Goal: Task Accomplishment & Management: Use online tool/utility

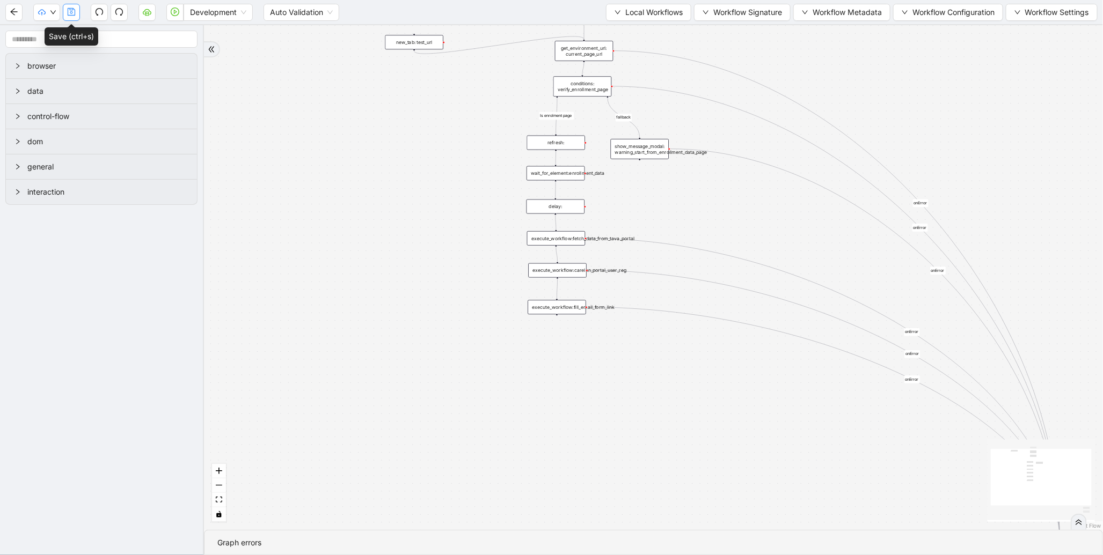
click at [72, 11] on icon "save" at bounding box center [71, 12] width 9 height 9
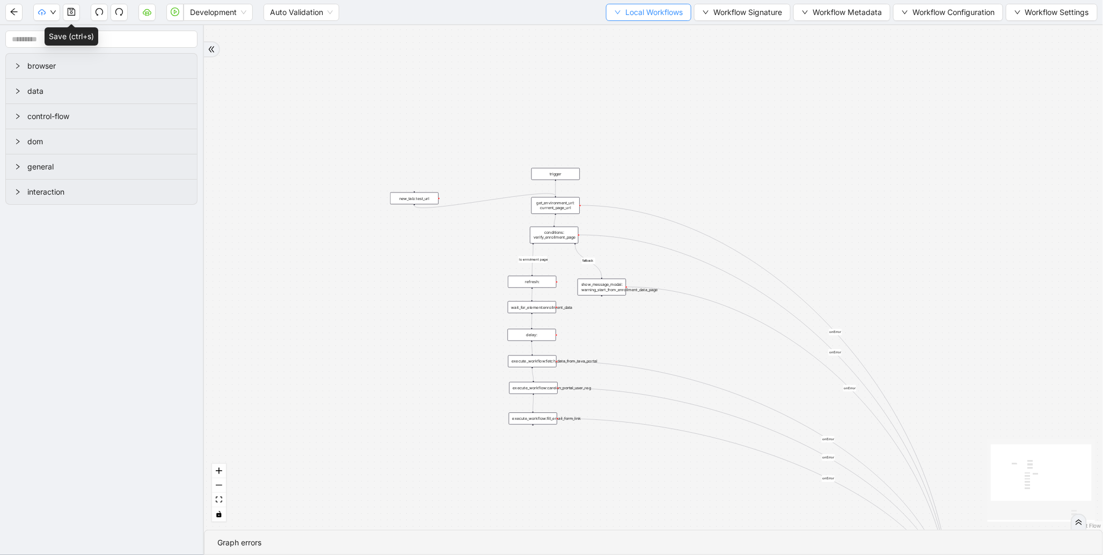
click at [659, 12] on span "Local Workflows" at bounding box center [653, 12] width 57 height 12
click at [630, 73] on li "Remove" at bounding box center [643, 66] width 83 height 17
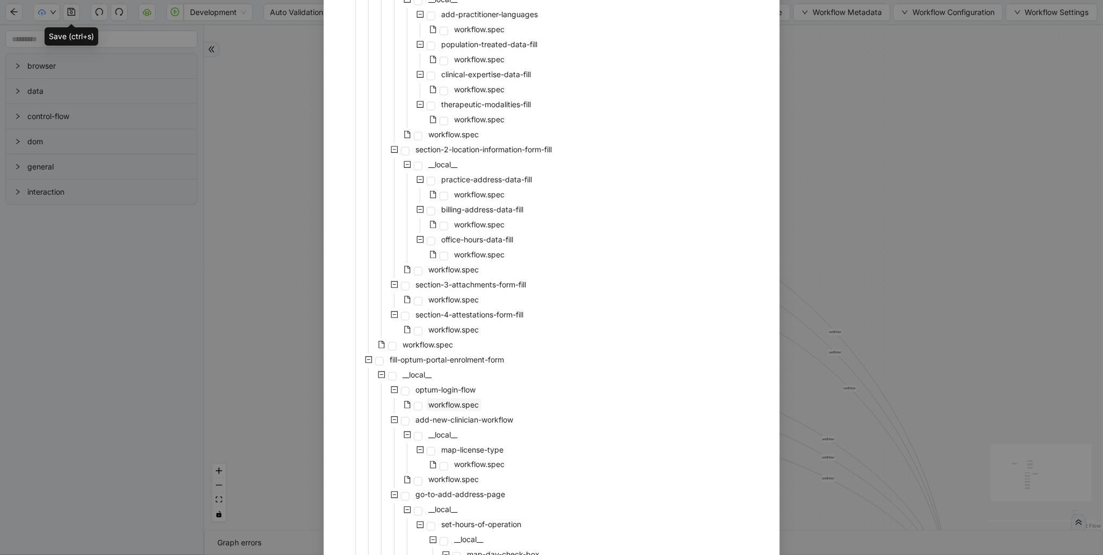
scroll to position [572, 0]
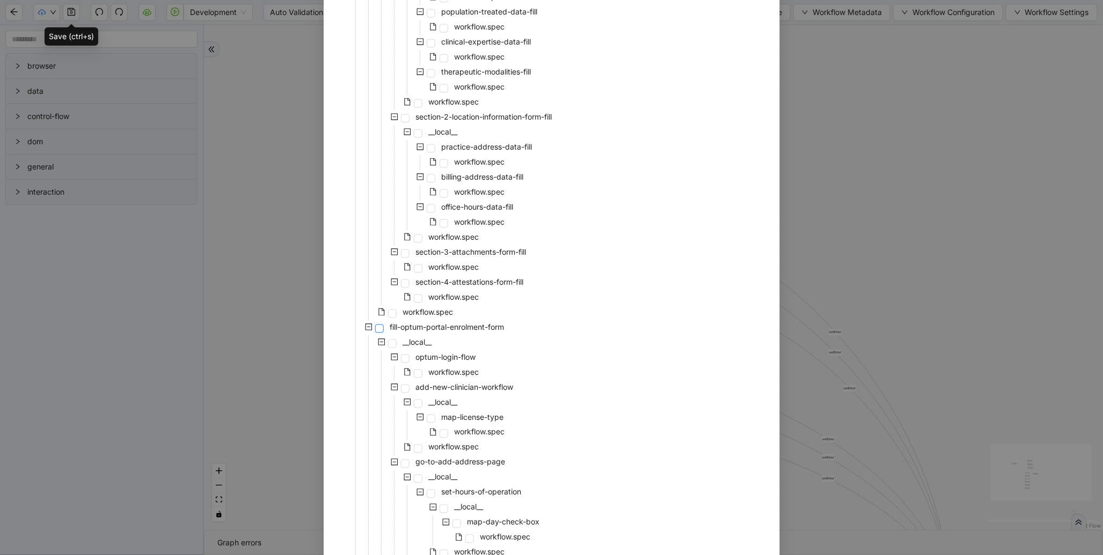
click at [376, 332] on span at bounding box center [379, 329] width 9 height 9
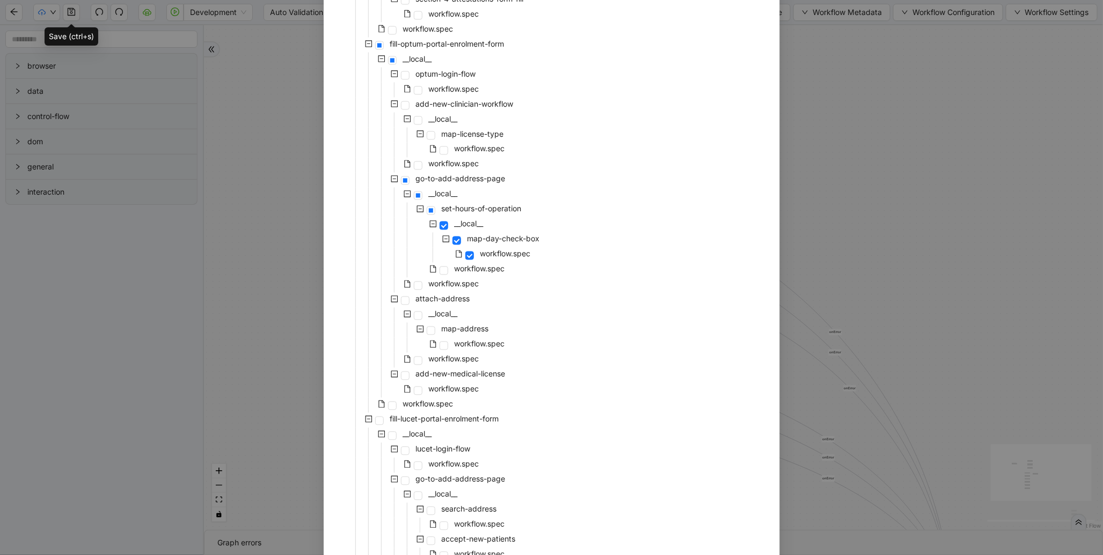
scroll to position [787, 0]
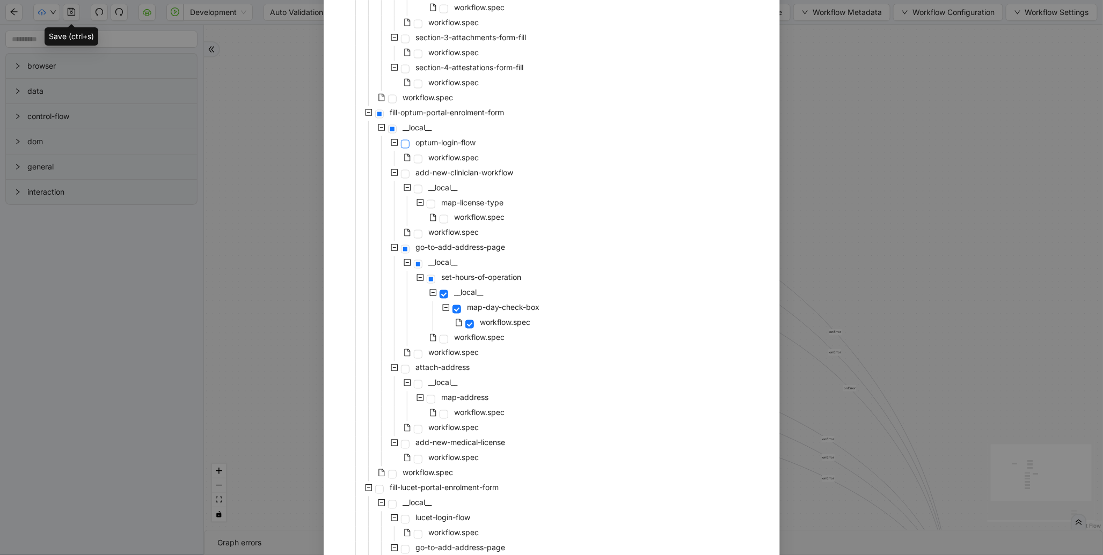
click at [401, 144] on span at bounding box center [405, 144] width 9 height 9
click at [414, 157] on span at bounding box center [418, 159] width 9 height 9
click at [401, 177] on span at bounding box center [405, 174] width 9 height 9
click at [375, 114] on span at bounding box center [379, 114] width 9 height 9
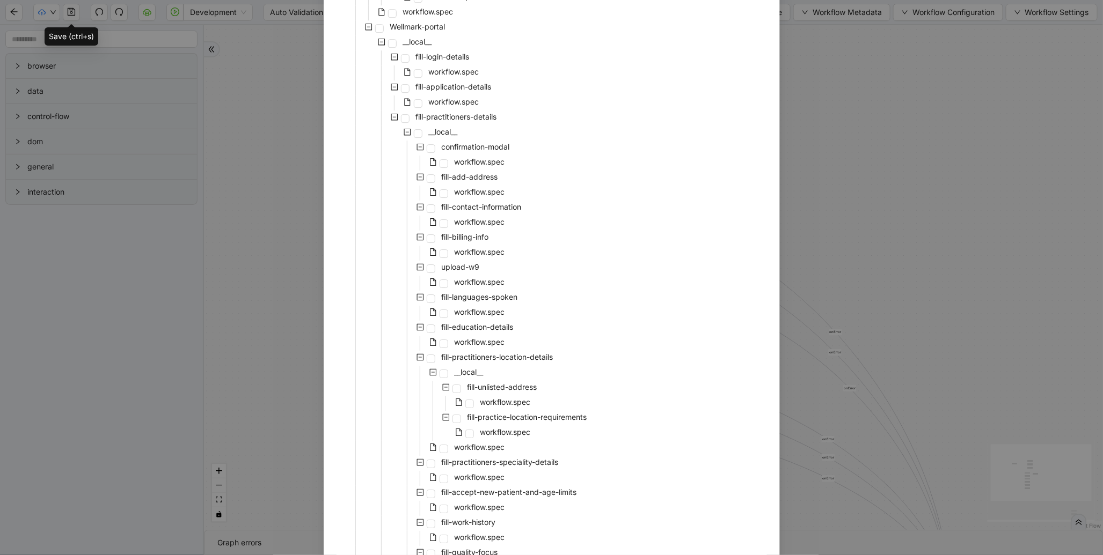
scroll to position [3688, 0]
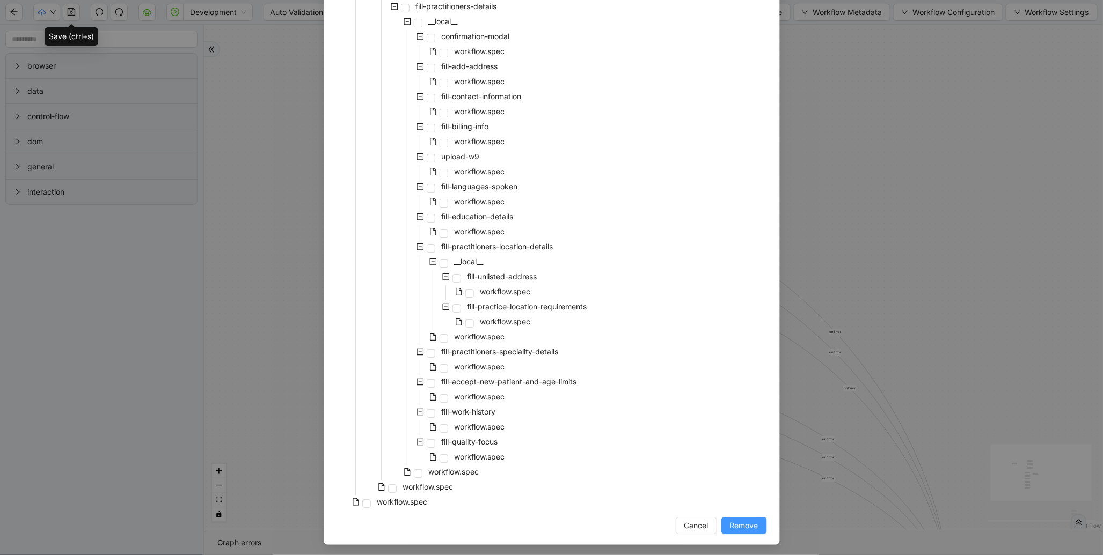
click at [730, 520] on span "Remove" at bounding box center [744, 526] width 28 height 12
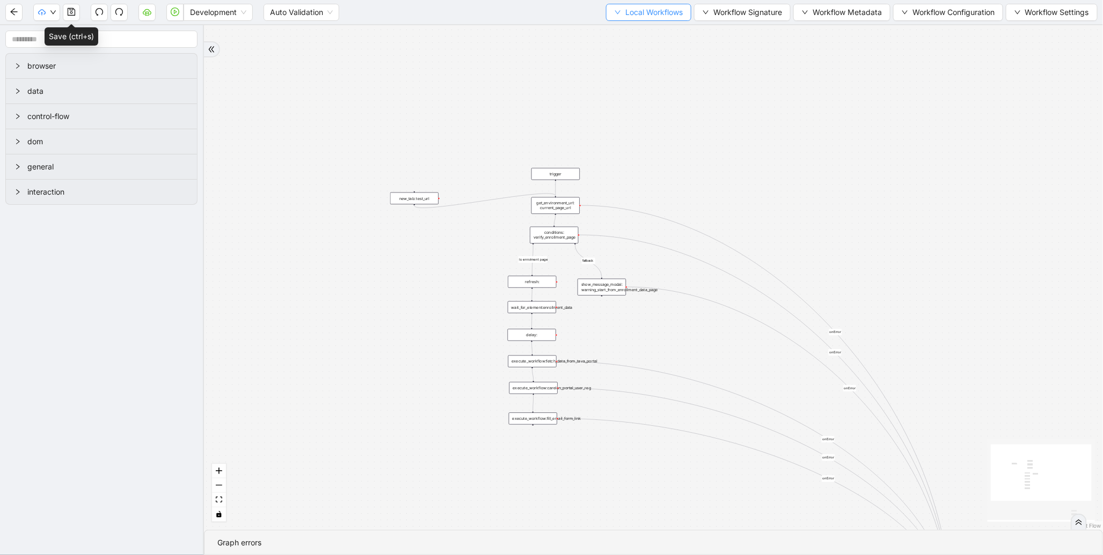
click at [648, 15] on span "Local Workflows" at bounding box center [653, 12] width 57 height 12
click at [631, 66] on span "Remove" at bounding box center [644, 67] width 70 height 12
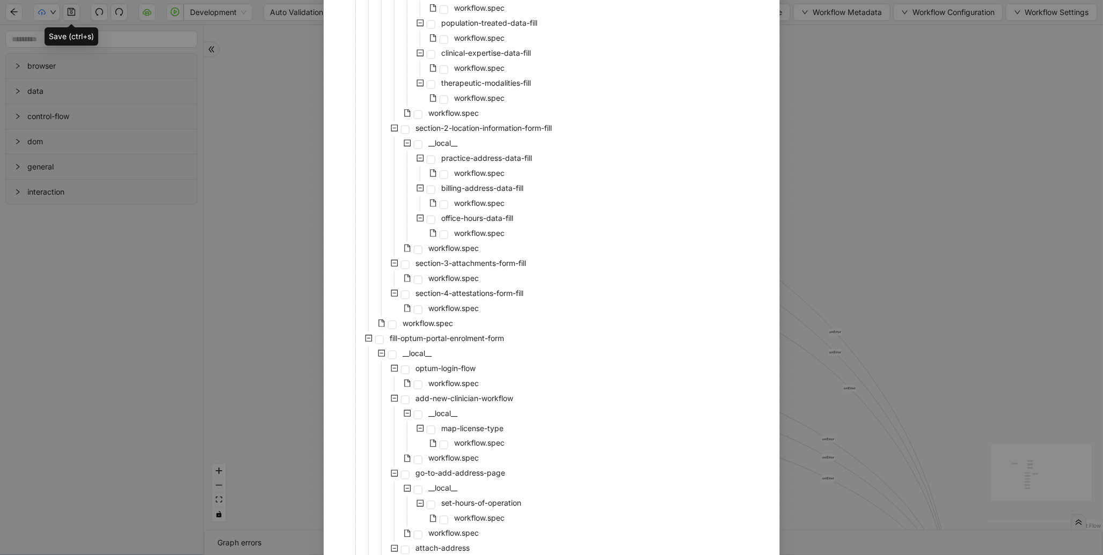
scroll to position [572, 0]
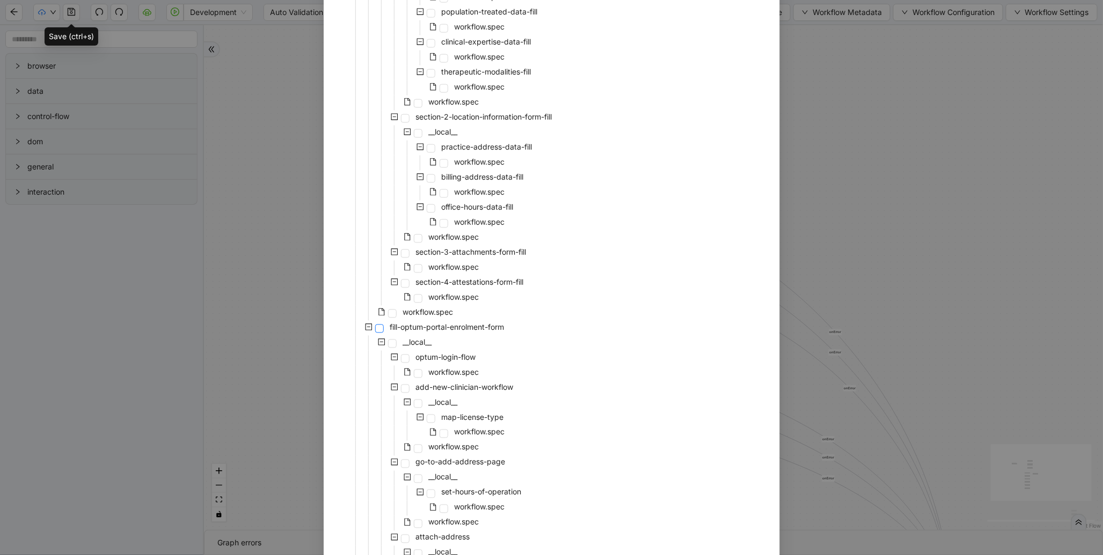
click at [376, 326] on span at bounding box center [379, 329] width 9 height 9
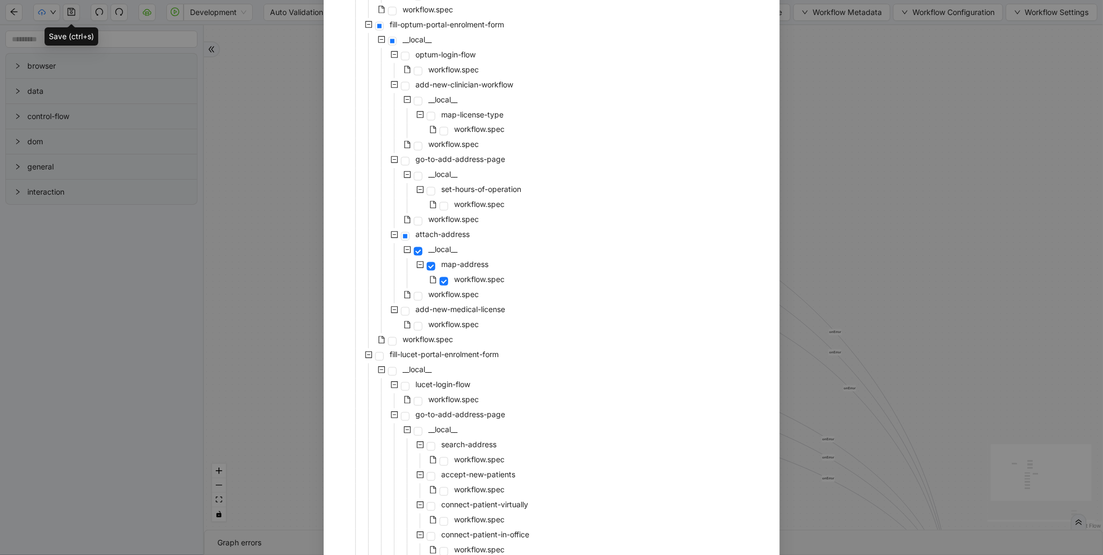
scroll to position [1001, 0]
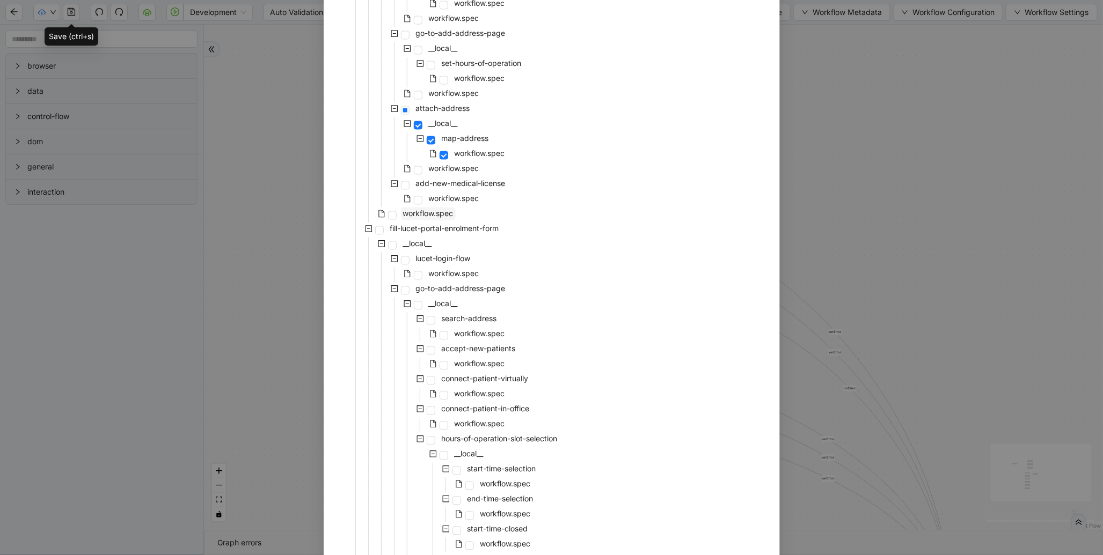
click at [426, 213] on span "workflow.spec" at bounding box center [428, 213] width 50 height 9
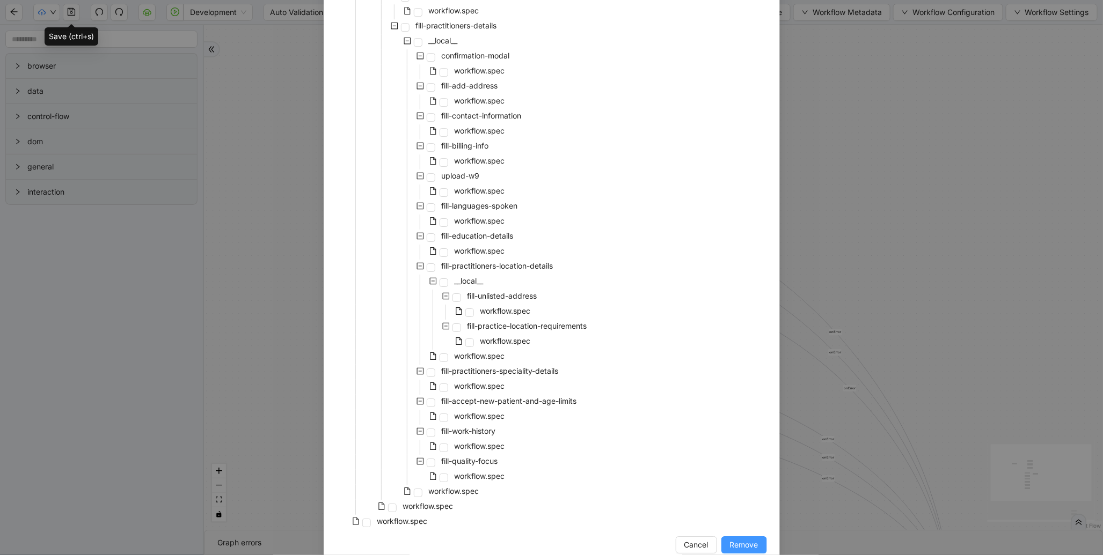
scroll to position [3643, 0]
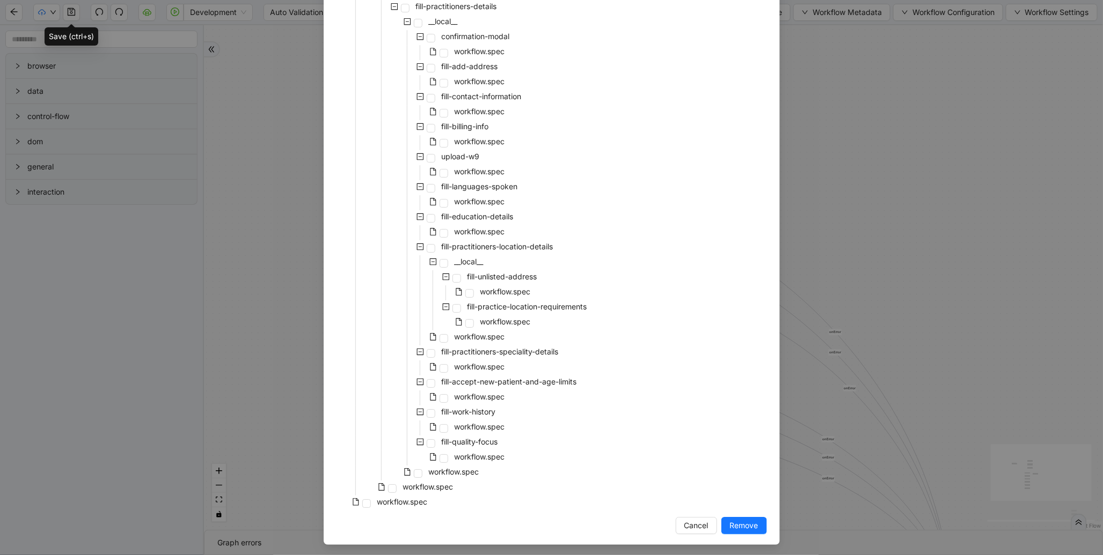
click at [742, 517] on button "Remove" at bounding box center [744, 525] width 46 height 17
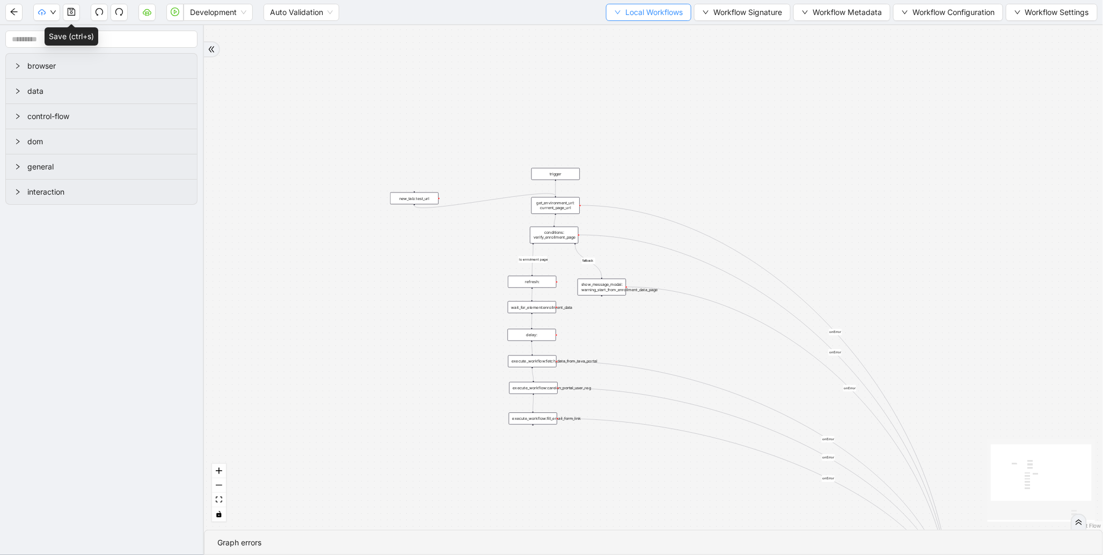
click at [650, 12] on span "Local Workflows" at bounding box center [653, 12] width 57 height 12
click at [630, 68] on span "Remove" at bounding box center [644, 67] width 70 height 12
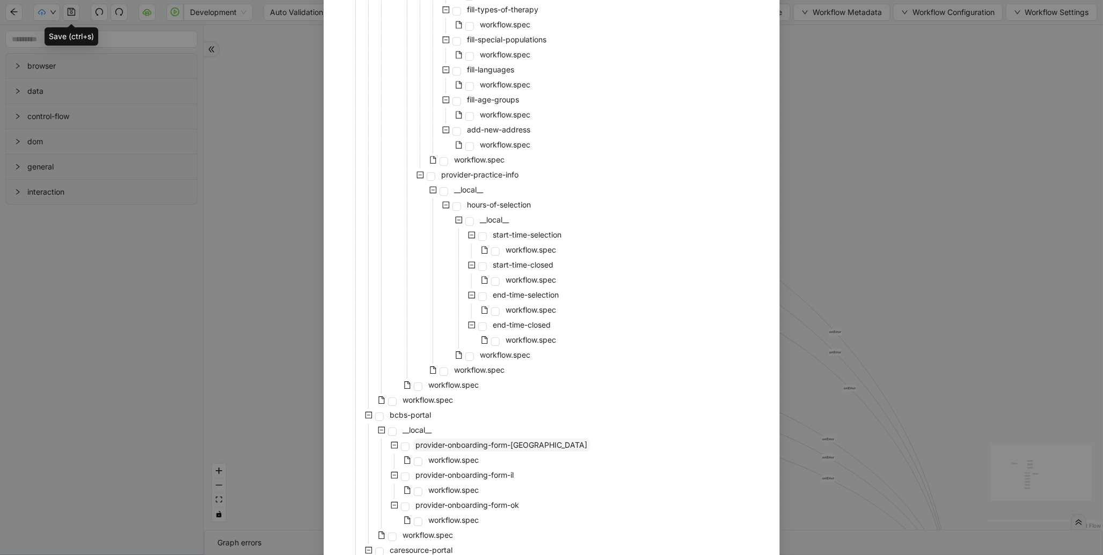
scroll to position [1503, 0]
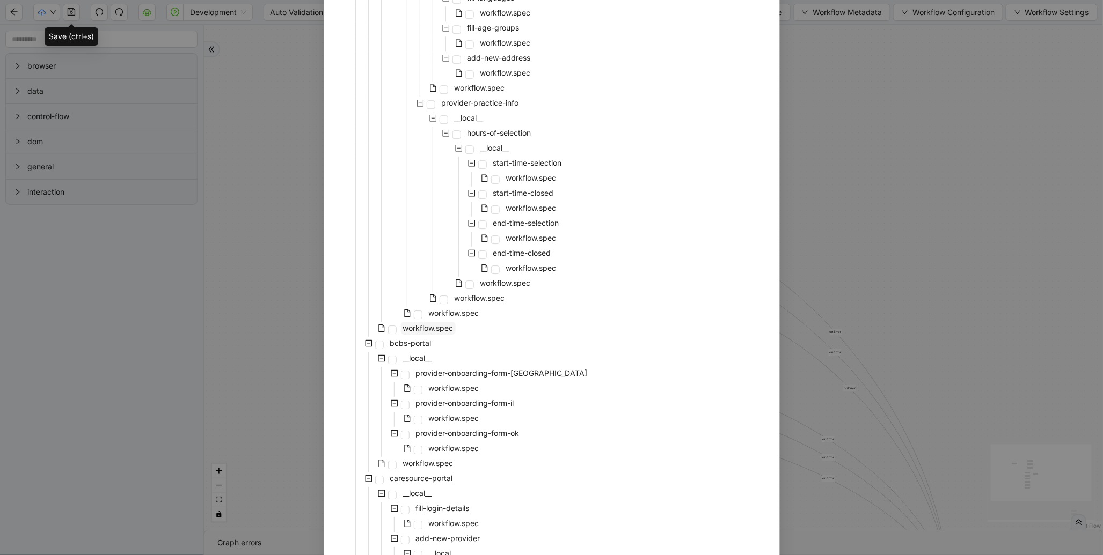
click at [434, 326] on span "workflow.spec" at bounding box center [428, 328] width 50 height 9
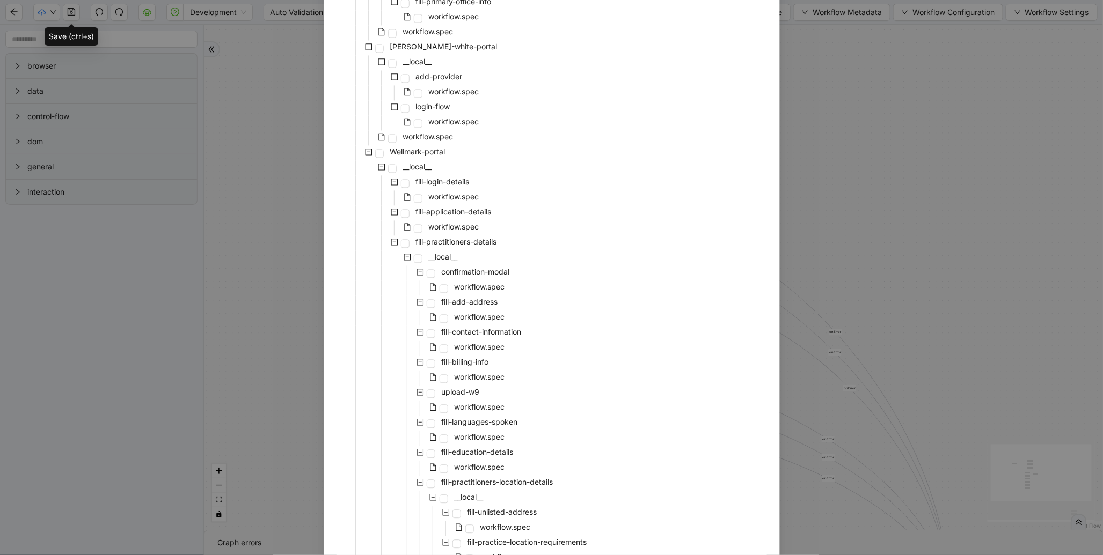
scroll to position [3313, 0]
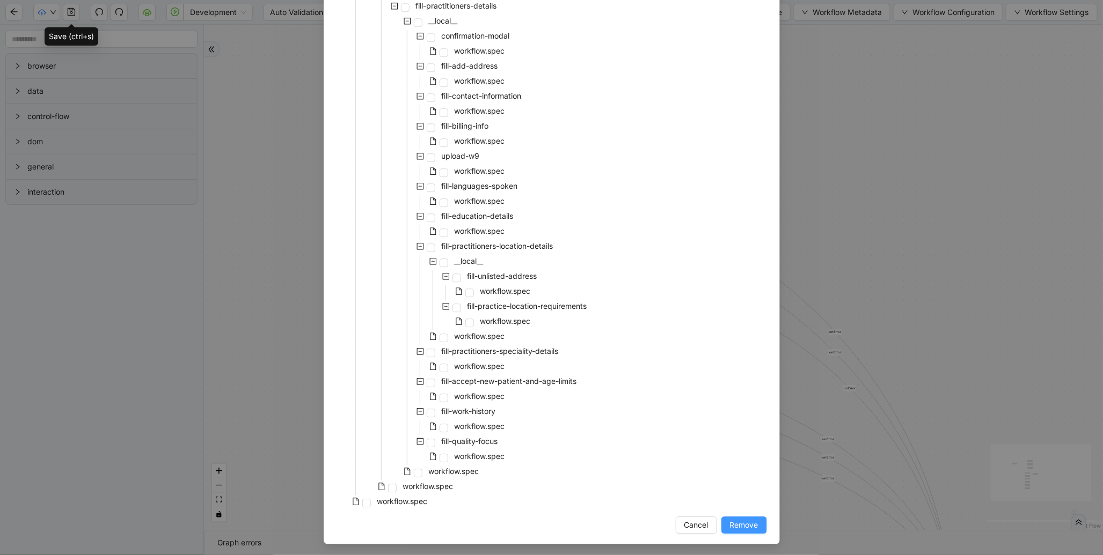
click at [745, 520] on span "Remove" at bounding box center [744, 526] width 28 height 12
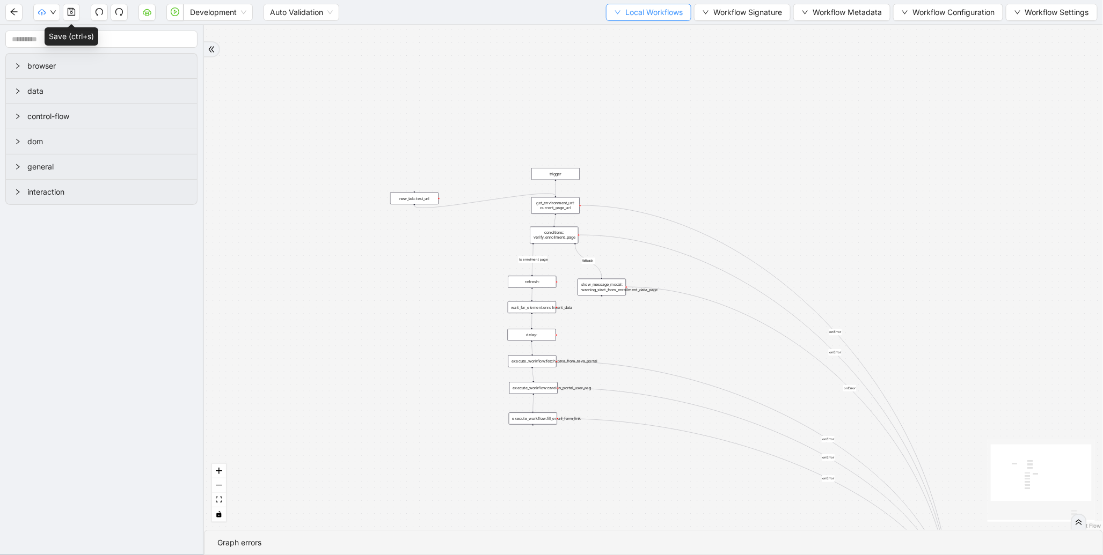
click at [644, 13] on span "Local Workflows" at bounding box center [653, 12] width 57 height 12
click at [625, 66] on span "Remove" at bounding box center [644, 67] width 70 height 12
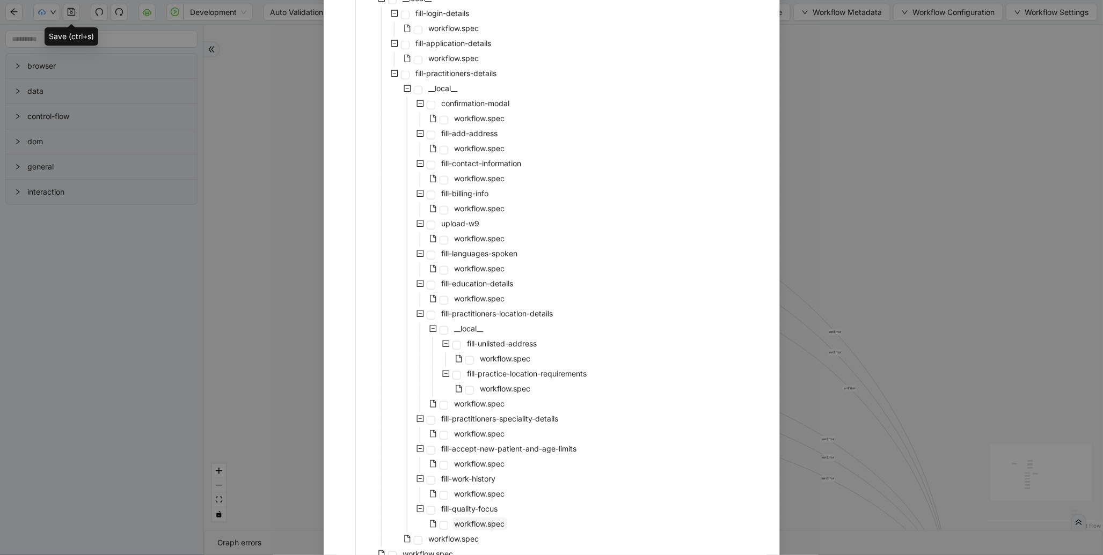
scroll to position [2367, 0]
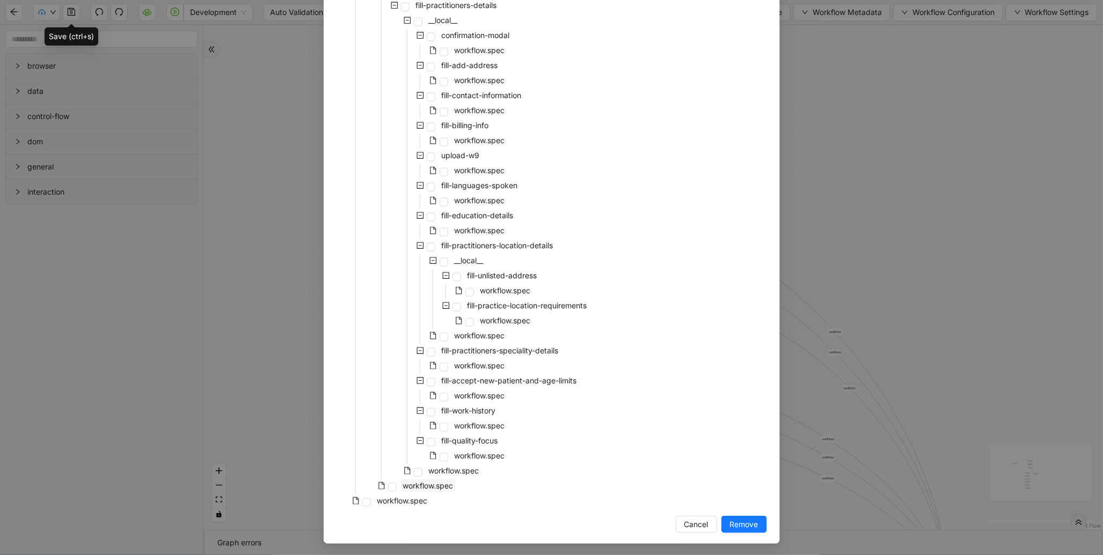
click at [446, 484] on span "workflow.spec" at bounding box center [428, 485] width 50 height 9
click at [732, 522] on span "Remove" at bounding box center [744, 525] width 28 height 12
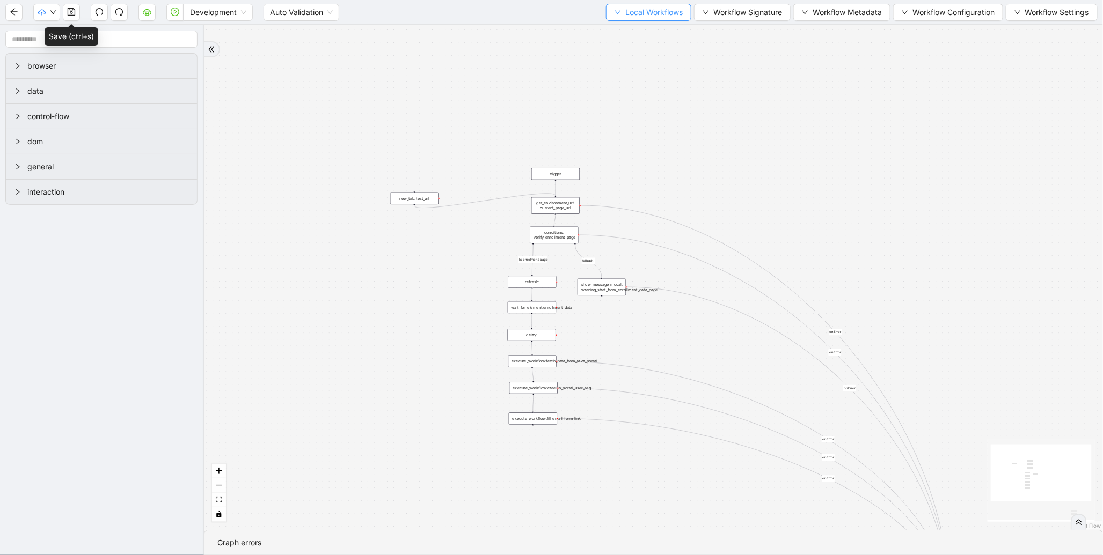
click at [668, 13] on span "Local Workflows" at bounding box center [653, 12] width 57 height 12
drag, startPoint x: 640, startPoint y: 32, endPoint x: 650, endPoint y: 54, distance: 23.8
click at [650, 54] on ul "Select Create Remove" at bounding box center [643, 50] width 87 height 56
click at [635, 68] on span "Remove" at bounding box center [644, 67] width 70 height 12
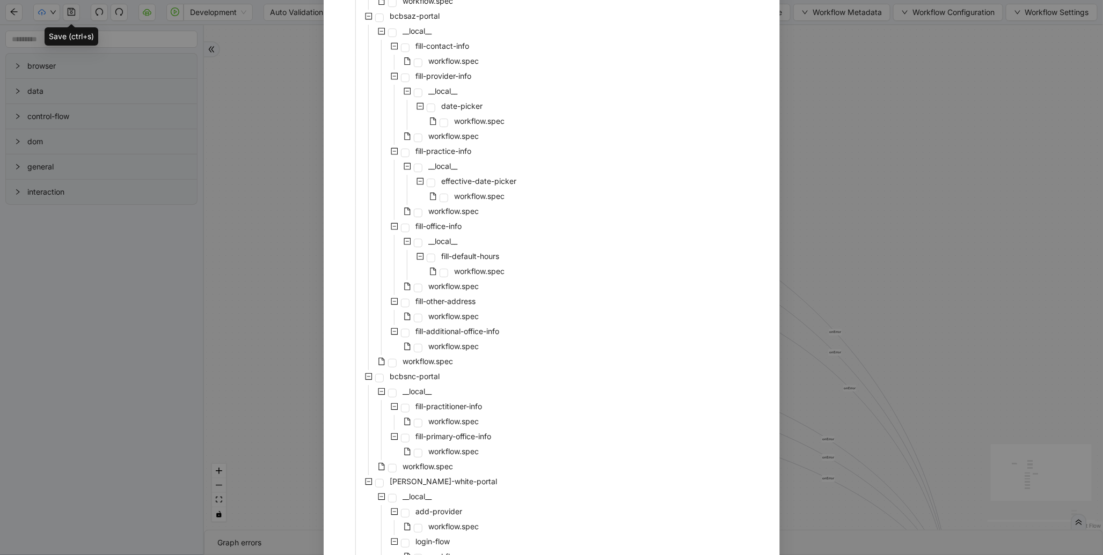
scroll to position [1781, 0]
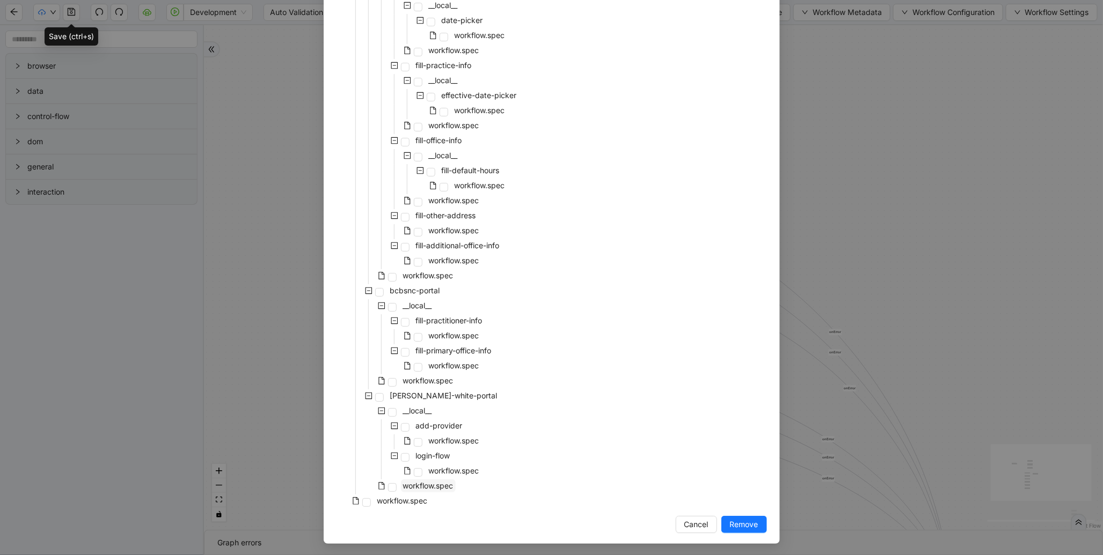
click at [448, 480] on span "workflow.spec" at bounding box center [428, 486] width 55 height 13
click at [742, 521] on span "Remove" at bounding box center [744, 525] width 28 height 12
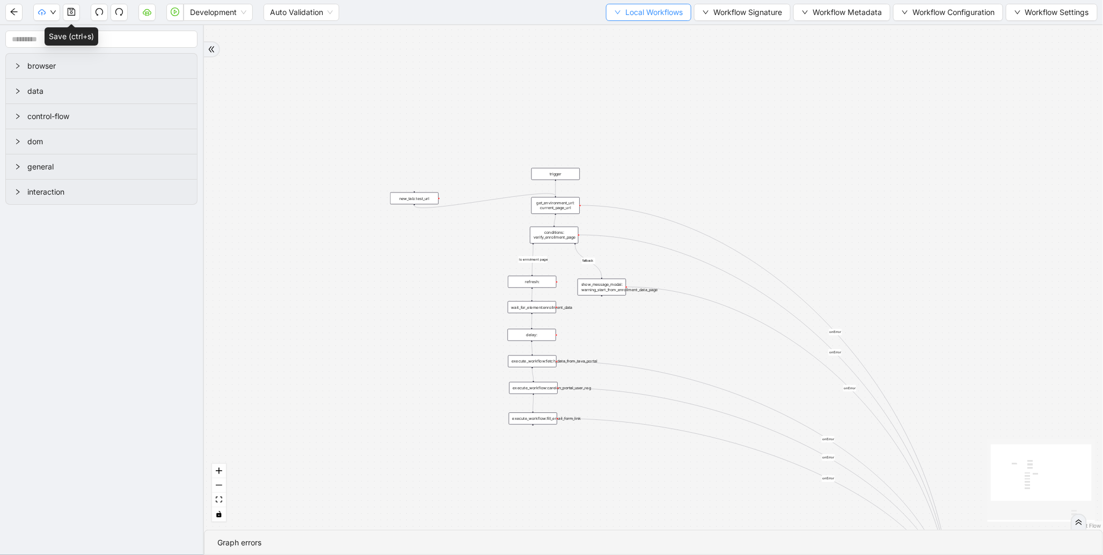
click at [647, 18] on span "Local Workflows" at bounding box center [653, 12] width 57 height 12
click at [645, 71] on span "Remove" at bounding box center [644, 67] width 70 height 12
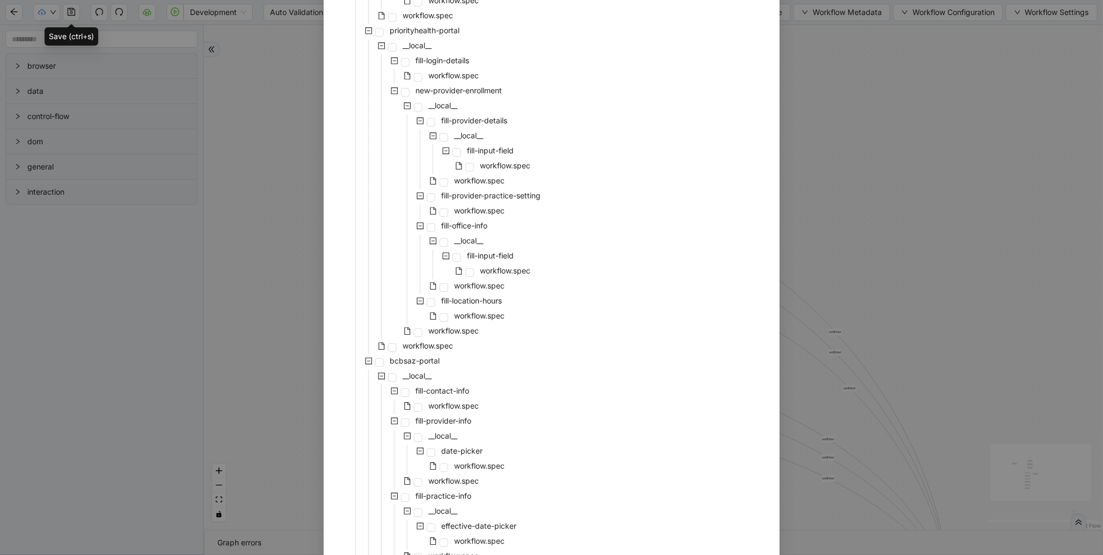
scroll to position [1676, 0]
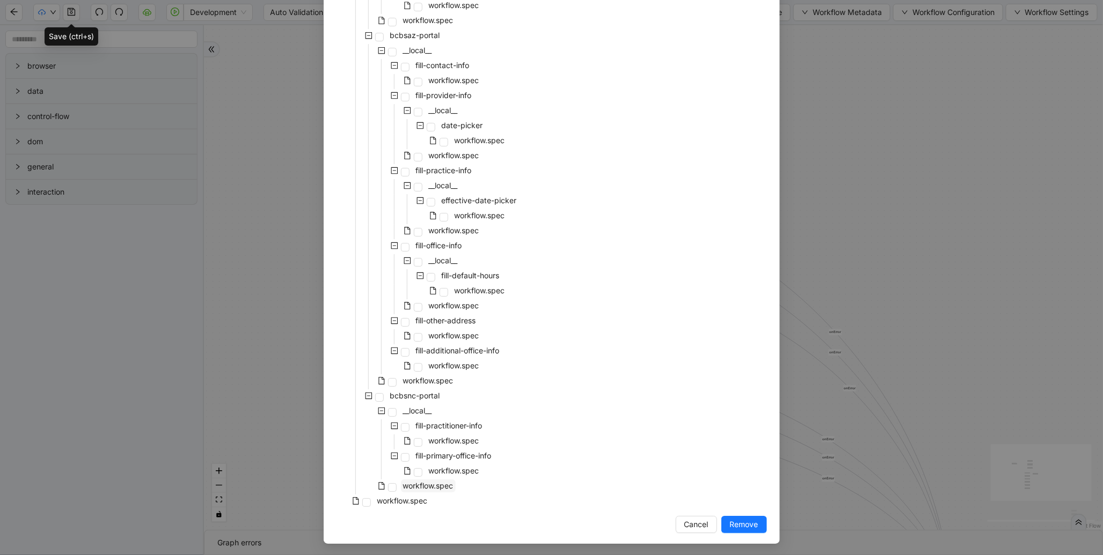
click at [445, 484] on span "workflow.spec" at bounding box center [428, 485] width 50 height 9
click at [739, 517] on button "Remove" at bounding box center [744, 524] width 46 height 17
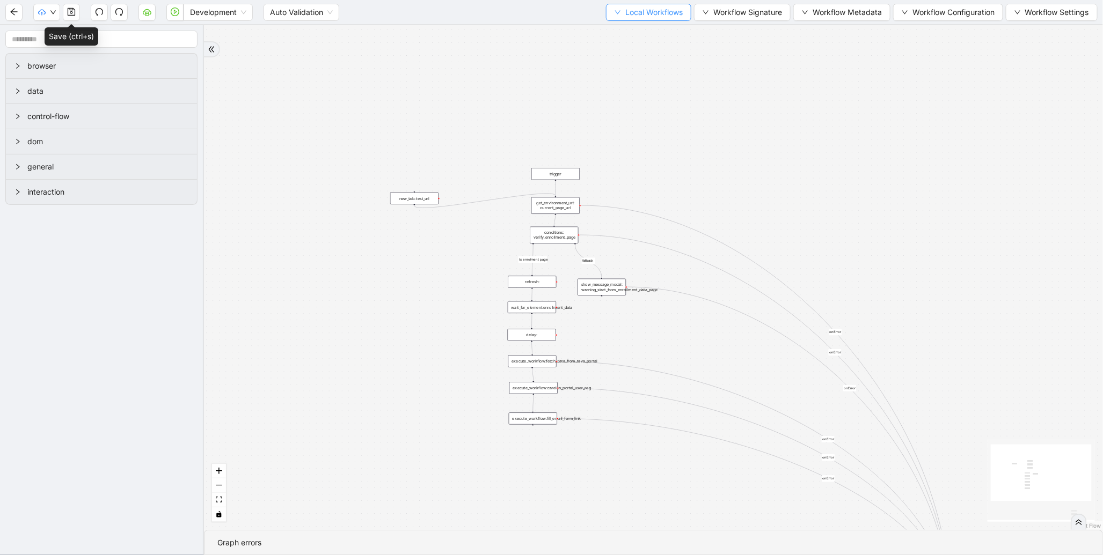
click at [636, 14] on span "Local Workflows" at bounding box center [653, 12] width 57 height 12
click at [631, 63] on span "Remove" at bounding box center [644, 67] width 70 height 12
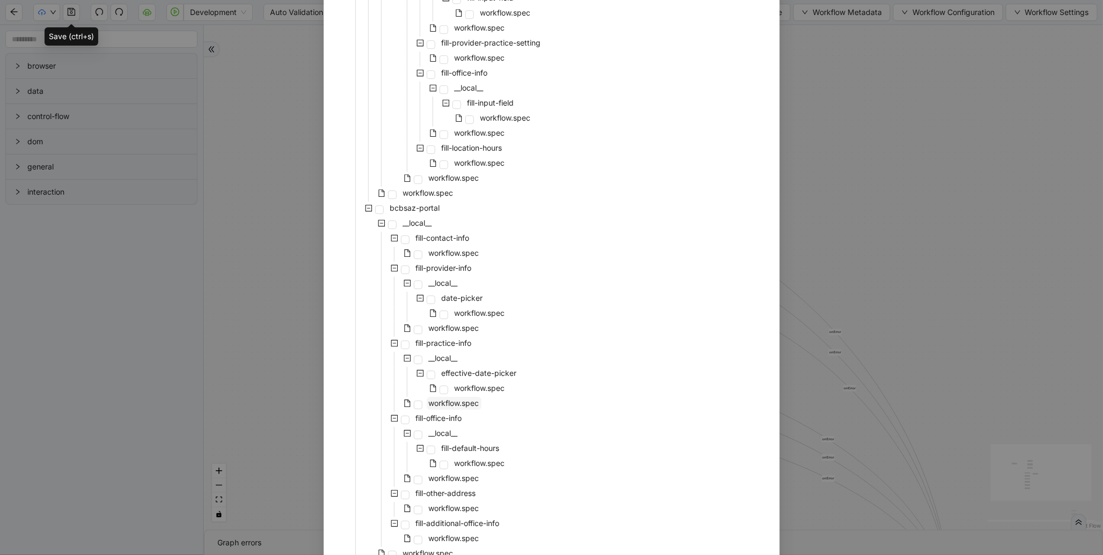
scroll to position [1570, 0]
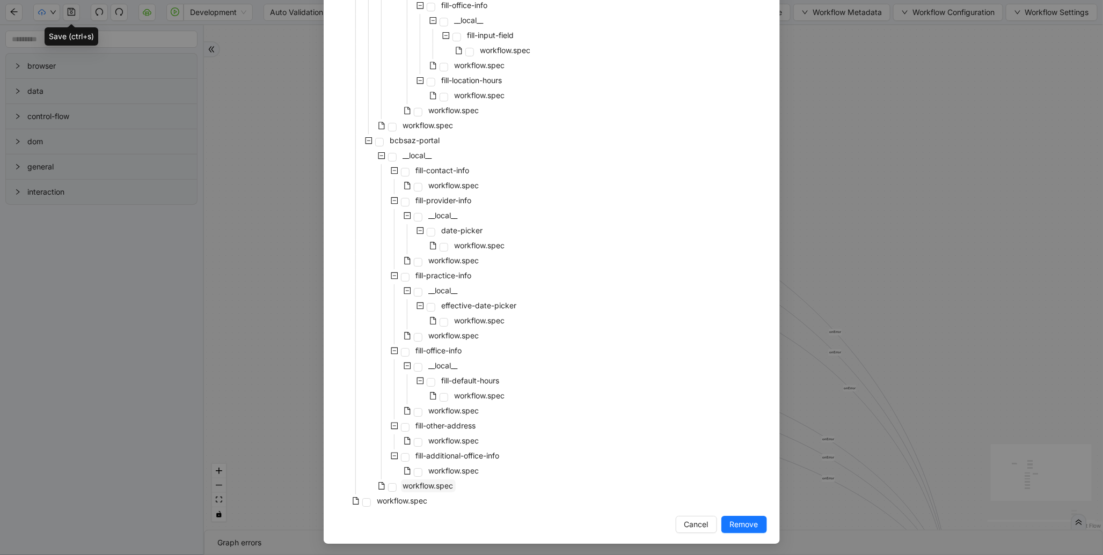
click at [433, 484] on span "workflow.spec" at bounding box center [428, 485] width 50 height 9
click at [743, 519] on span "Remove" at bounding box center [744, 525] width 28 height 12
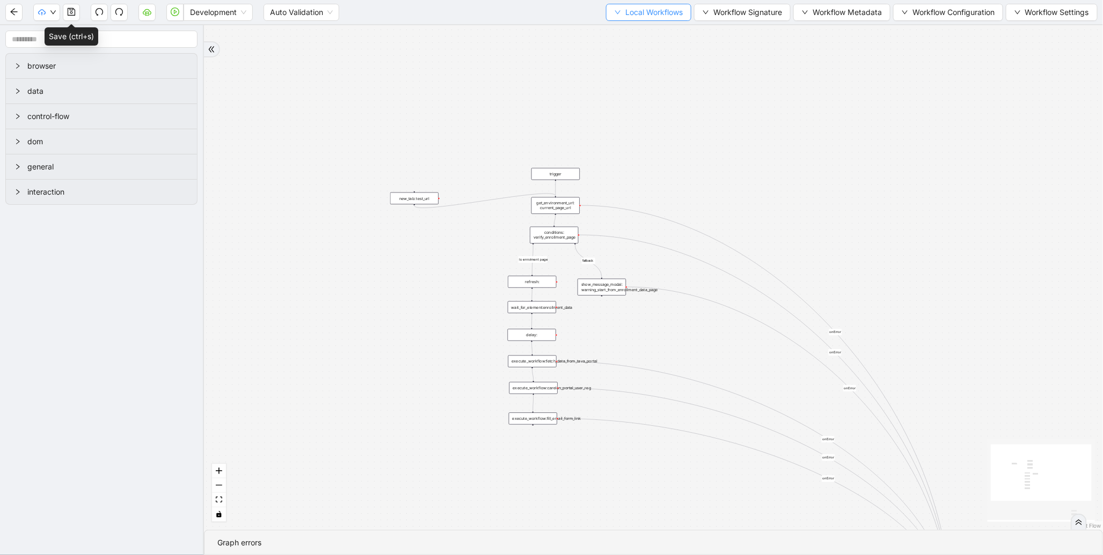
click at [635, 11] on span "Local Workflows" at bounding box center [653, 12] width 57 height 12
click at [624, 67] on span "Remove" at bounding box center [644, 67] width 70 height 12
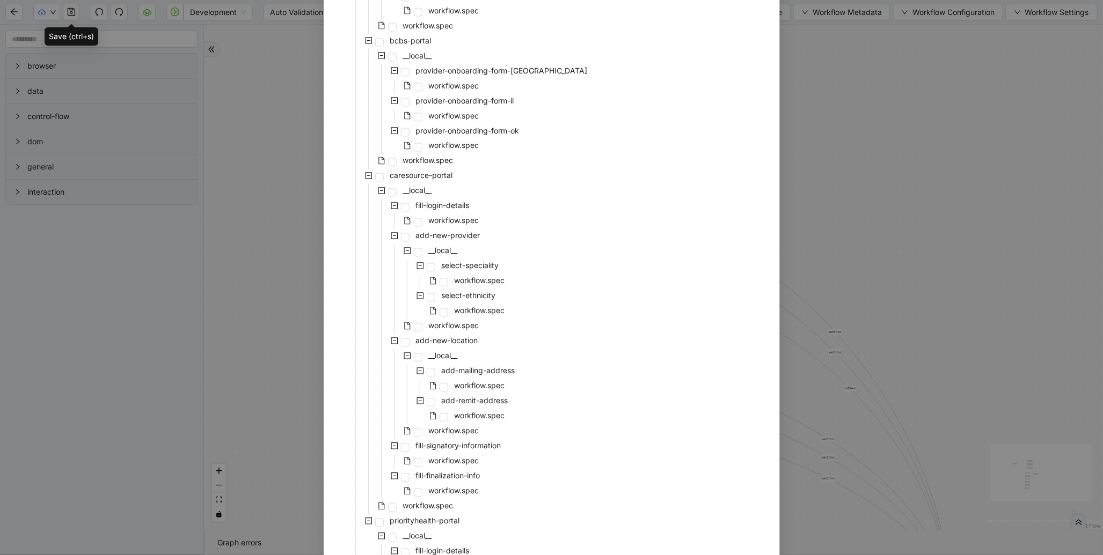
scroll to position [1210, 0]
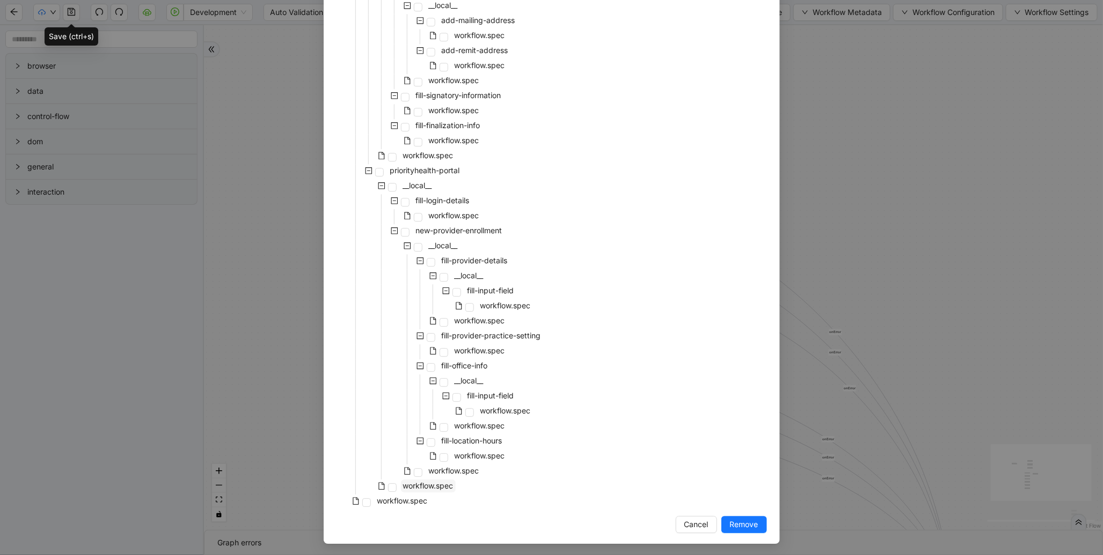
click at [449, 485] on span "workflow.spec" at bounding box center [428, 485] width 50 height 9
click at [734, 521] on span "Remove" at bounding box center [744, 525] width 28 height 12
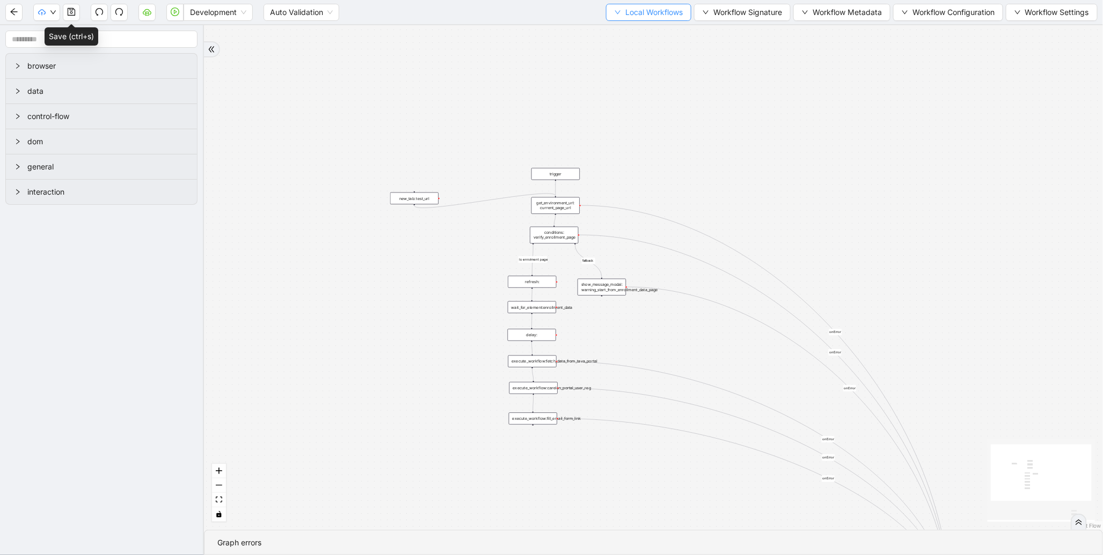
click at [639, 17] on span "Local Workflows" at bounding box center [653, 12] width 57 height 12
click at [635, 63] on span "Remove" at bounding box center [644, 67] width 70 height 12
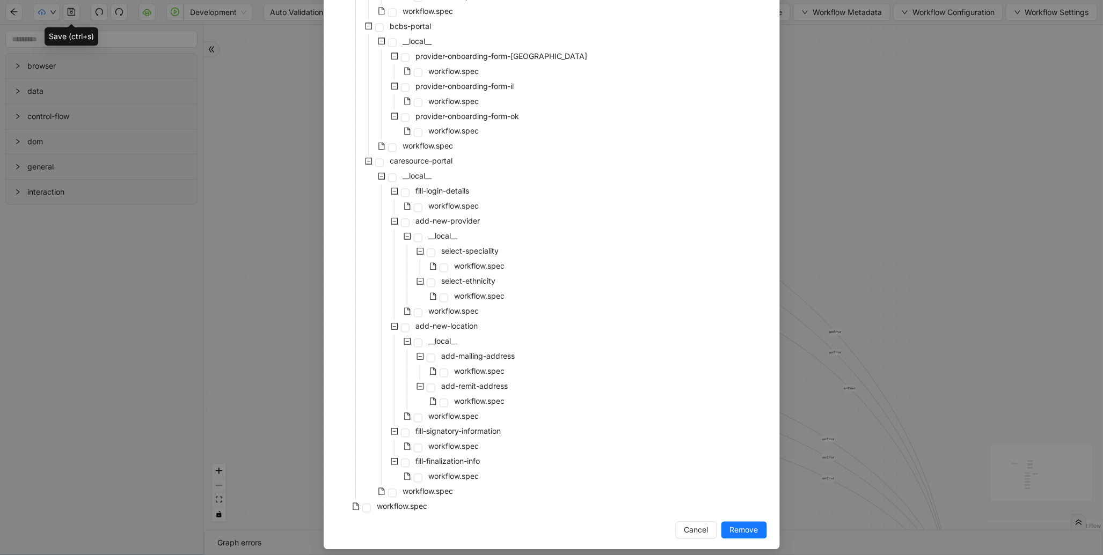
scroll to position [879, 0]
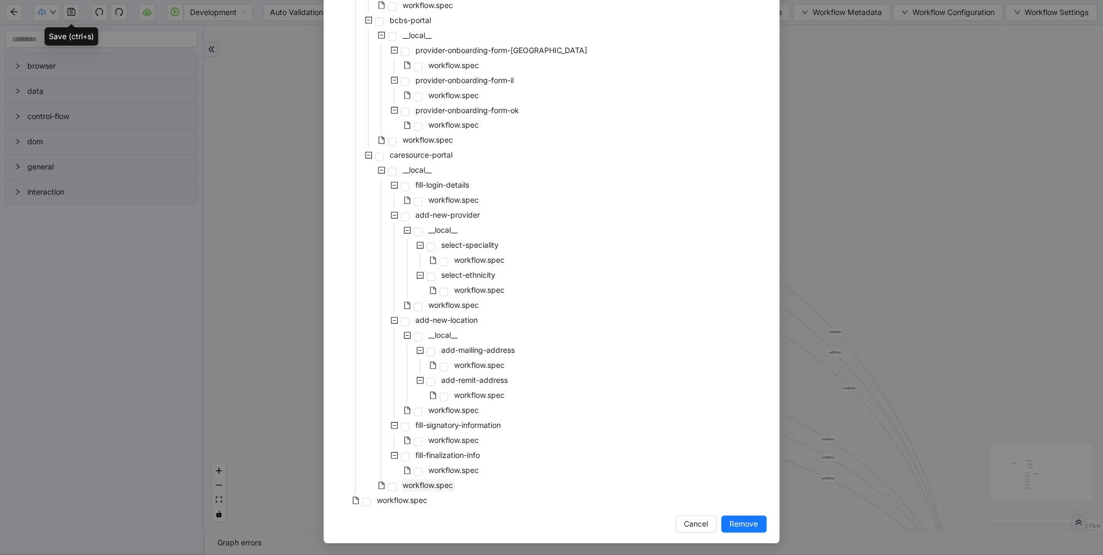
click at [447, 488] on span "workflow.spec" at bounding box center [428, 485] width 50 height 9
click at [733, 519] on span "Remove" at bounding box center [744, 525] width 28 height 12
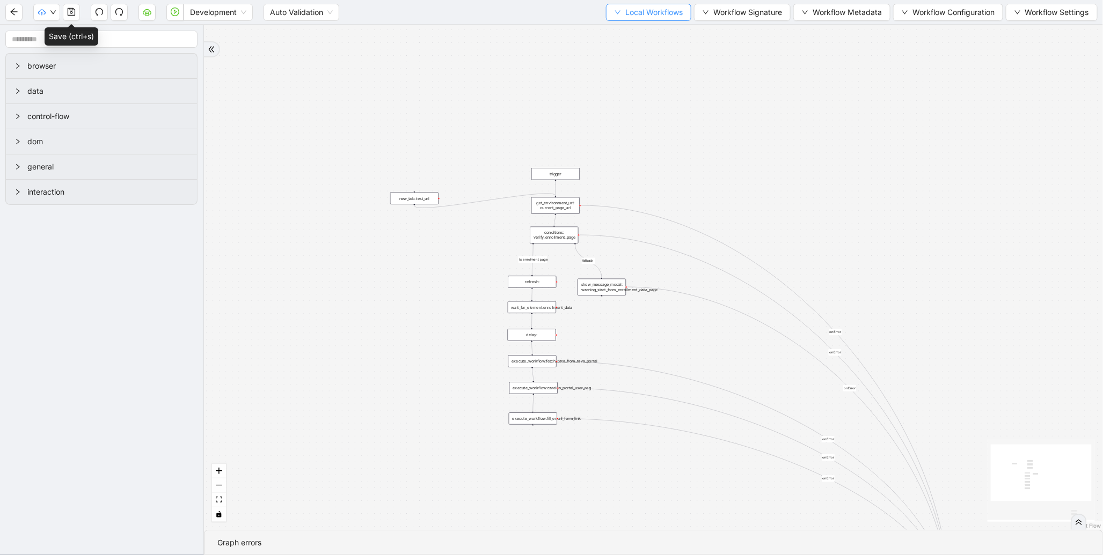
click at [660, 9] on span "Local Workflows" at bounding box center [653, 12] width 57 height 12
click at [653, 61] on span "Remove" at bounding box center [644, 67] width 70 height 12
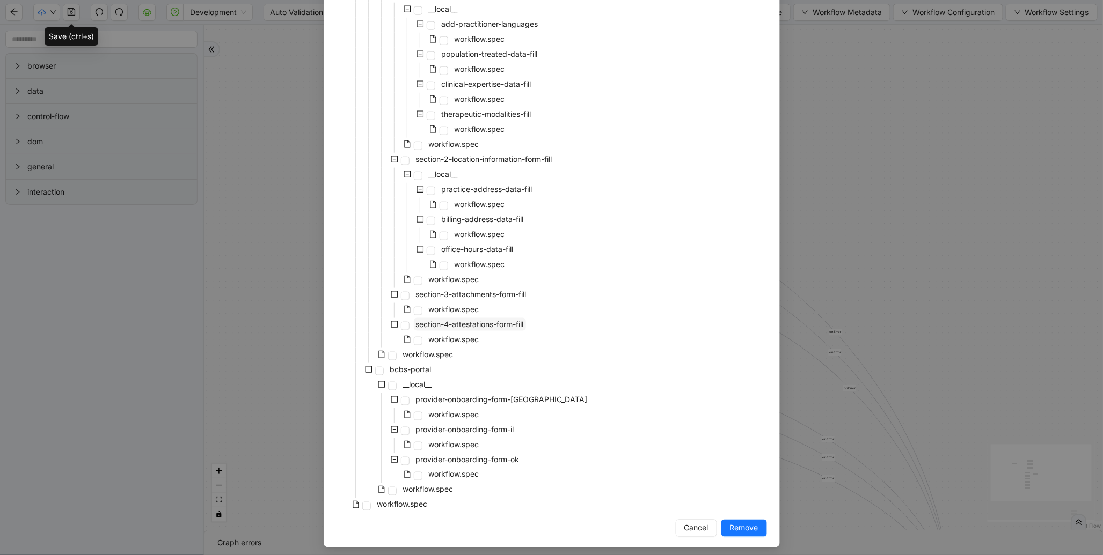
scroll to position [534, 0]
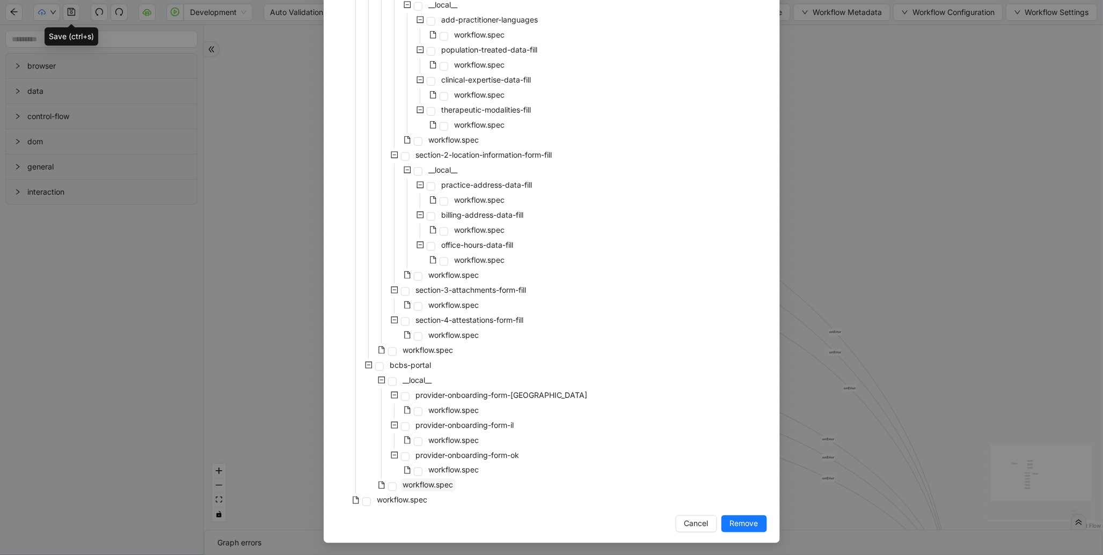
click at [449, 481] on span "workflow.spec" at bounding box center [428, 485] width 50 height 9
click at [737, 519] on span "Remove" at bounding box center [744, 524] width 28 height 12
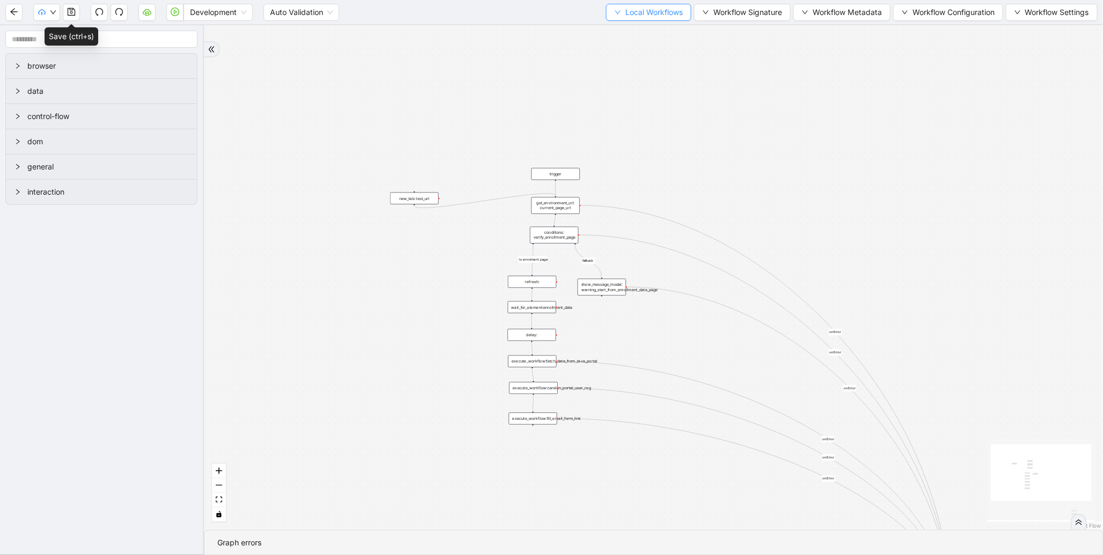
click at [656, 13] on span "Local Workflows" at bounding box center [653, 12] width 57 height 12
click at [637, 65] on span "Remove" at bounding box center [644, 67] width 70 height 12
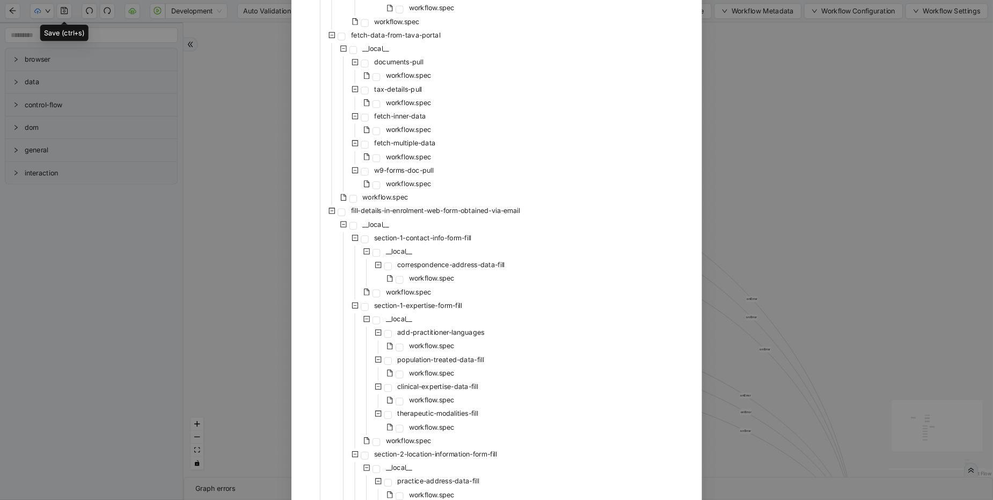
scroll to position [399, 0]
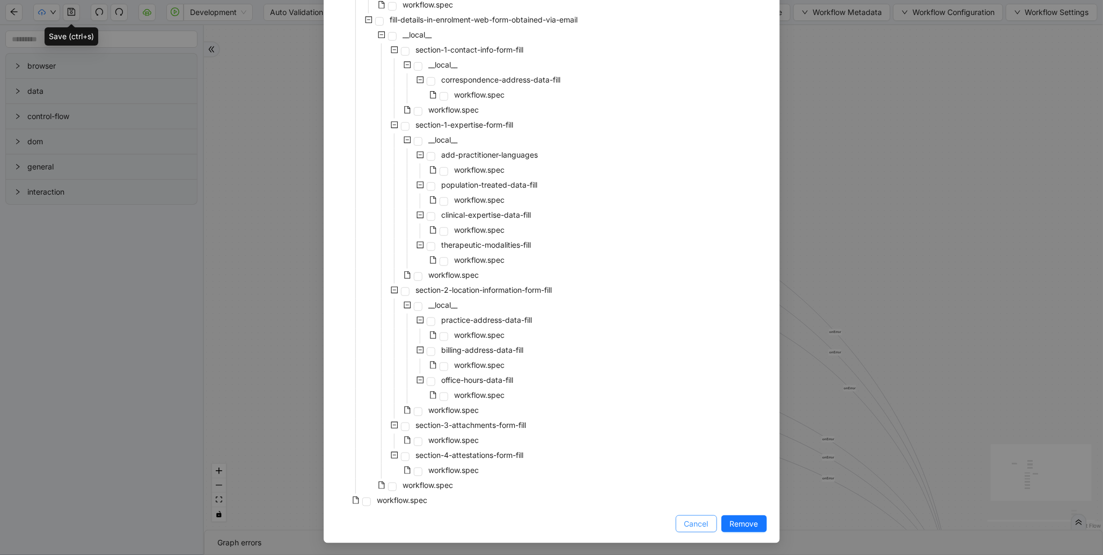
click at [691, 522] on span "Cancel" at bounding box center [696, 524] width 24 height 12
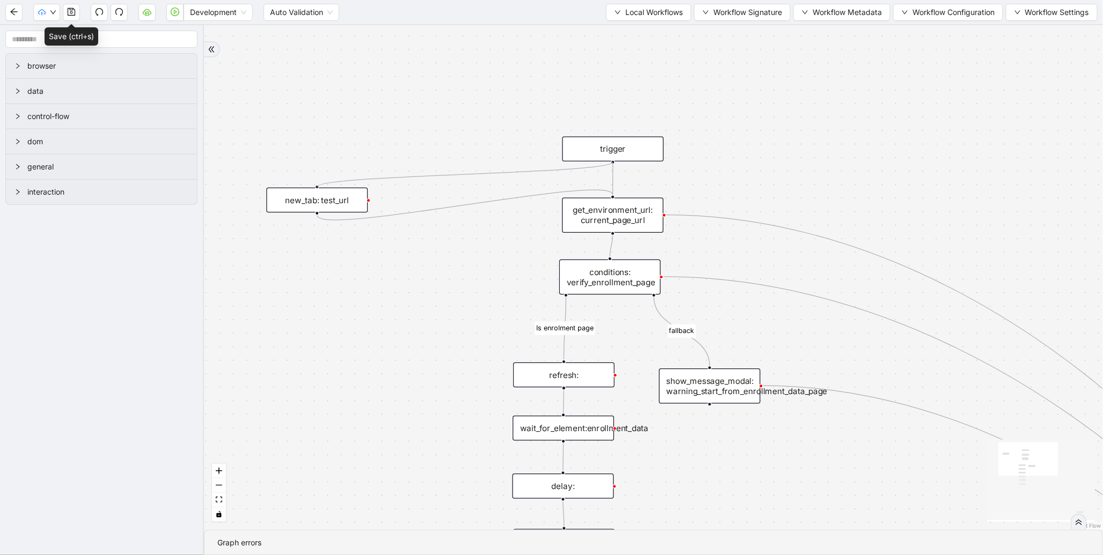
drag, startPoint x: 612, startPoint y: 162, endPoint x: 324, endPoint y: 186, distance: 289.2
click at [324, 186] on div "fallback Is enrolment page onError onError onError onError onError onError trig…" at bounding box center [653, 277] width 899 height 505
click at [481, 121] on div "fallback Is enrolment page onError onError onError onError onError onError trig…" at bounding box center [653, 277] width 899 height 505
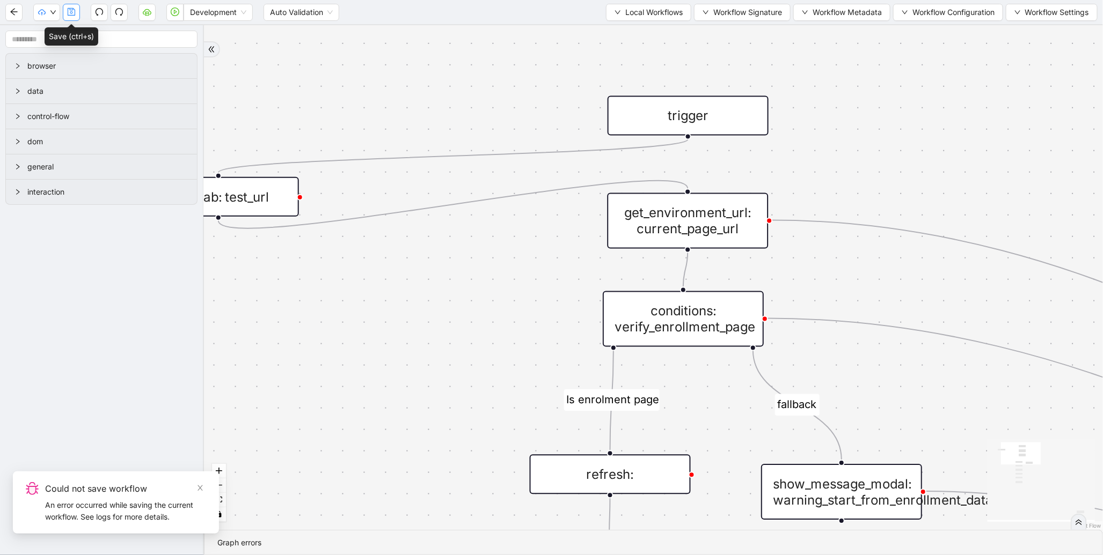
click at [76, 11] on button "button" at bounding box center [71, 12] width 17 height 17
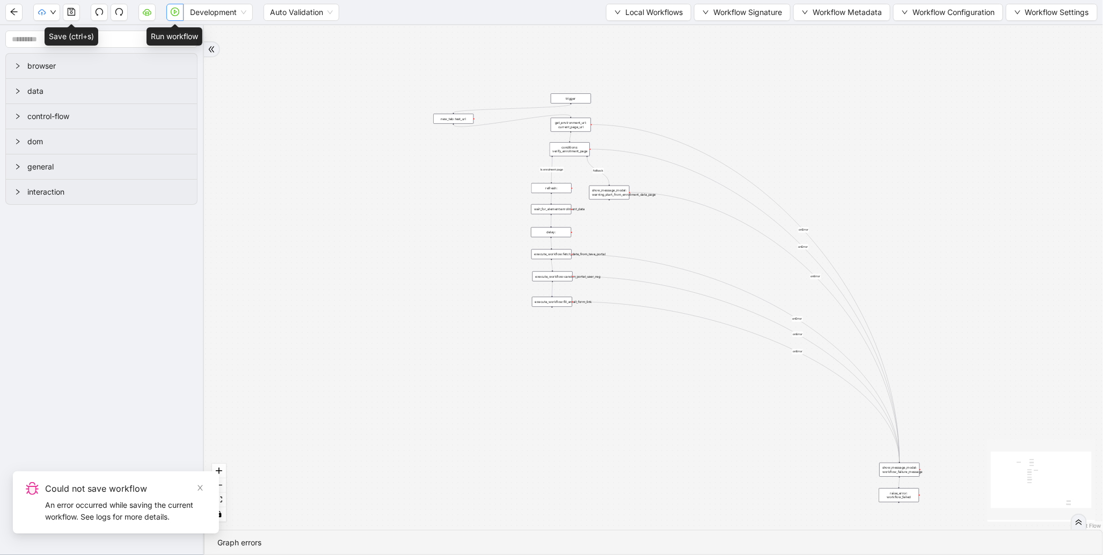
click at [175, 11] on icon "play-circle" at bounding box center [175, 12] width 3 height 4
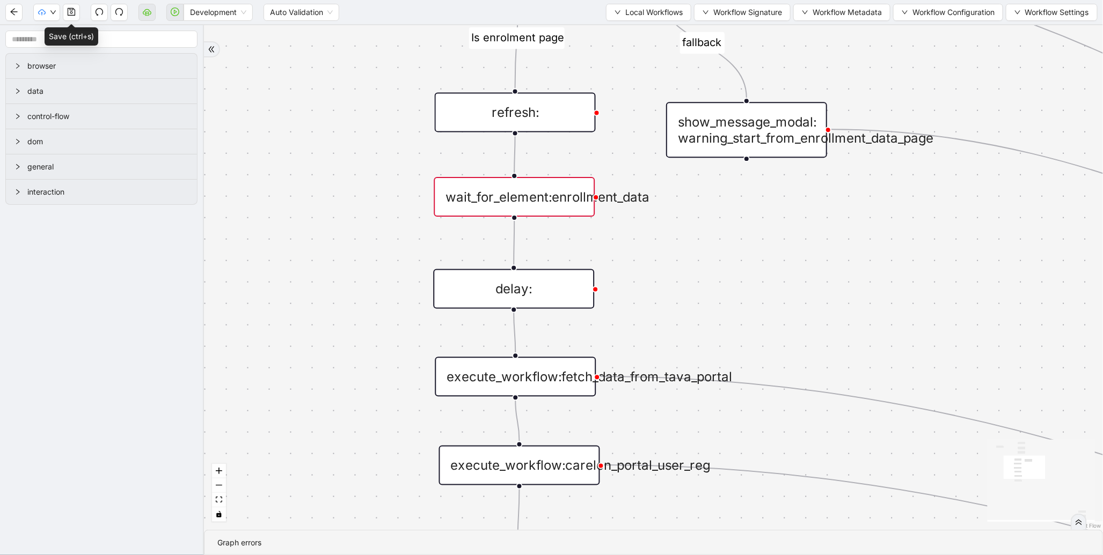
click at [556, 194] on div "wait_for_element:enrollment_data" at bounding box center [514, 197] width 161 height 40
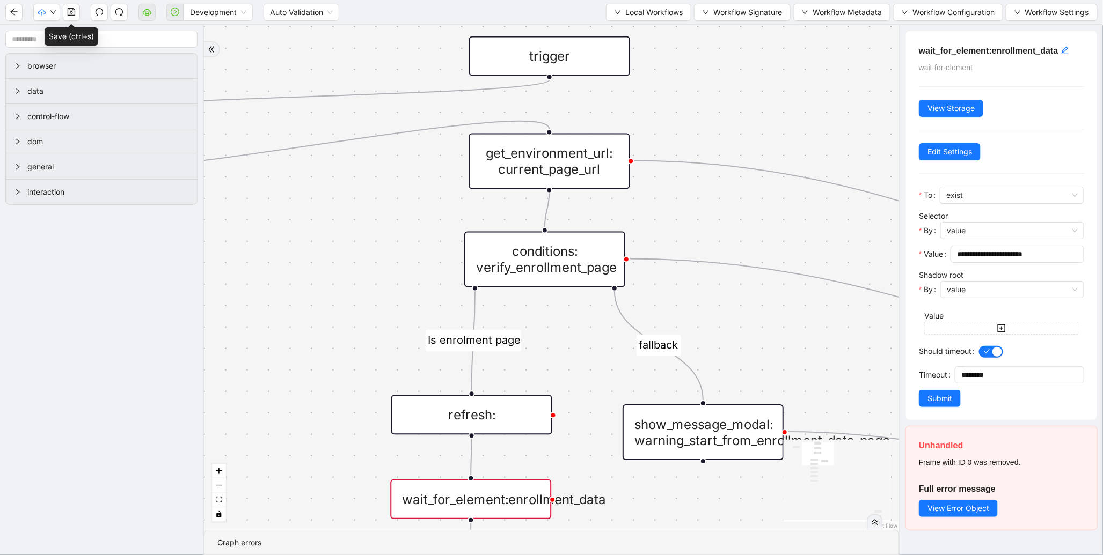
click at [543, 255] on div "conditions: verify_enrollment_page" at bounding box center [544, 260] width 161 height 56
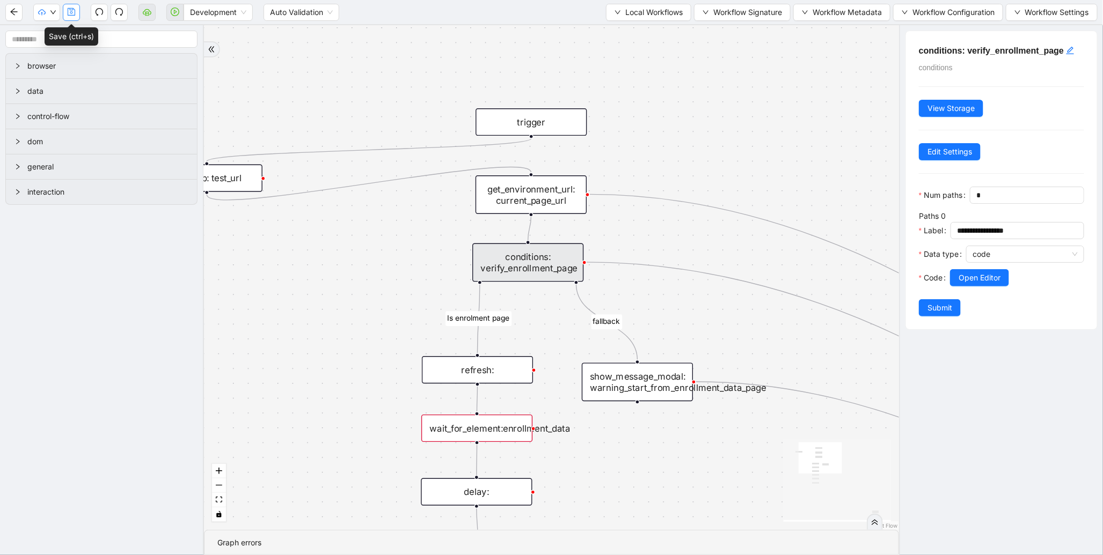
click at [68, 9] on icon "save" at bounding box center [72, 12] width 8 height 8
click at [824, 143] on div "fallback Is enrolment page onError onError onError onError onError onError trig…" at bounding box center [551, 277] width 695 height 505
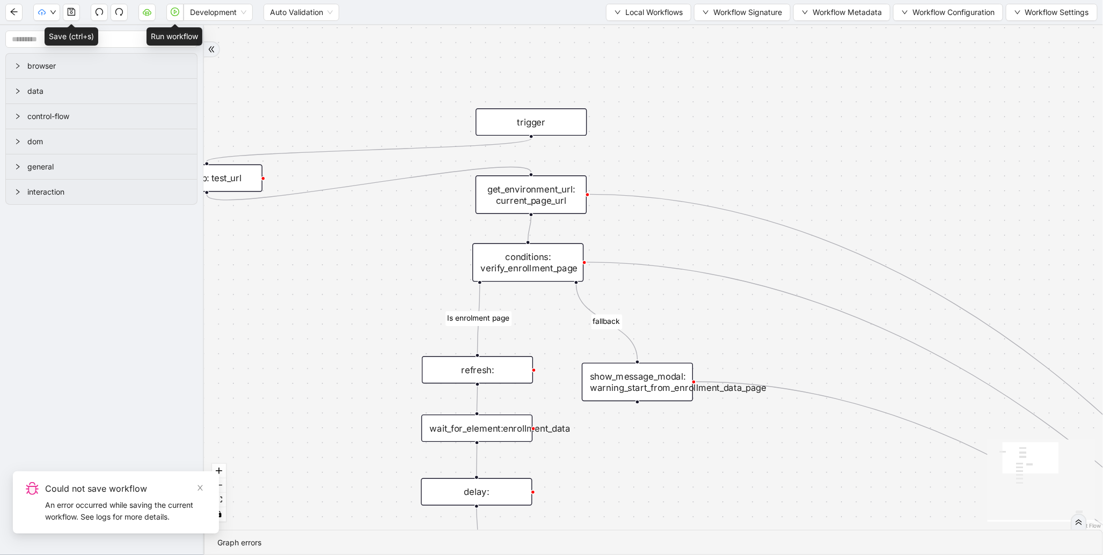
click at [179, 13] on icon "play-circle" at bounding box center [175, 12] width 9 height 9
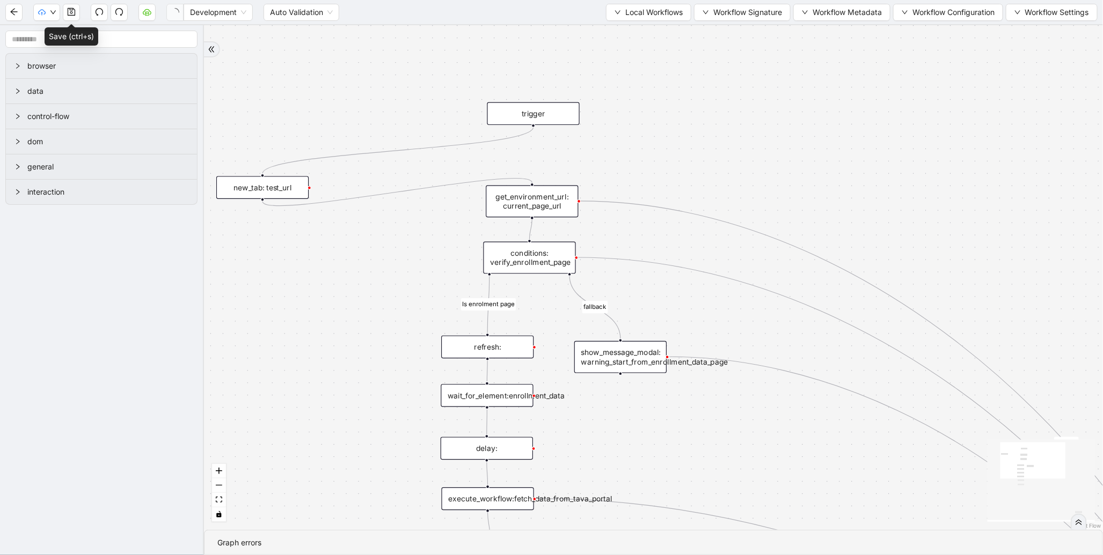
drag, startPoint x: 517, startPoint y: 136, endPoint x: 518, endPoint y: 109, distance: 27.4
click at [518, 109] on div "trigger" at bounding box center [533, 114] width 92 height 23
click at [552, 196] on div "get_environment_url: current_page_url" at bounding box center [532, 202] width 92 height 32
click at [544, 258] on div "conditions: verify_enrollment_page" at bounding box center [534, 259] width 92 height 32
drag, startPoint x: 643, startPoint y: 352, endPoint x: 667, endPoint y: 331, distance: 31.6
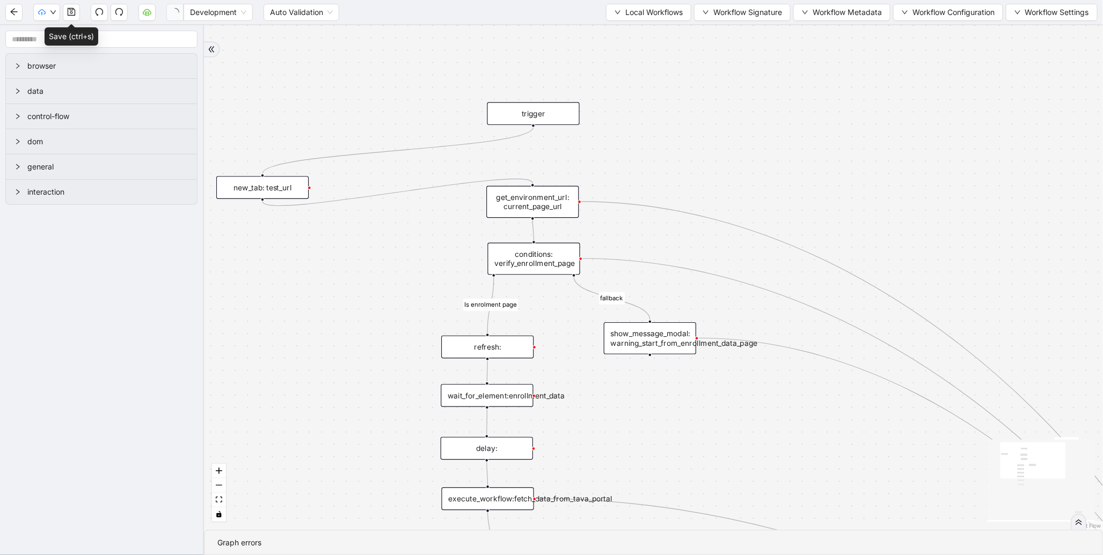
click at [672, 333] on div "show_message_modal: warning_start_from_enrollment_data_page" at bounding box center [650, 339] width 92 height 32
drag, startPoint x: 500, startPoint y: 352, endPoint x: 495, endPoint y: 327, distance: 25.1
click at [495, 327] on div "refresh:" at bounding box center [493, 322] width 92 height 23
drag, startPoint x: 503, startPoint y: 389, endPoint x: 506, endPoint y: 367, distance: 22.2
click at [506, 367] on div "wait_for_element:enrollment_data" at bounding box center [493, 365] width 92 height 23
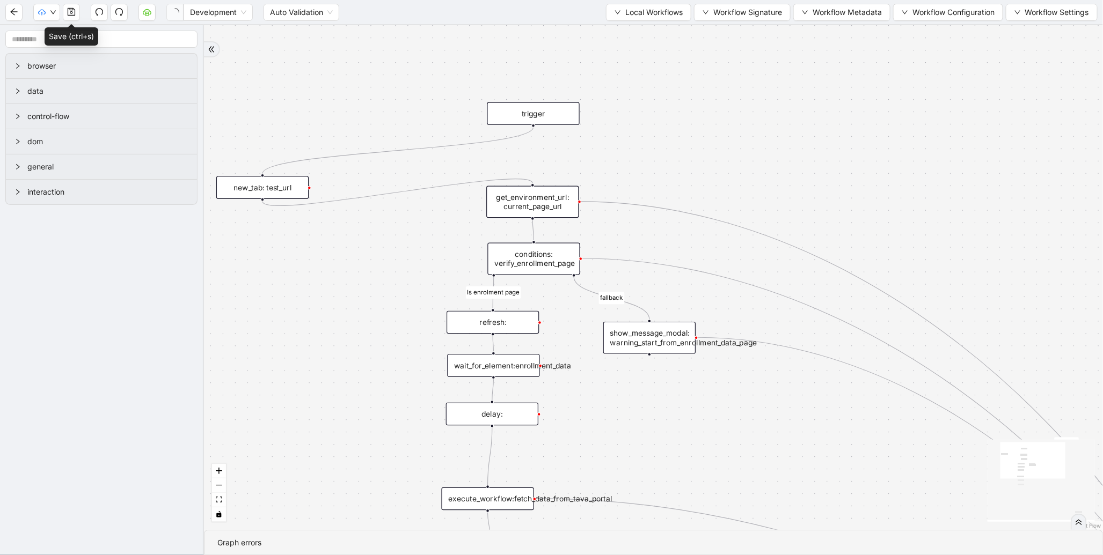
click at [510, 414] on div "delay:" at bounding box center [492, 414] width 92 height 23
drag, startPoint x: 496, startPoint y: 499, endPoint x: 500, endPoint y: 460, distance: 38.9
click at [500, 460] on div "execute_workflow:fetch_data_from_tava_portal" at bounding box center [492, 460] width 92 height 23
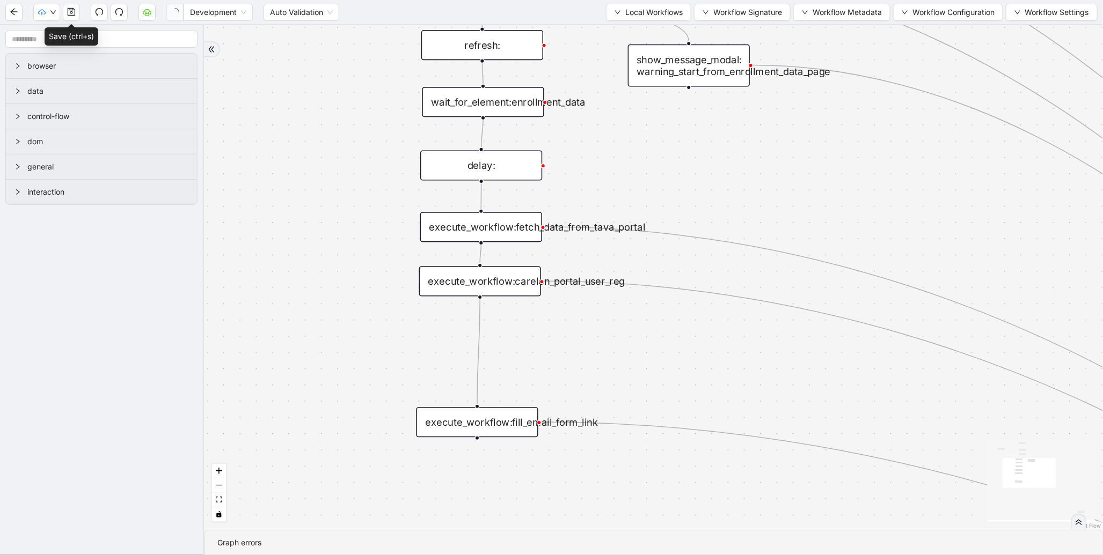
drag, startPoint x: 505, startPoint y: 350, endPoint x: 502, endPoint y: 296, distance: 54.8
click at [507, 290] on div "execute_workflow:carelon_portal_user_reg" at bounding box center [480, 282] width 122 height 30
drag, startPoint x: 492, startPoint y: 416, endPoint x: 495, endPoint y: 333, distance: 83.2
click at [495, 333] on div "execute_workflow:fill_email_form_link" at bounding box center [480, 339] width 122 height 30
click at [491, 423] on div "fallback Is enrolment page onError onError onError onError onError onError trig…" at bounding box center [653, 277] width 899 height 505
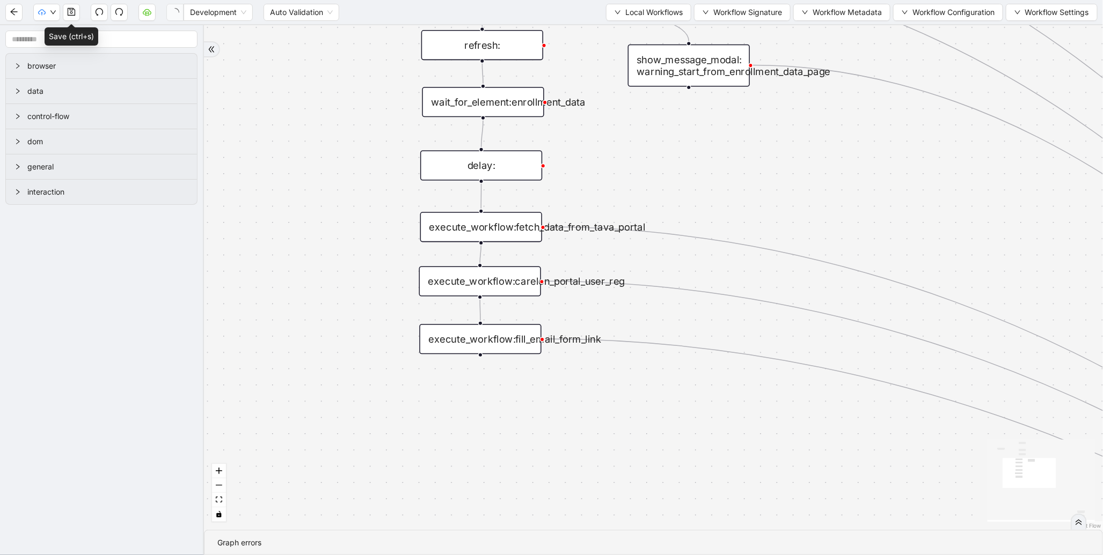
click at [383, 387] on div "fallback Is enrolment page onError onError onError onError onError onError trig…" at bounding box center [653, 277] width 899 height 505
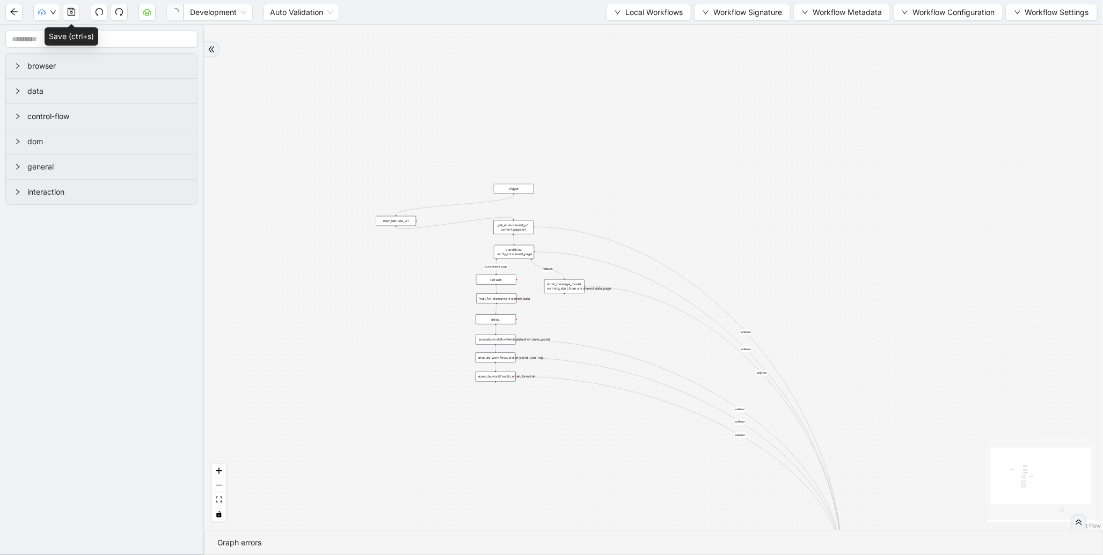
click at [520, 251] on div "conditions: verify_enrollment_page" at bounding box center [514, 252] width 40 height 14
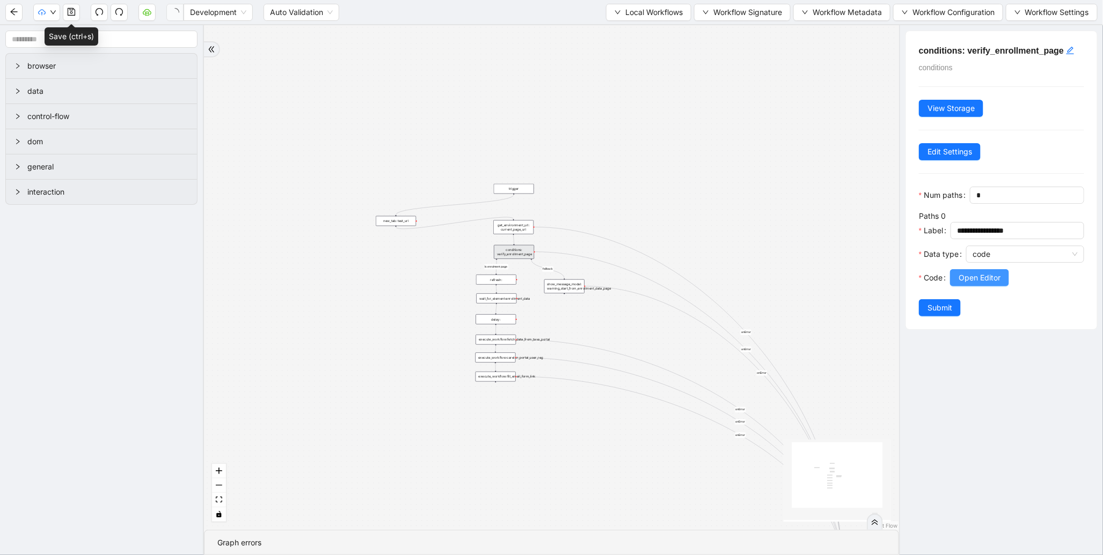
click at [996, 284] on span "Open Editor" at bounding box center [980, 278] width 42 height 12
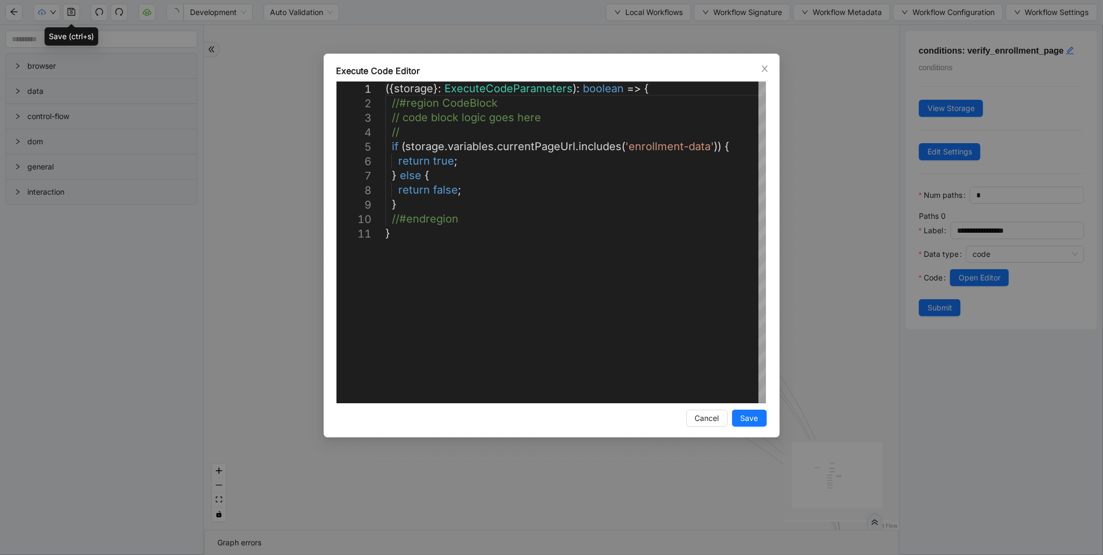
click at [864, 199] on div "**********" at bounding box center [551, 277] width 1103 height 555
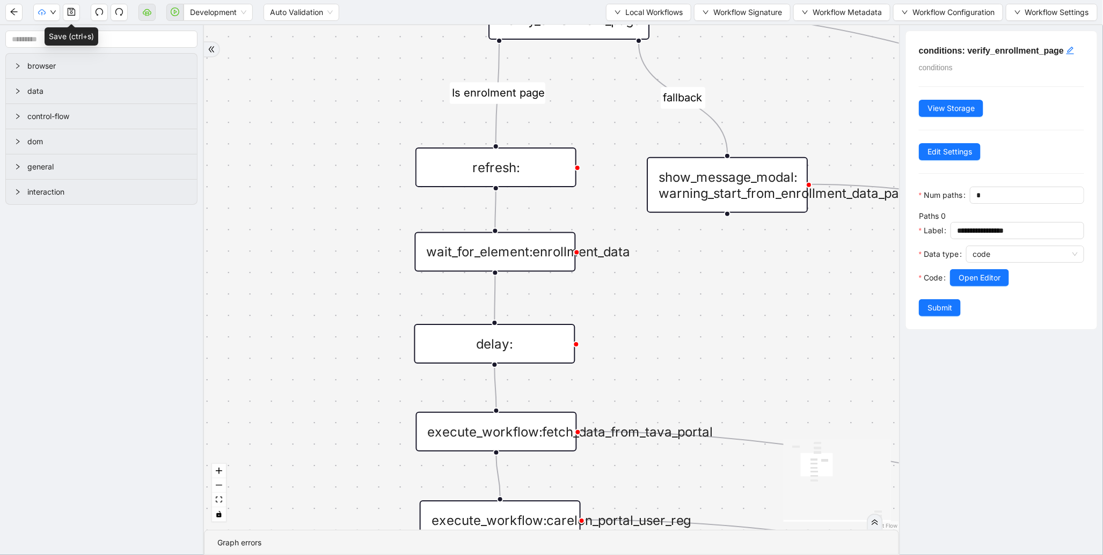
click at [508, 248] on div "wait_for_element:enrollment_data" at bounding box center [495, 252] width 161 height 40
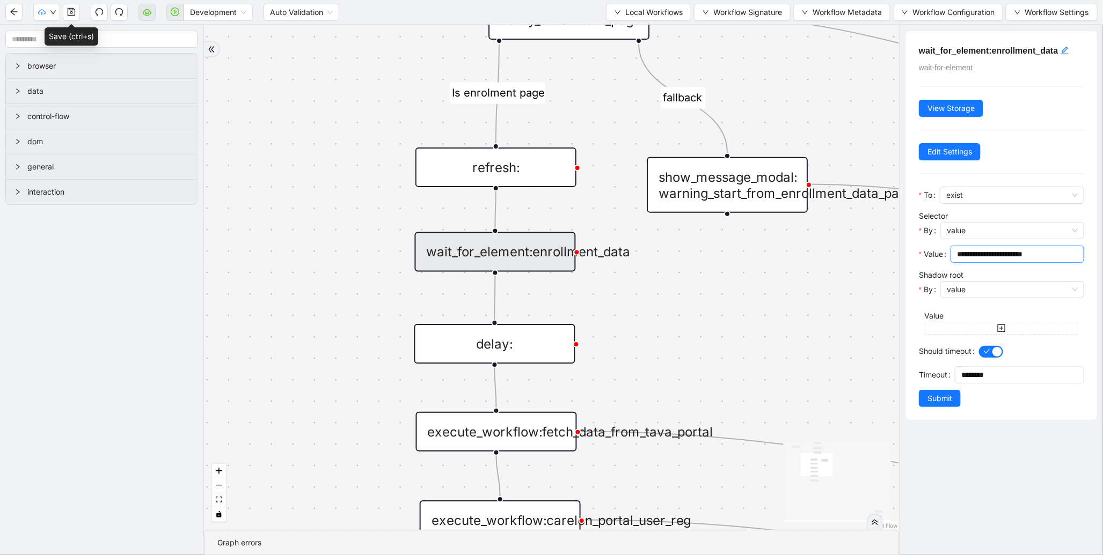
drag, startPoint x: 1057, startPoint y: 254, endPoint x: 938, endPoint y: 254, distance: 119.7
click at [938, 254] on div "**********" at bounding box center [1001, 258] width 165 height 24
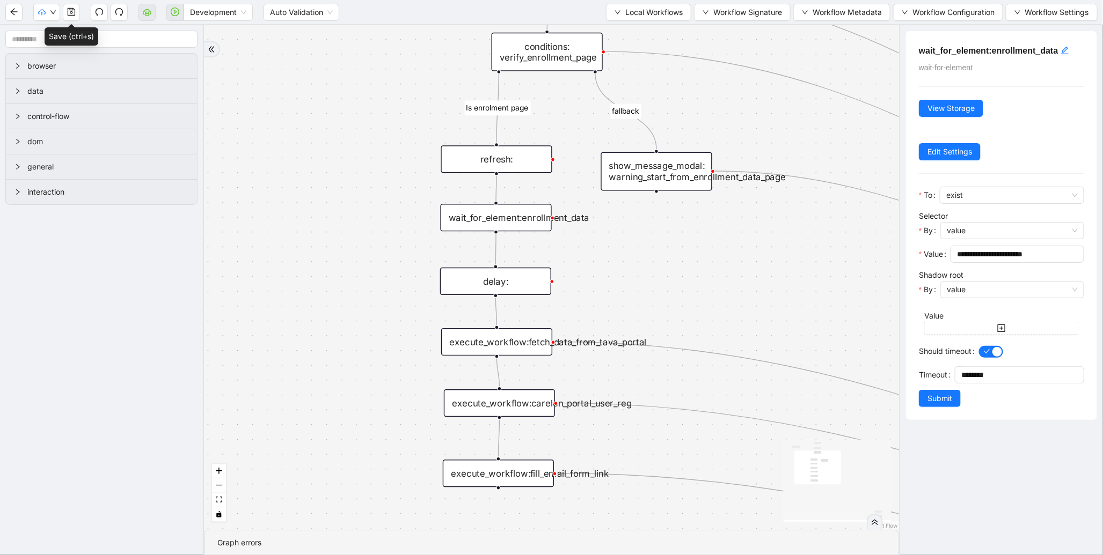
click at [530, 401] on div "execute_workflow:carelon_portal_user_reg" at bounding box center [499, 403] width 111 height 27
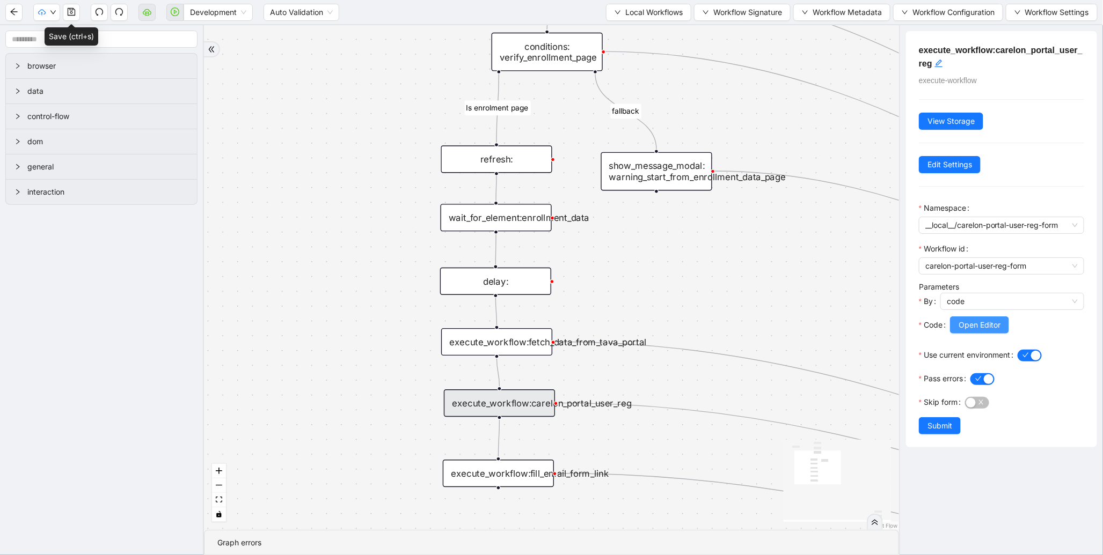
click at [981, 329] on span "Open Editor" at bounding box center [980, 325] width 42 height 12
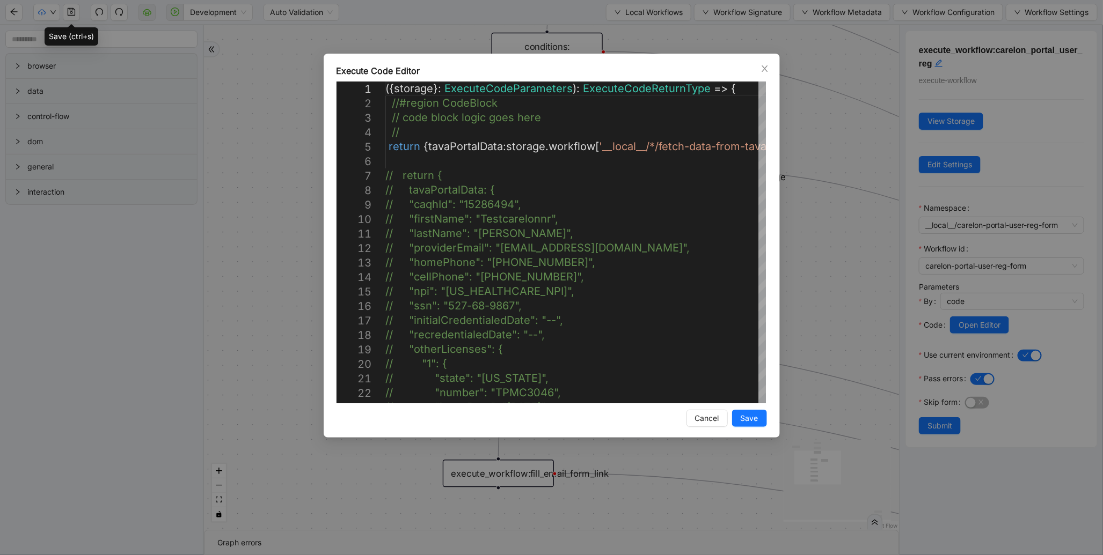
click at [851, 173] on div "Execute Code Editor 1 2 3 4 5 6 7 8 9 10 11 12 13 14 15 16 17 18 19 20 21 22 23…" at bounding box center [551, 277] width 1103 height 555
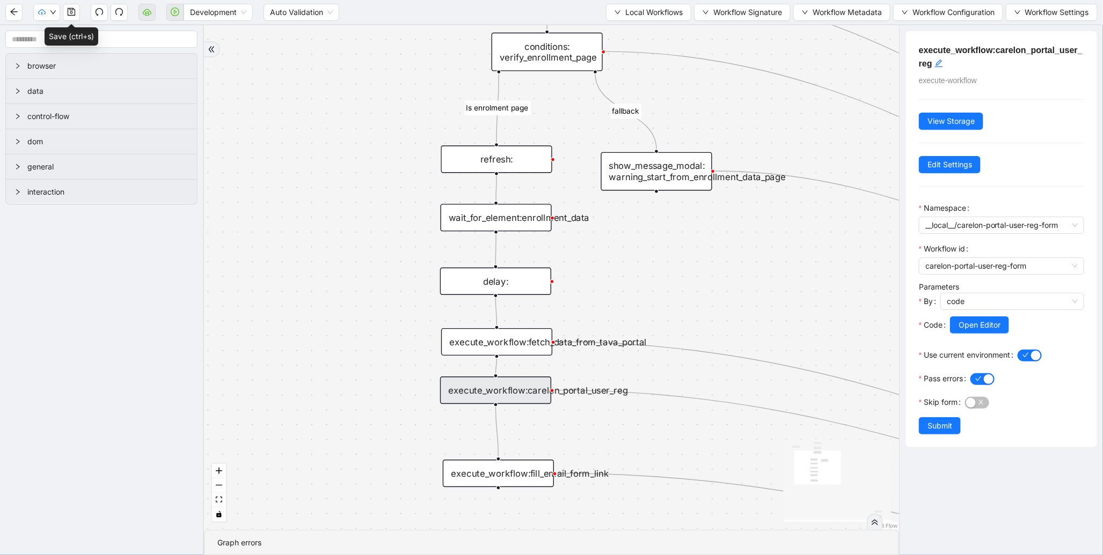
drag, startPoint x: 524, startPoint y: 406, endPoint x: 529, endPoint y: 392, distance: 14.1
click at [529, 392] on div "execute_workflow:carelon_portal_user_reg" at bounding box center [495, 390] width 111 height 27
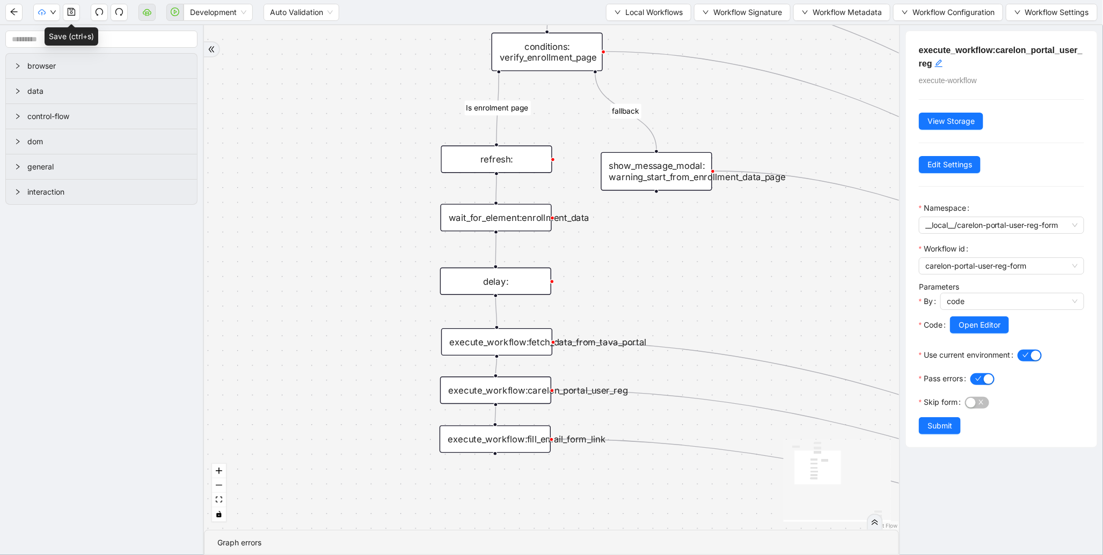
drag, startPoint x: 536, startPoint y: 470, endPoint x: 532, endPoint y: 436, distance: 34.5
click at [532, 436] on div "execute_workflow:fill_email_form_link" at bounding box center [495, 439] width 111 height 27
click at [359, 276] on div "fallback Is enrolment page onError onError onError onError onError onError trig…" at bounding box center [551, 277] width 695 height 505
click at [378, 190] on div "fallback Is enrolment page onError onError onError onError onError onError trig…" at bounding box center [551, 277] width 695 height 505
click at [647, 239] on div "fallback Is enrolment page onError onError onError onError onError onError trig…" at bounding box center [551, 277] width 695 height 505
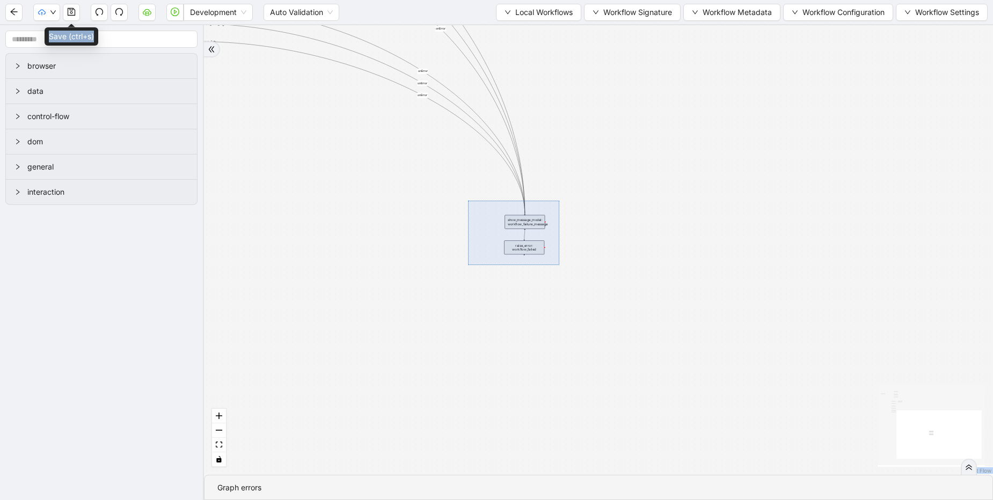
drag, startPoint x: 468, startPoint y: 201, endPoint x: 559, endPoint y: 265, distance: 111.7
click at [559, 265] on div "fallback Is enrolment page onError onError onError onError onError onError trig…" at bounding box center [598, 250] width 789 height 450
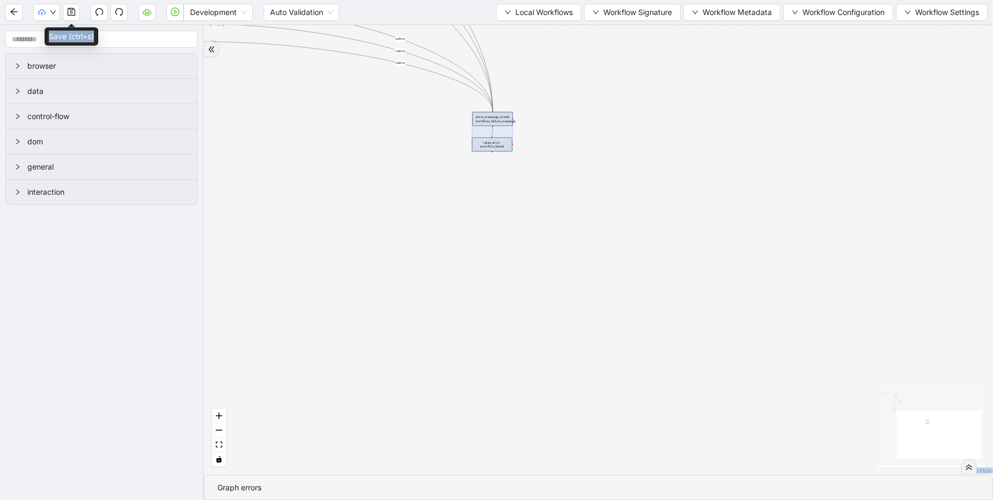
drag, startPoint x: 539, startPoint y: 244, endPoint x: 504, endPoint y: 128, distance: 121.2
click at [503, 127] on div at bounding box center [492, 132] width 41 height 40
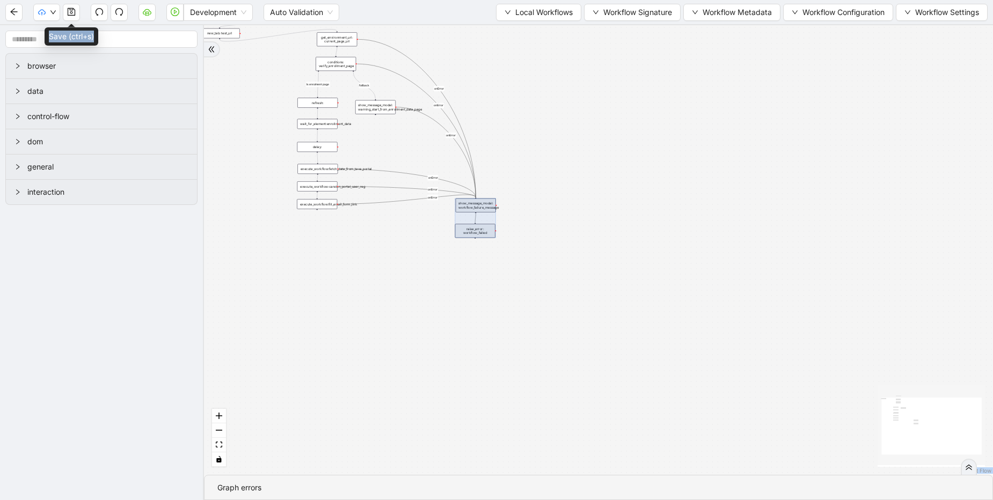
drag, startPoint x: 630, startPoint y: 282, endPoint x: 477, endPoint y: 223, distance: 164.6
click at [477, 223] on div at bounding box center [475, 219] width 41 height 40
drag, startPoint x: 712, startPoint y: 145, endPoint x: 685, endPoint y: 144, distance: 26.3
click at [715, 144] on div "fallback Is enrolment page onError onError onError onError onError onError trig…" at bounding box center [598, 250] width 789 height 450
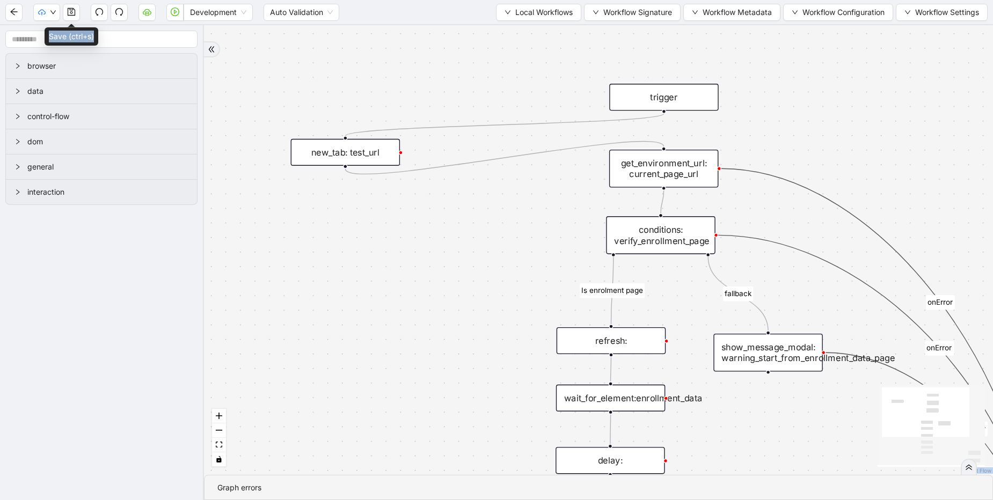
click at [451, 69] on div "fallback Is enrolment page onError onError onError onError onError onError trig…" at bounding box center [598, 250] width 789 height 450
click at [172, 12] on icon "play-circle" at bounding box center [175, 12] width 9 height 9
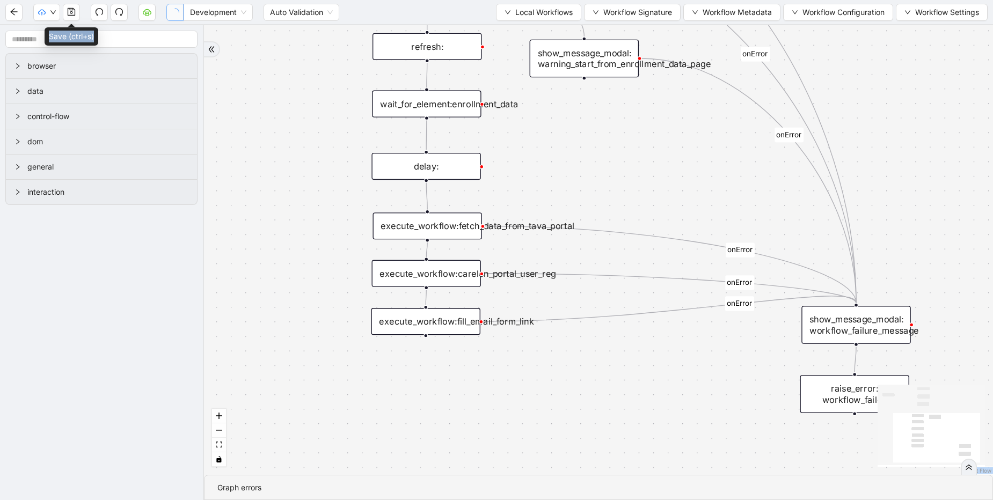
click at [453, 230] on div "execute_workflow:fetch_data_from_tava_portal" at bounding box center [426, 226] width 109 height 27
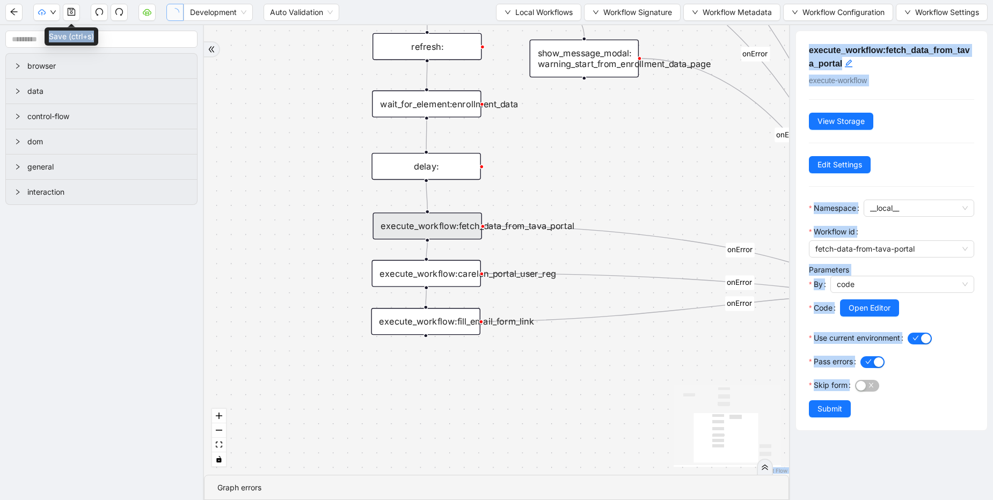
click at [928, 167] on div "execute_workflow:fetch_data_from_tava_portal execute-workflow View Storage Edit…" at bounding box center [891, 230] width 191 height 399
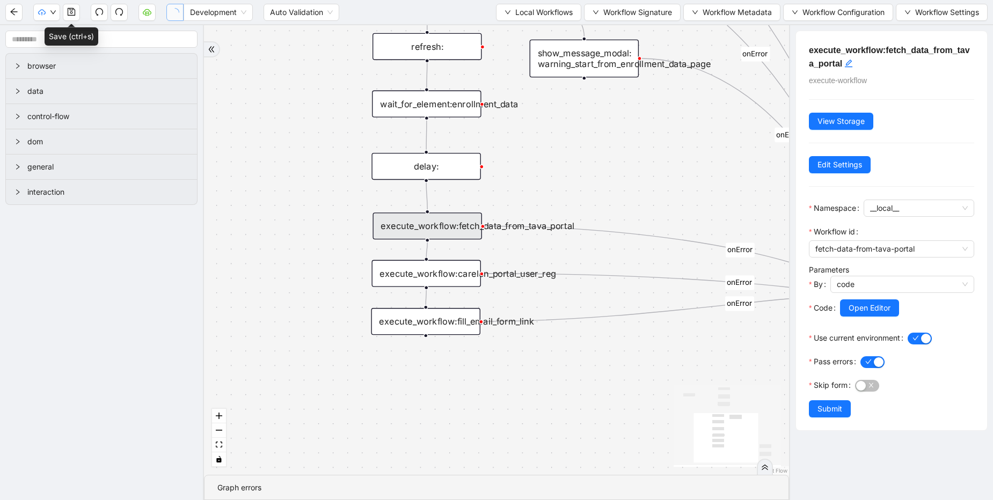
click at [534, 377] on div "fallback Is enrolment page onError onError onError onError onError onError trig…" at bounding box center [496, 250] width 585 height 450
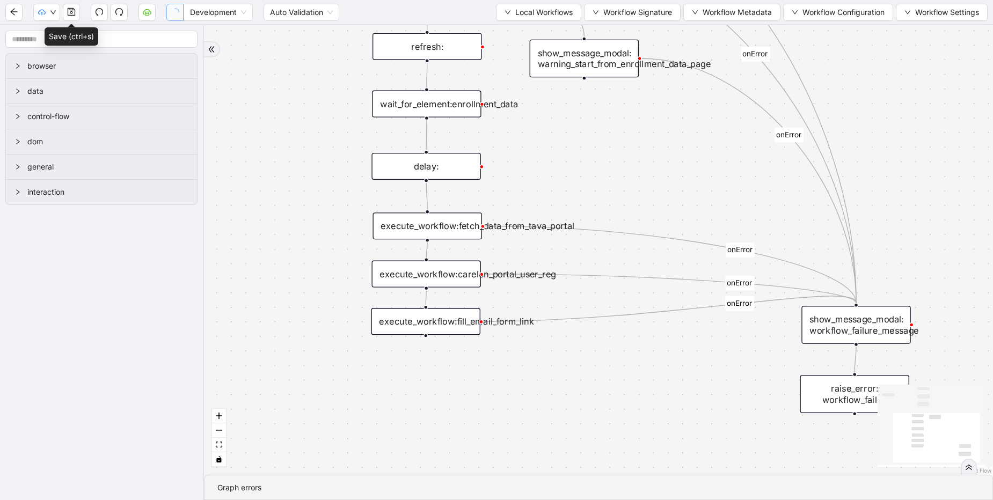
click at [437, 271] on div "execute_workflow:carelon_portal_user_reg" at bounding box center [425, 274] width 109 height 27
click at [451, 269] on div "execute_workflow:carelon_portal_user_reg" at bounding box center [425, 274] width 109 height 27
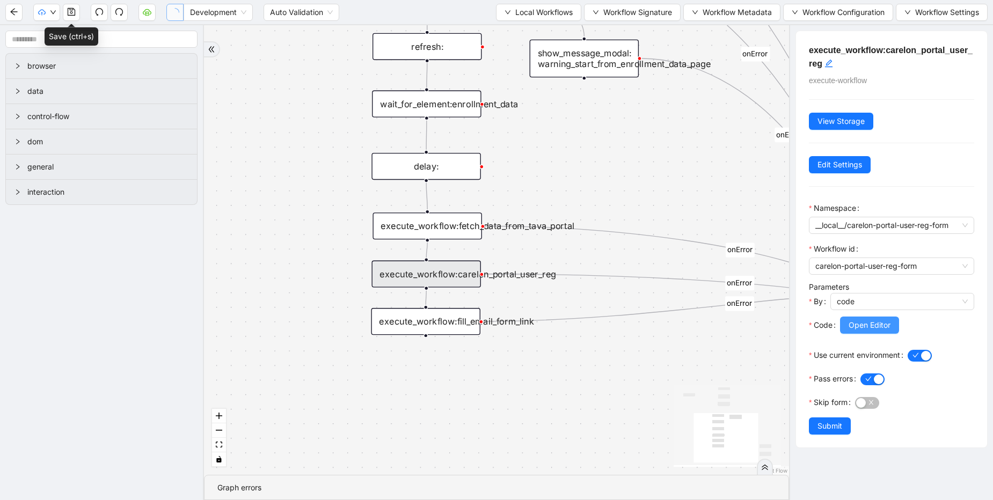
click at [868, 320] on span "Open Editor" at bounding box center [870, 325] width 42 height 12
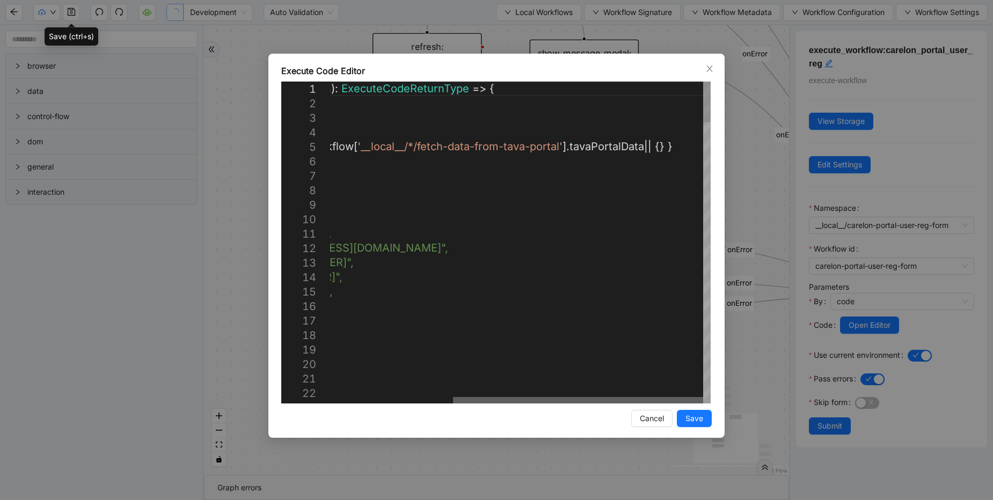
click at [574, 404] on div at bounding box center [578, 400] width 250 height 6
click at [756, 181] on div "Execute Code Editor 1 2 3 4 5 6 7 8 9 10 11 12 13 14 15 16 17 18 19 20 21 22 23…" at bounding box center [496, 250] width 993 height 500
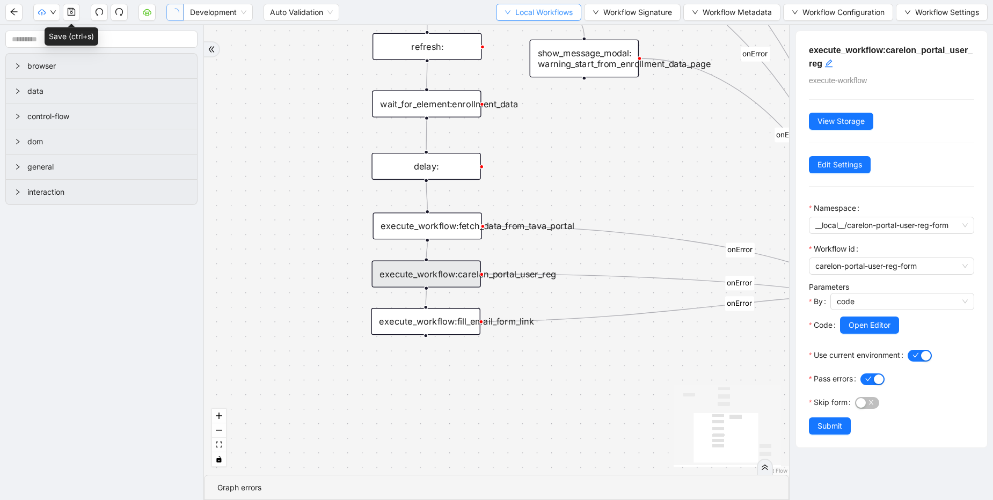
click at [526, 9] on span "Local Workflows" at bounding box center [543, 12] width 57 height 12
click at [518, 31] on span "Select" at bounding box center [534, 33] width 70 height 12
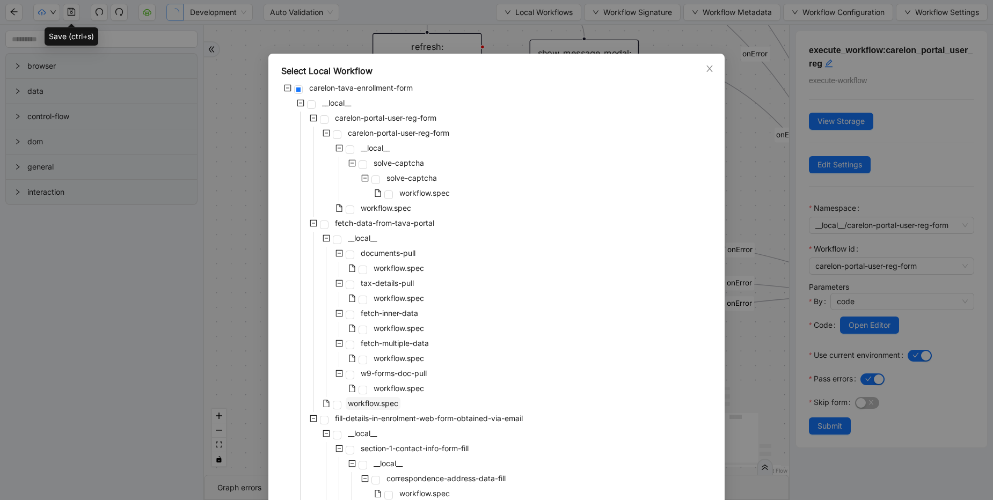
click at [348, 405] on span "workflow.spec" at bounding box center [373, 403] width 50 height 9
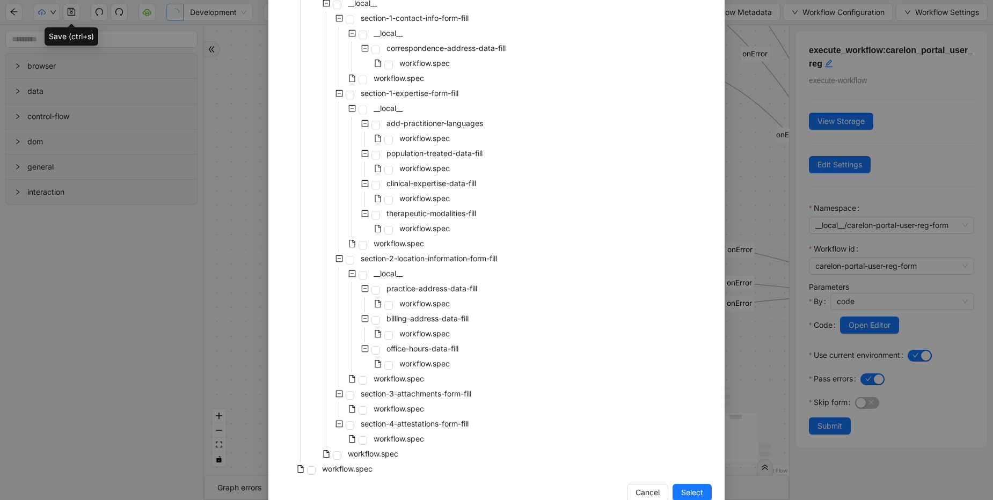
scroll to position [455, 0]
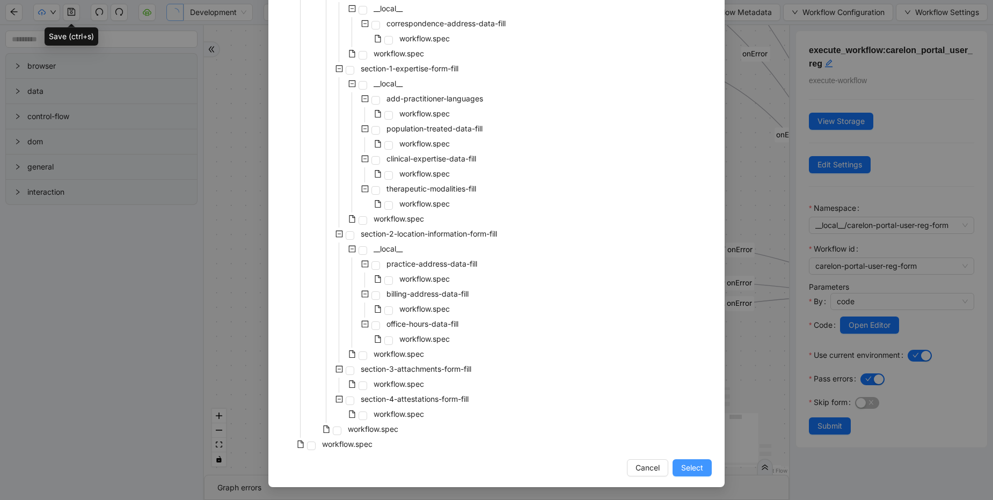
click at [685, 469] on span "Select" at bounding box center [692, 468] width 22 height 12
click at [691, 469] on div "fallback Is enrolment page onError onError onError onError onError onError trig…" at bounding box center [496, 250] width 585 height 450
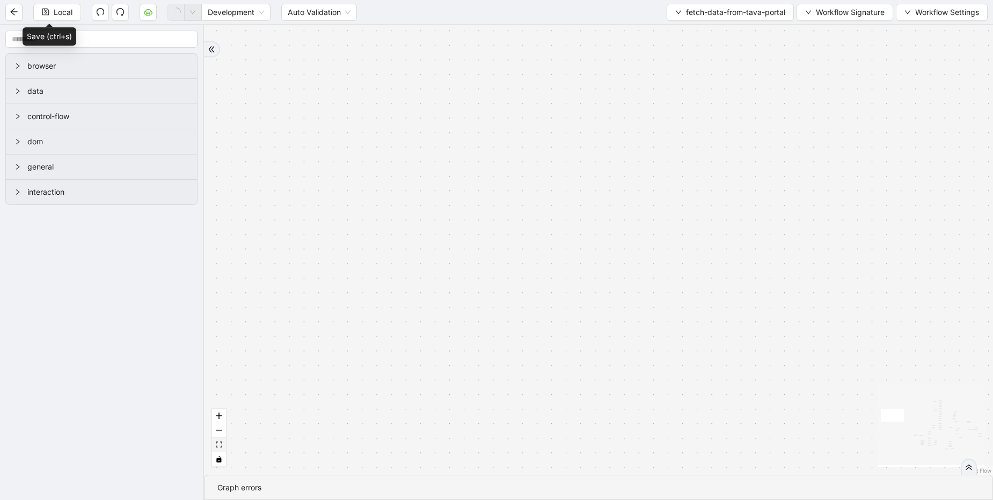
click at [220, 441] on button "fit view" at bounding box center [219, 445] width 14 height 14
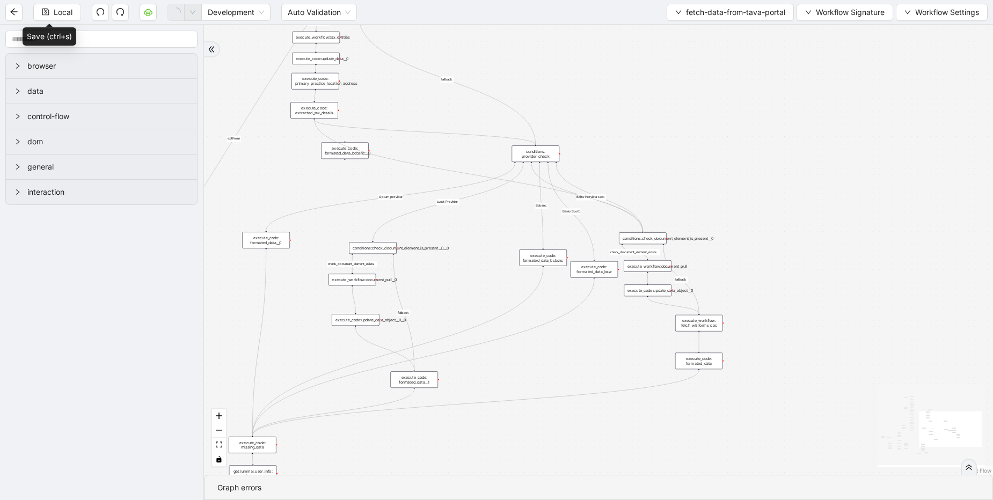
drag, startPoint x: 315, startPoint y: 118, endPoint x: 642, endPoint y: 230, distance: 346.1
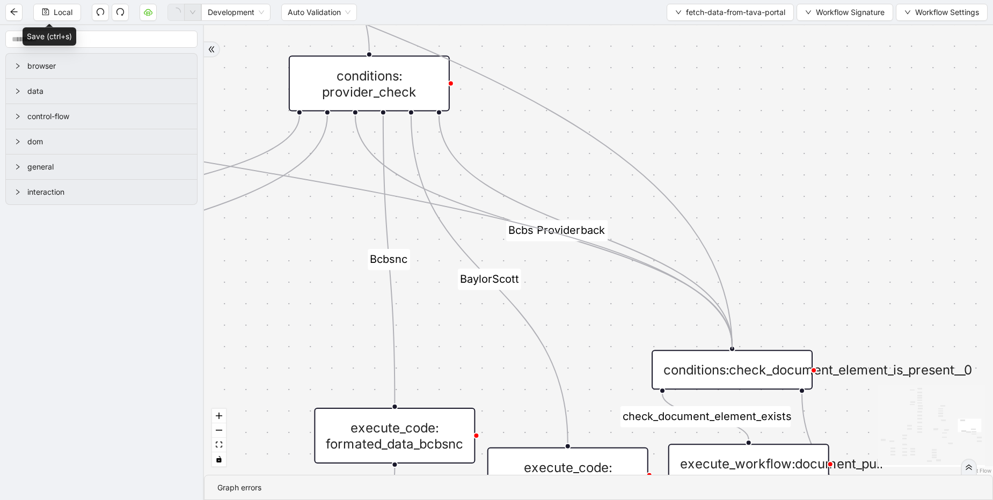
drag, startPoint x: 323, startPoint y: 115, endPoint x: 745, endPoint y: 342, distance: 480.0
click at [745, 342] on div "check_document_element_exists taxEntitiesExists success fallback exitFrom fallb…" at bounding box center [598, 250] width 789 height 450
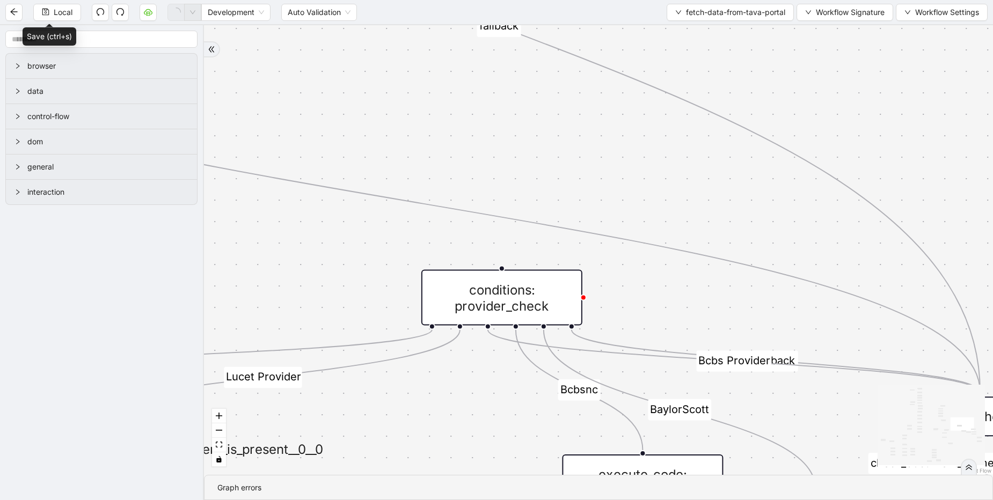
drag, startPoint x: 622, startPoint y: 135, endPoint x: 533, endPoint y: 255, distance: 149.6
click at [509, 300] on div "conditions: provider_check" at bounding box center [501, 298] width 161 height 56
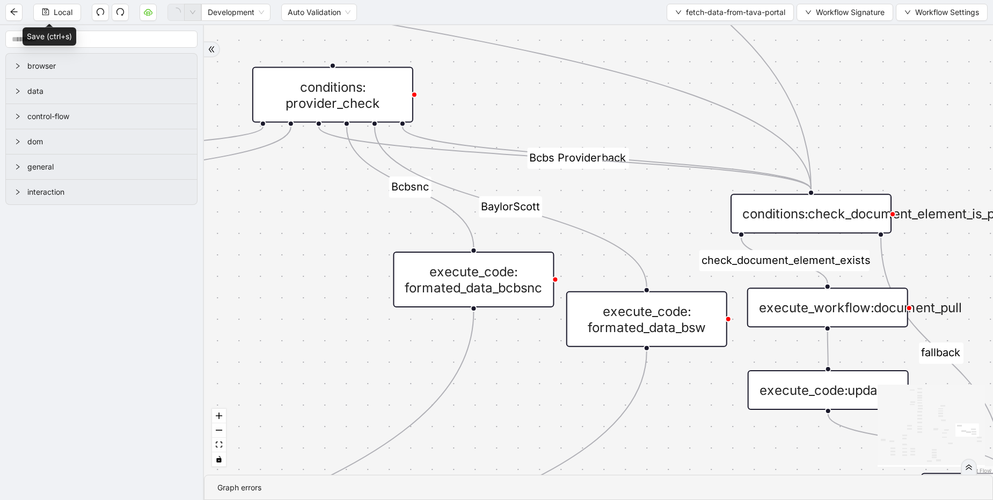
click at [421, 138] on icon "Edge from conditions: provider_check to conditions:check_document_element_is_pr…" at bounding box center [565, 158] width 492 height 63
click at [416, 130] on icon "Edge from conditions: provider_check to conditions:check_document_element_is_pr…" at bounding box center [607, 158] width 408 height 63
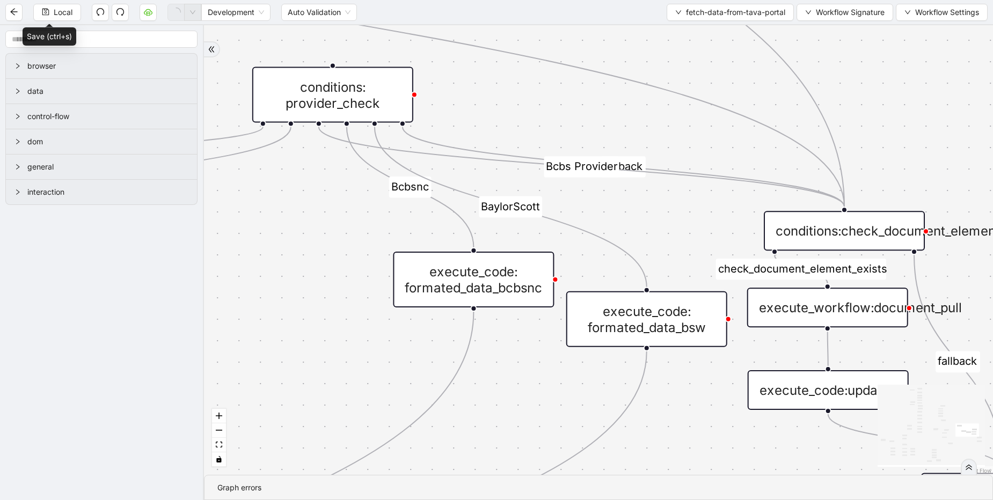
drag, startPoint x: 811, startPoint y: 206, endPoint x: 845, endPoint y: 223, distance: 37.4
click at [845, 223] on div "conditions:check_document_element_is_present__0" at bounding box center [844, 231] width 161 height 40
click at [420, 141] on icon "Edge from conditions: provider_check to conditions:check_document_element_is_pr…" at bounding box center [624, 167] width 442 height 80
click at [374, 89] on div "conditions: provider_check" at bounding box center [332, 95] width 161 height 56
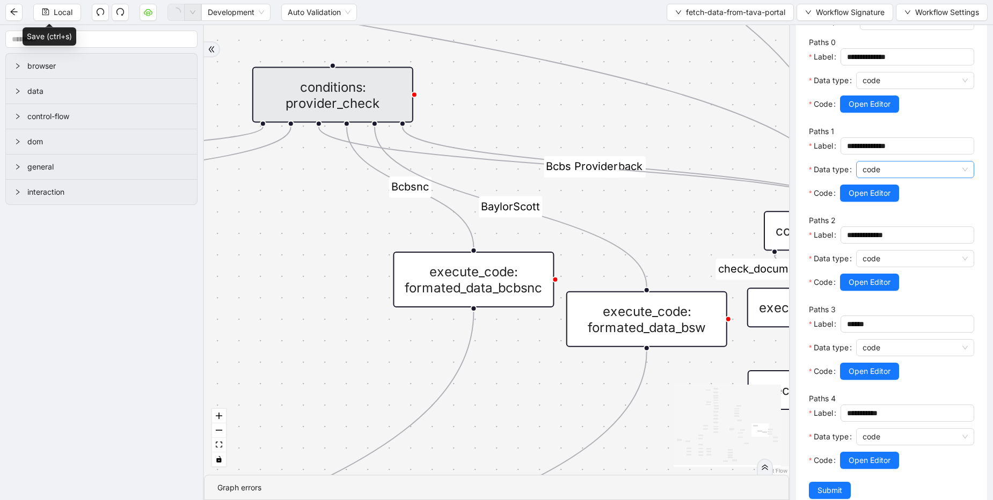
scroll to position [214, 0]
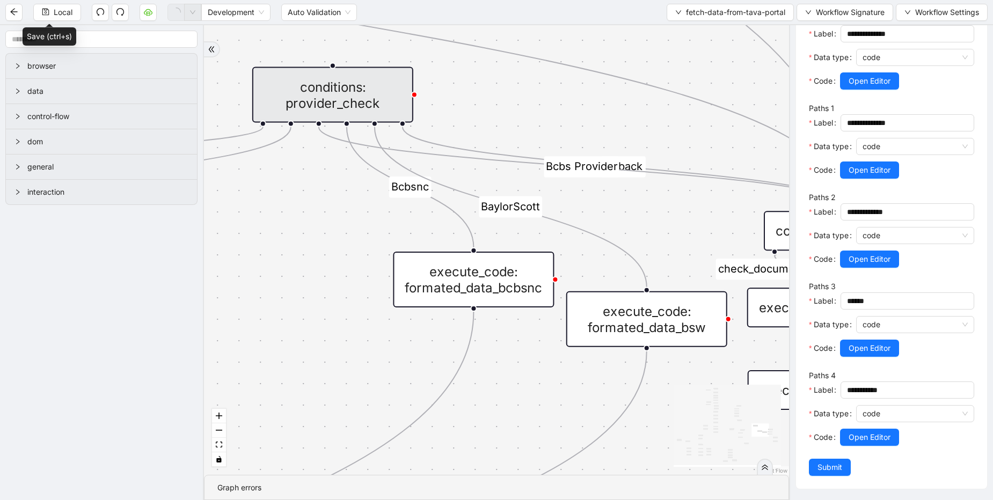
click at [413, 136] on icon "Edge from conditions: provider_check to conditions:check_document_element_is_pr…" at bounding box center [624, 167] width 442 height 80
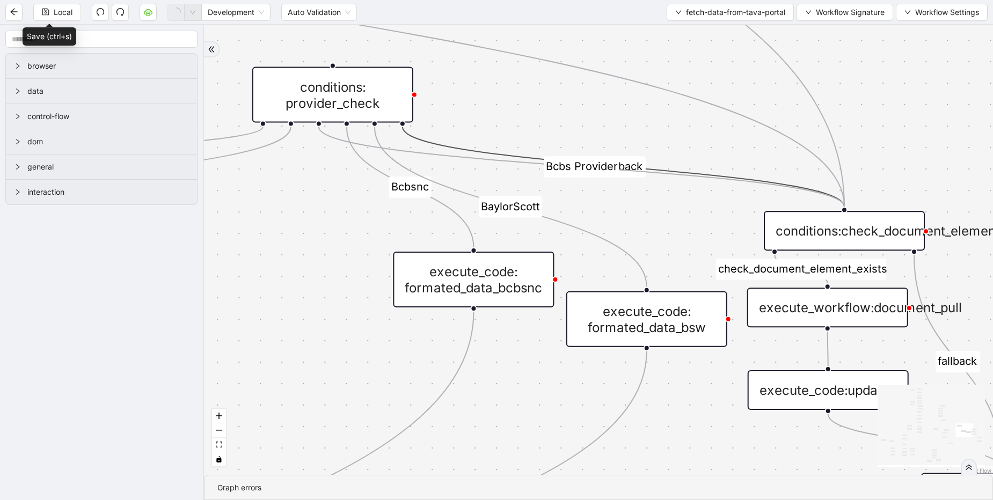
scroll to position [0, 0]
click at [414, 136] on div "check_document_element_exists taxEntitiesExists success fallback exitFrom fallb…" at bounding box center [598, 250] width 789 height 450
click at [456, 120] on div "check_document_element_exists taxEntitiesExists success fallback exitFrom fallb…" at bounding box center [598, 250] width 789 height 450
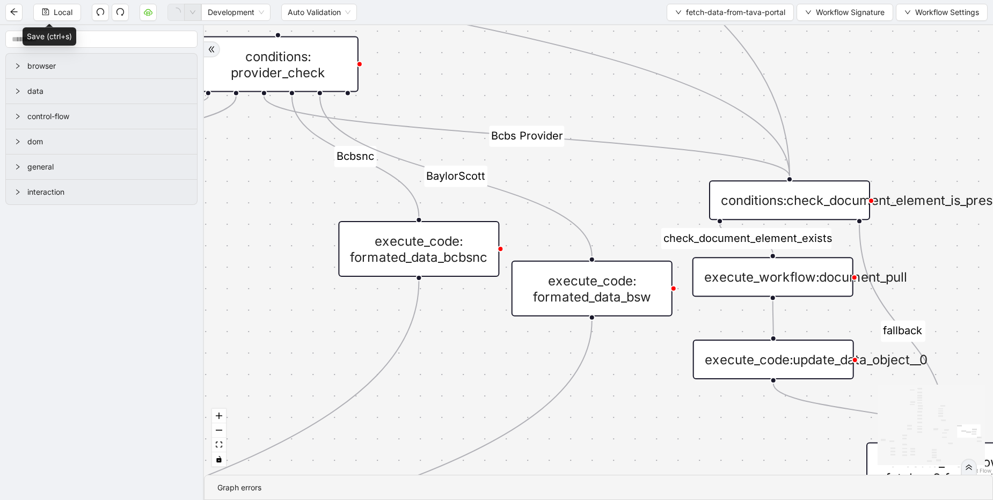
click at [598, 136] on icon "Edge from conditions: provider_check to conditions:check_document_element_is_pr…" at bounding box center [526, 137] width 525 height 80
click at [598, 142] on div "check_document_element_exists taxEntitiesExists success fallback exitFrom fallb…" at bounding box center [598, 250] width 789 height 450
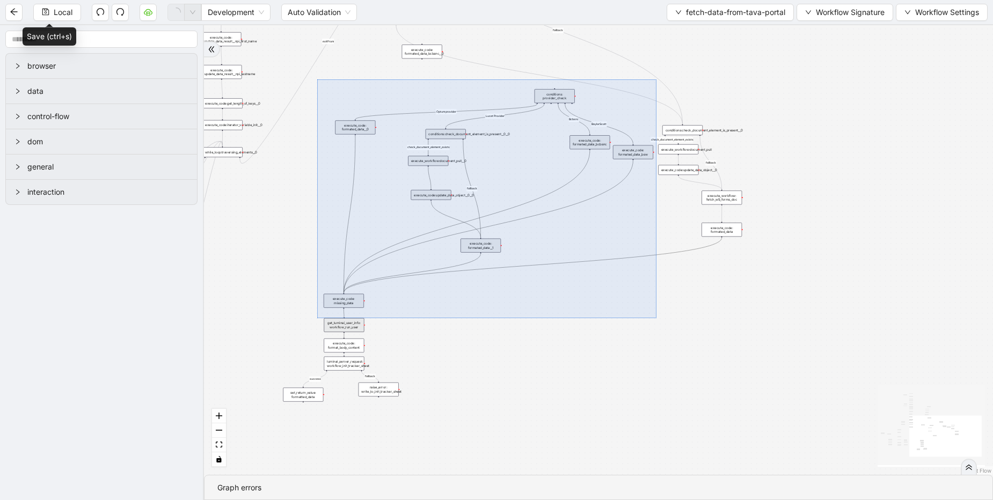
drag, startPoint x: 317, startPoint y: 79, endPoint x: 656, endPoint y: 318, distance: 414.8
click at [656, 318] on div "check_document_element_exists taxEntitiesExists success fallback exitFrom fallb…" at bounding box center [598, 250] width 789 height 450
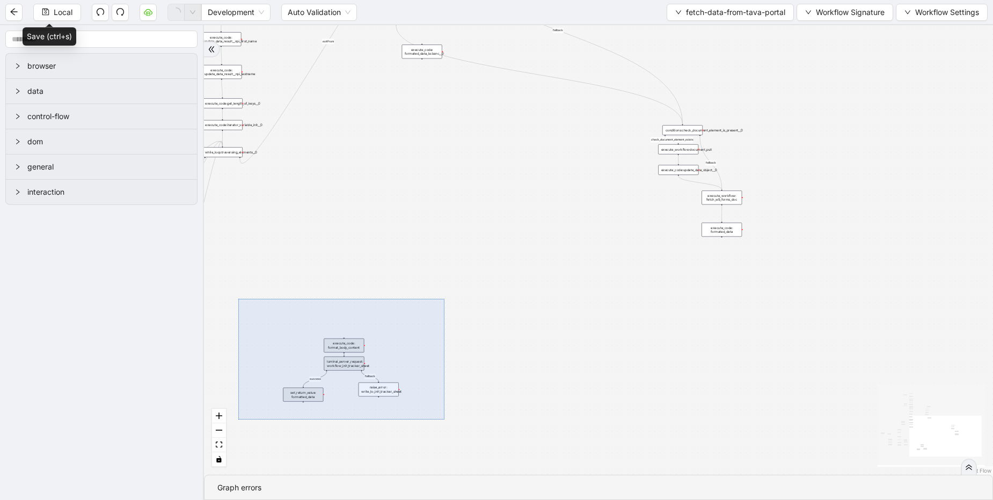
drag, startPoint x: 238, startPoint y: 299, endPoint x: 444, endPoint y: 420, distance: 238.9
click at [444, 420] on div "check_document_element_exists taxEntitiesExists success fallback exitFrom fallb…" at bounding box center [598, 250] width 789 height 450
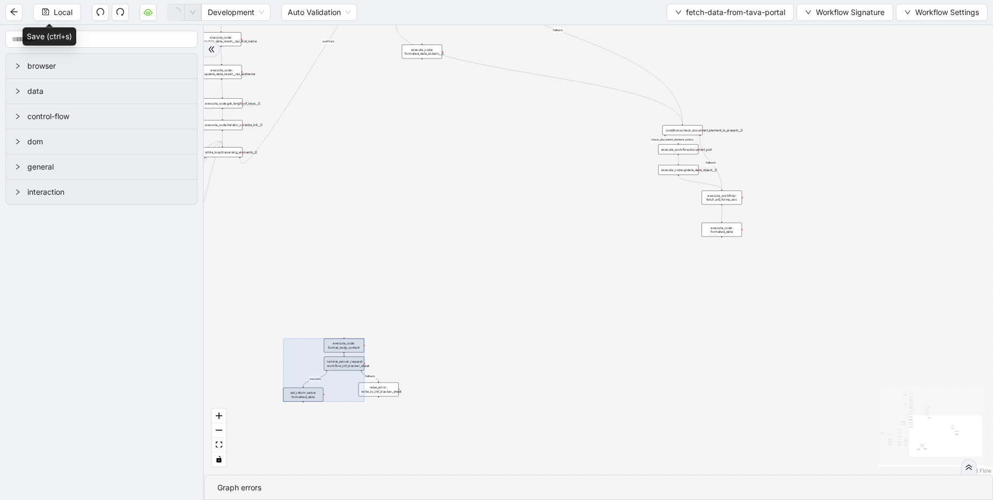
click at [377, 386] on div "raise_error: write_to_init_tracker_sheet" at bounding box center [379, 390] width 40 height 14
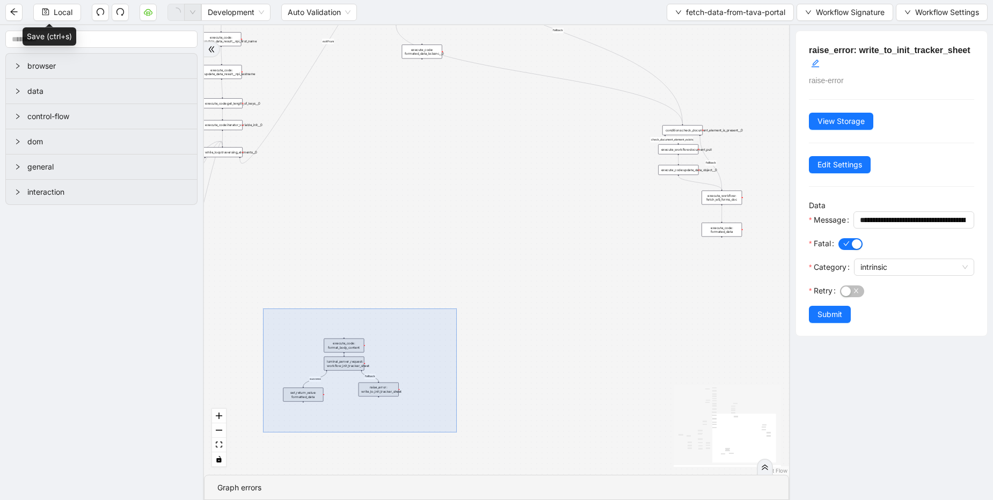
drag, startPoint x: 263, startPoint y: 309, endPoint x: 459, endPoint y: 435, distance: 233.3
click at [459, 435] on div "check_document_element_exists taxEntitiesExists success fallback exitFrom fallb…" at bounding box center [496, 250] width 585 height 450
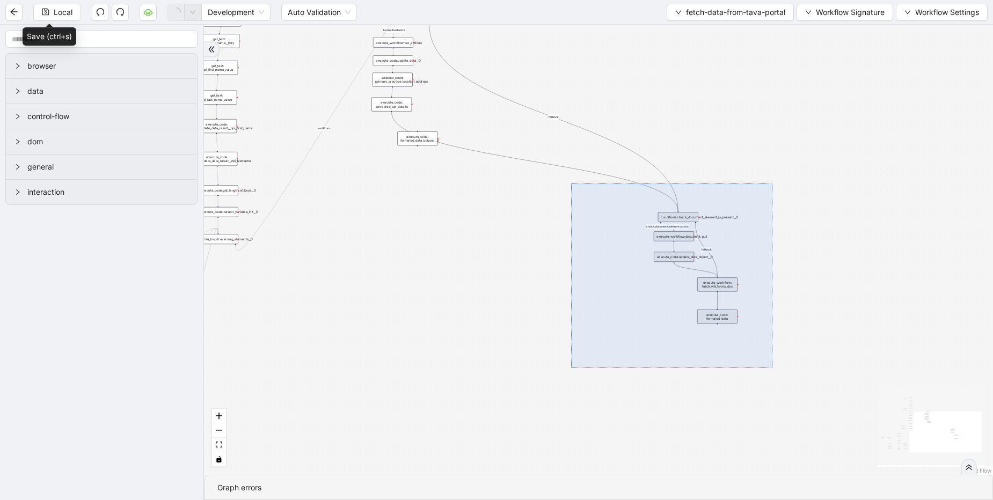
drag, startPoint x: 571, startPoint y: 184, endPoint x: 772, endPoint y: 368, distance: 272.8
click at [772, 368] on div "check_document_element_exists taxEntitiesExists exitFrom fallback loopFrom If M…" at bounding box center [598, 250] width 789 height 450
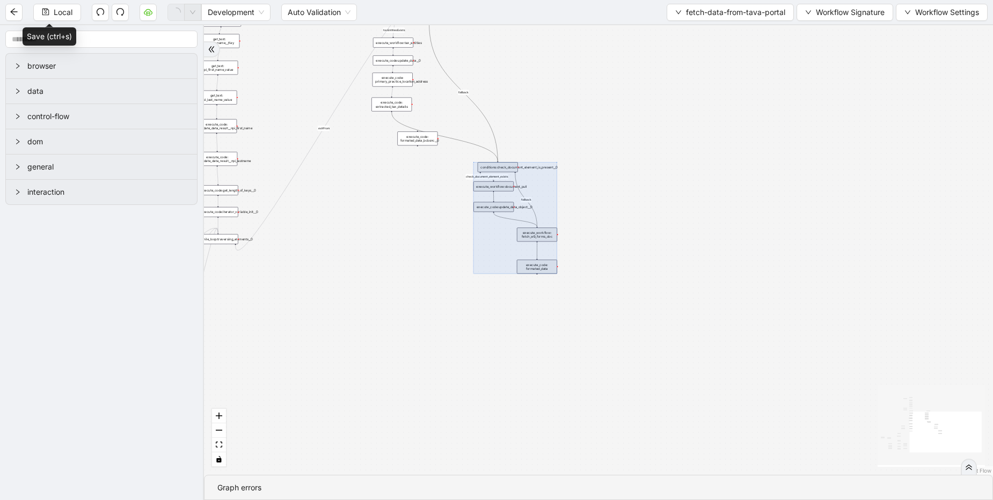
drag, startPoint x: 715, startPoint y: 270, endPoint x: 535, endPoint y: 221, distance: 187.1
click at [535, 221] on div at bounding box center [515, 218] width 84 height 112
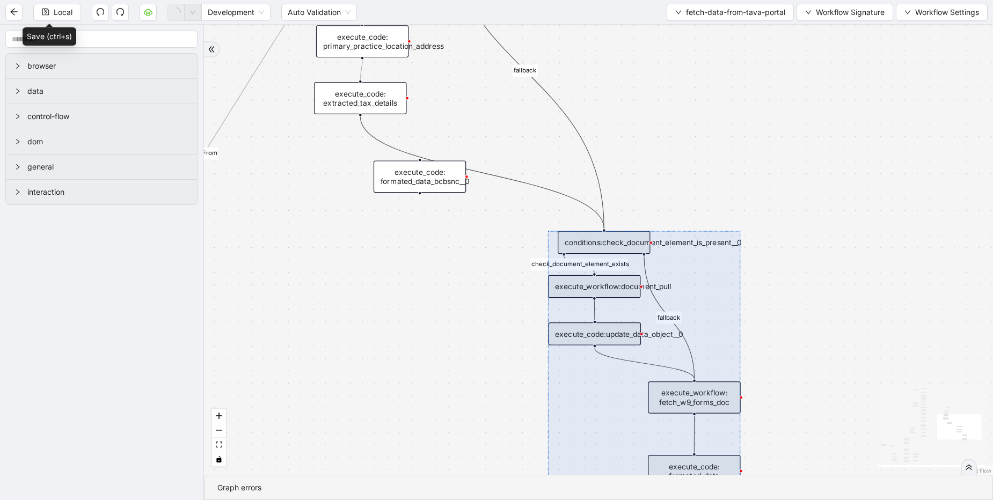
click at [427, 178] on div "execute_code: formated_data_bcbsnc__0" at bounding box center [420, 176] width 92 height 32
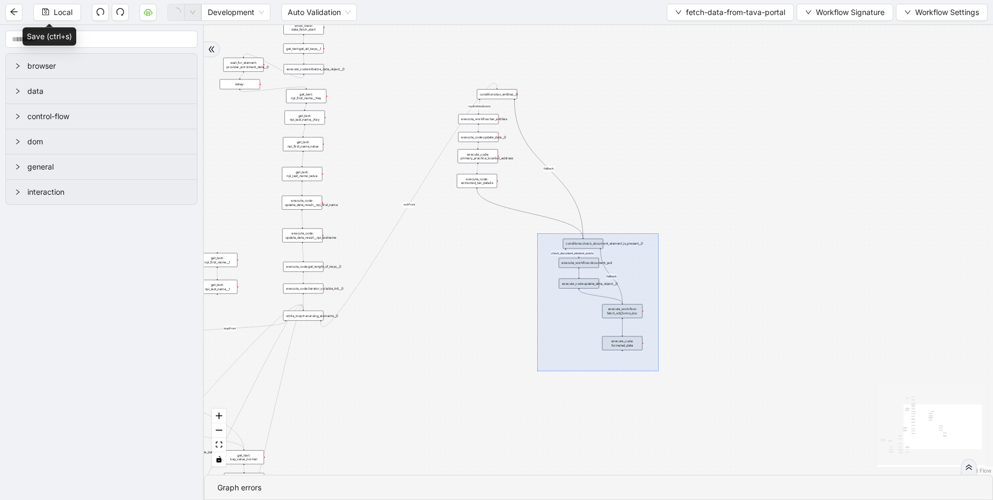
drag, startPoint x: 537, startPoint y: 233, endPoint x: 659, endPoint y: 371, distance: 183.7
click at [659, 371] on div "check_document_element_exists taxEntitiesExists exitFrom fallback loopFrom If M…" at bounding box center [598, 250] width 789 height 450
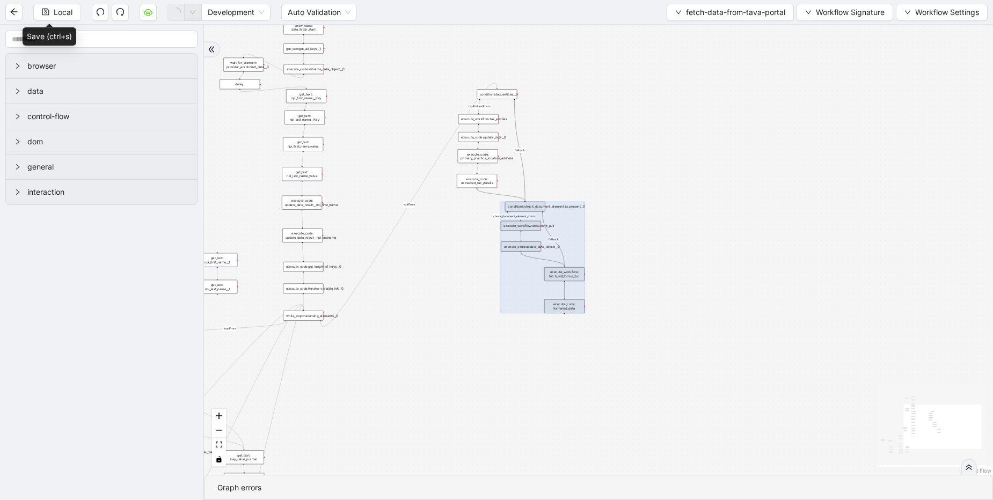
drag, startPoint x: 622, startPoint y: 313, endPoint x: 564, endPoint y: 276, distance: 68.8
click at [564, 276] on div at bounding box center [543, 258] width 84 height 112
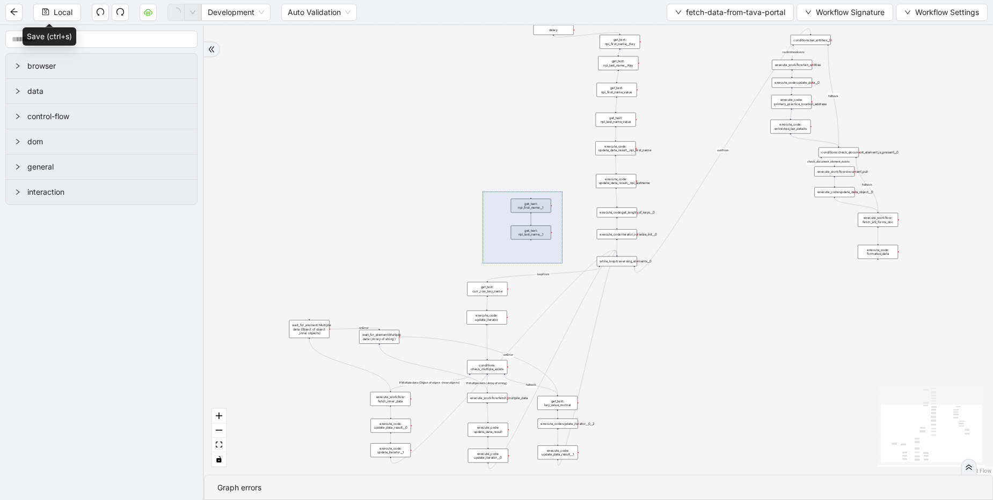
drag, startPoint x: 482, startPoint y: 192, endPoint x: 563, endPoint y: 264, distance: 107.9
click at [563, 264] on div "check_document_element_exists taxEntitiesExists exitFrom fallback loopFrom If M…" at bounding box center [598, 250] width 789 height 450
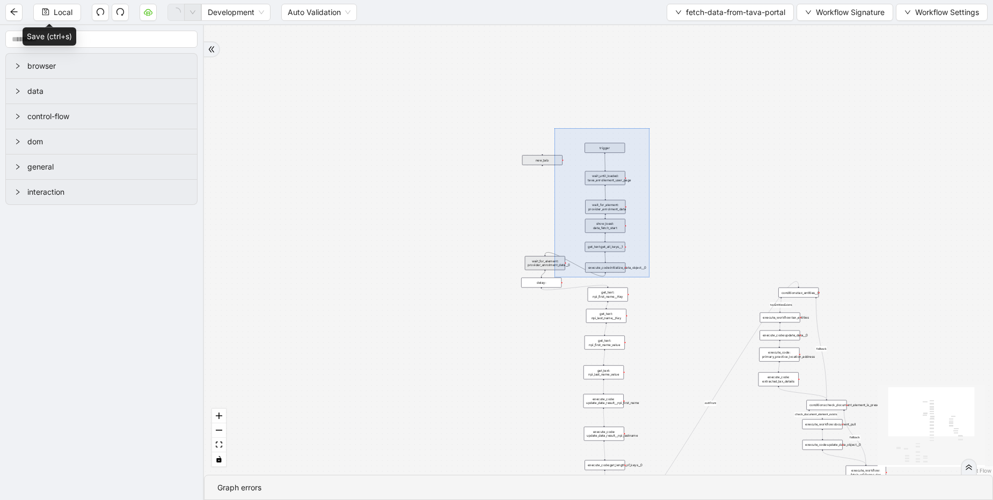
drag, startPoint x: 554, startPoint y: 128, endPoint x: 649, endPoint y: 277, distance: 176.9
click at [649, 277] on div "check_document_element_exists taxEntitiesExists exitFrom fallback loopFrom If M…" at bounding box center [598, 250] width 789 height 450
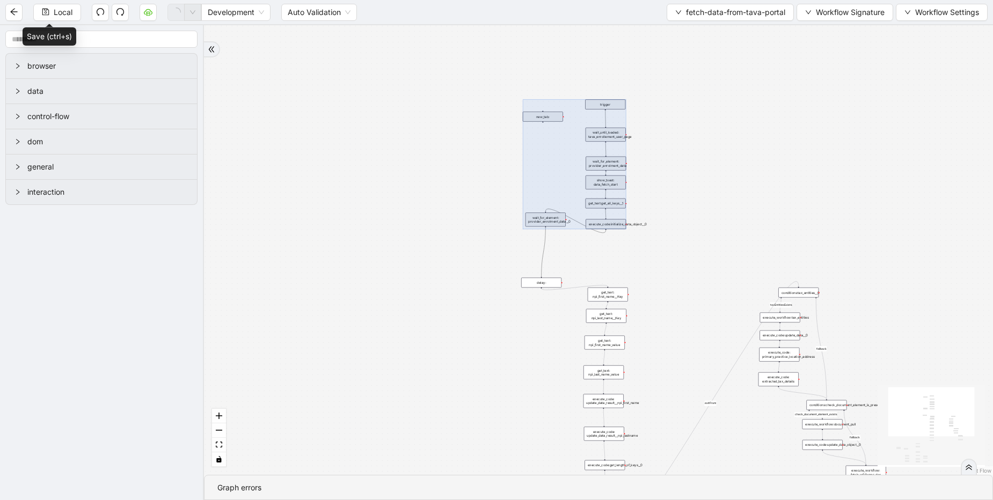
drag, startPoint x: 612, startPoint y: 243, endPoint x: 613, endPoint y: 200, distance: 43.5
click at [613, 200] on div at bounding box center [574, 164] width 103 height 130
click at [553, 265] on div "check_document_element_exists taxEntitiesExists exitFrom fallback loopFrom If M…" at bounding box center [598, 250] width 789 height 450
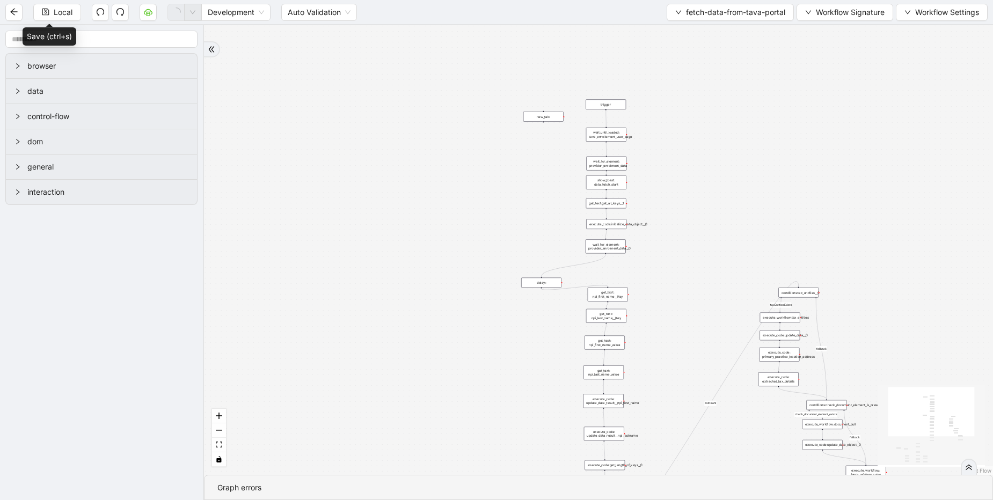
drag, startPoint x: 551, startPoint y: 215, endPoint x: 609, endPoint y: 240, distance: 63.2
click at [609, 240] on div "wait_for_element: provider_enrolment_data__0" at bounding box center [606, 246] width 40 height 14
drag, startPoint x: 545, startPoint y: 281, endPoint x: 609, endPoint y: 266, distance: 65.6
click at [609, 266] on div "delay:" at bounding box center [605, 268] width 40 height 10
click at [467, 289] on div "check_document_element_exists taxEntitiesExists exitFrom fallback loopFrom If M…" at bounding box center [598, 250] width 789 height 450
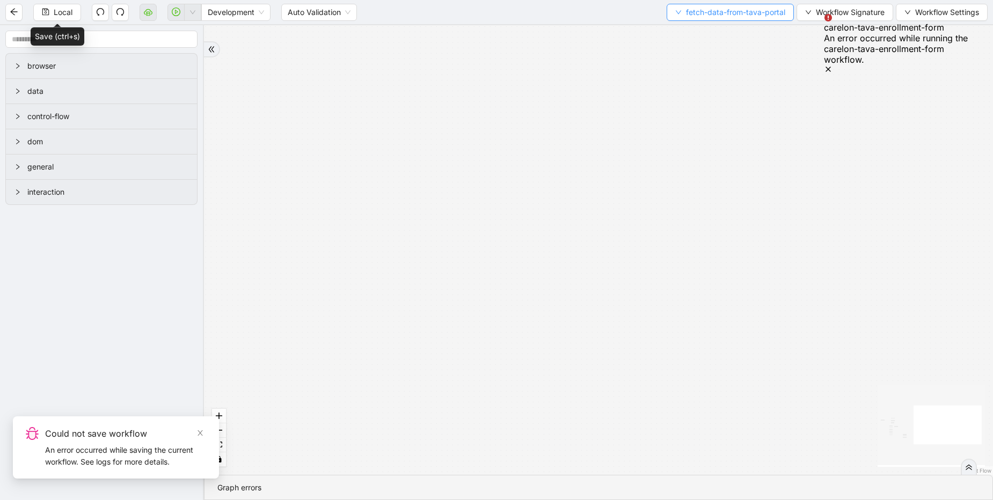
click at [699, 12] on span "fetch-data-from-tava-portal" at bounding box center [735, 12] width 99 height 12
drag, startPoint x: 694, startPoint y: 32, endPoint x: 679, endPoint y: 52, distance: 24.2
click at [694, 32] on span "Select" at bounding box center [727, 33] width 111 height 12
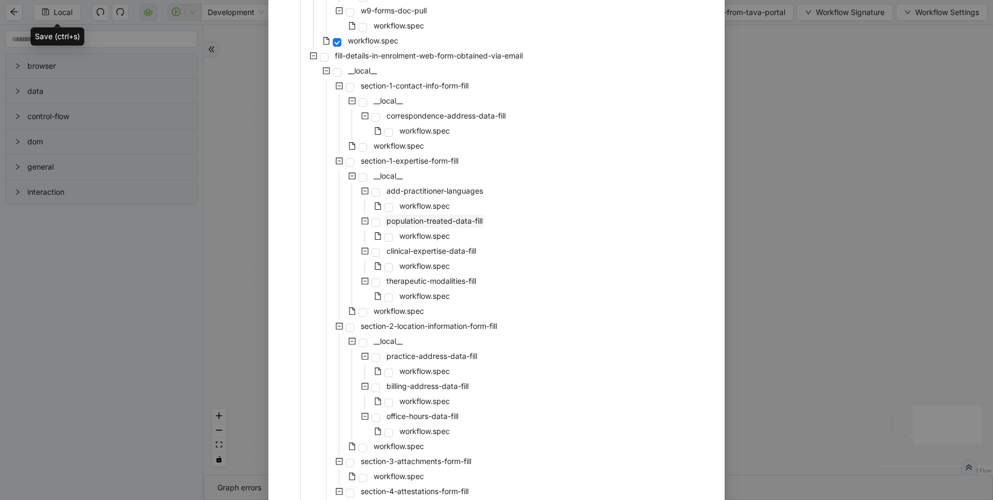
scroll to position [455, 0]
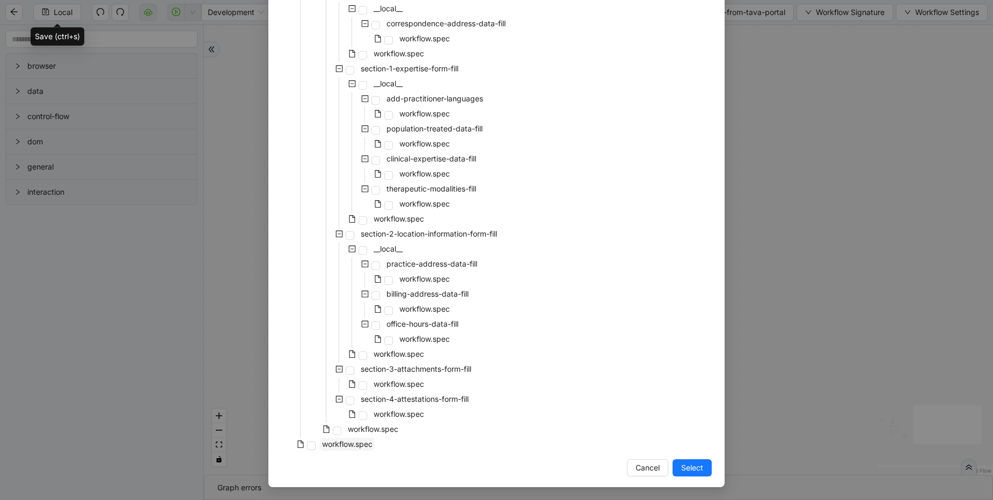
click at [360, 442] on span "workflow.spec" at bounding box center [347, 444] width 50 height 9
click at [681, 470] on span "Select" at bounding box center [692, 468] width 22 height 12
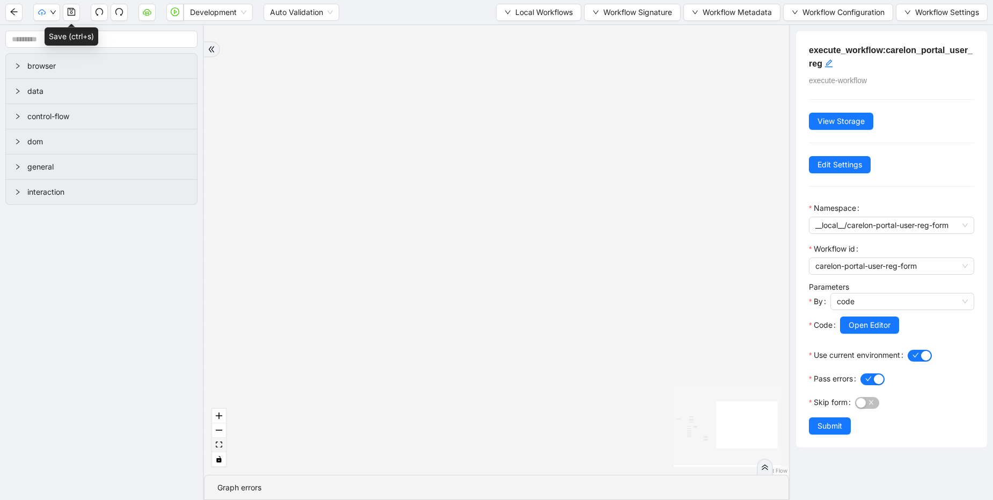
click at [212, 445] on button "fit view" at bounding box center [219, 445] width 14 height 14
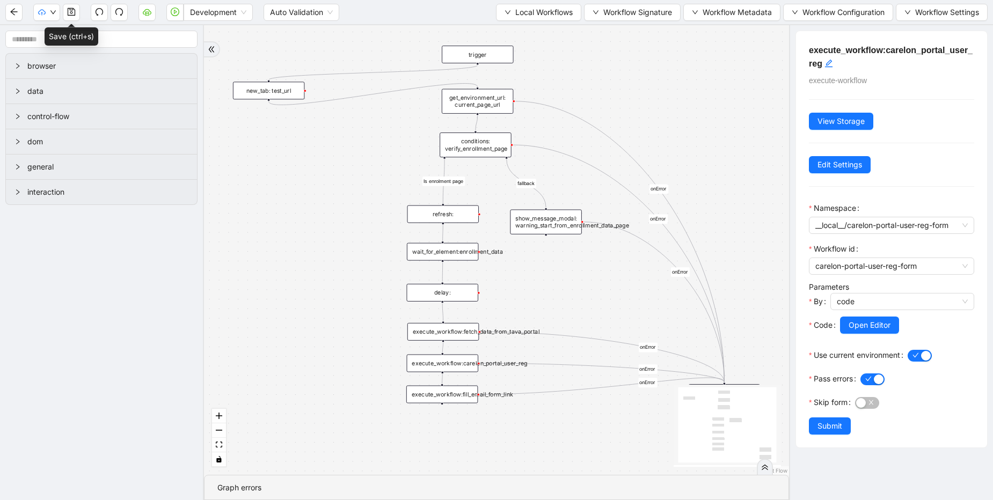
click at [561, 334] on icon "Edge from execute_workflow:fetch_data_from_tava_portal to show_message_modal: w…" at bounding box center [603, 357] width 244 height 50
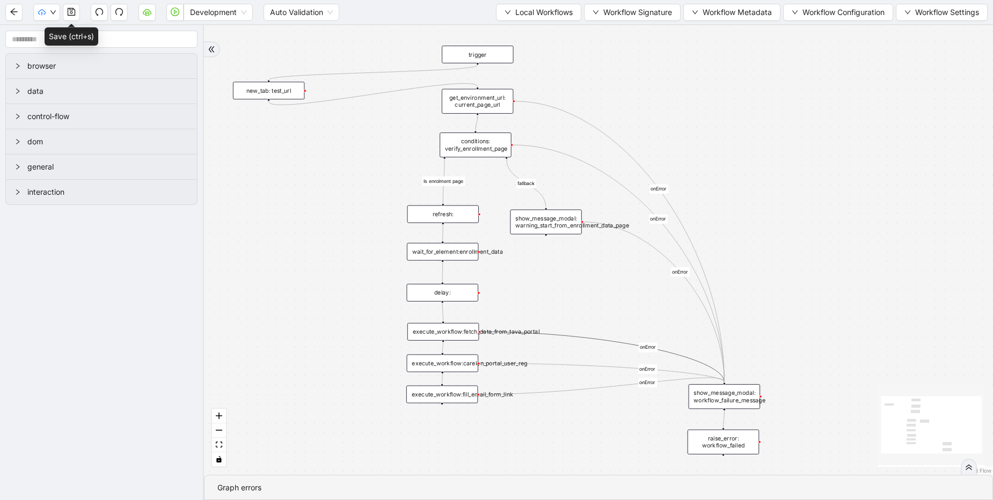
click at [573, 336] on div "fallback Is enrolment page onError onError onError onError onError onError trig…" at bounding box center [598, 250] width 789 height 450
click at [571, 337] on div "fallback Is enrolment page onError onError onError onError onError trigger exec…" at bounding box center [598, 250] width 789 height 450
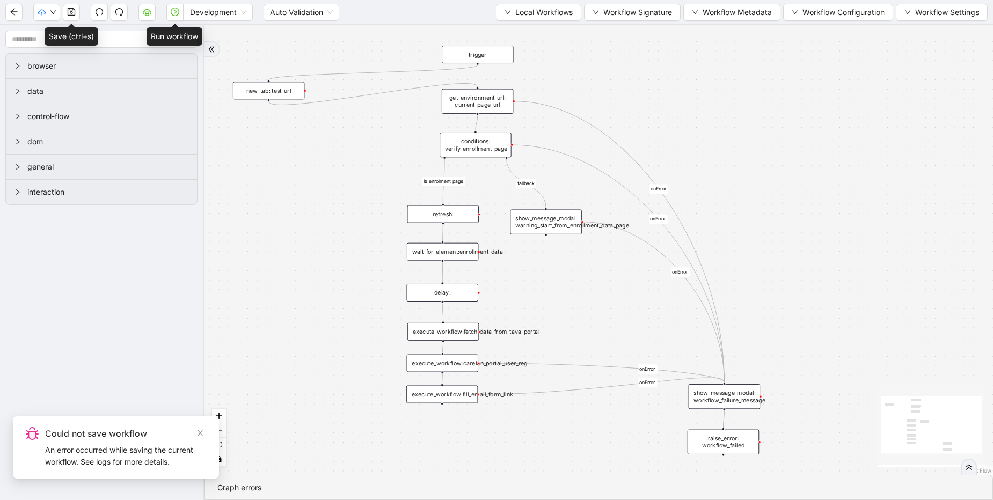
click at [176, 19] on button "button" at bounding box center [174, 12] width 17 height 17
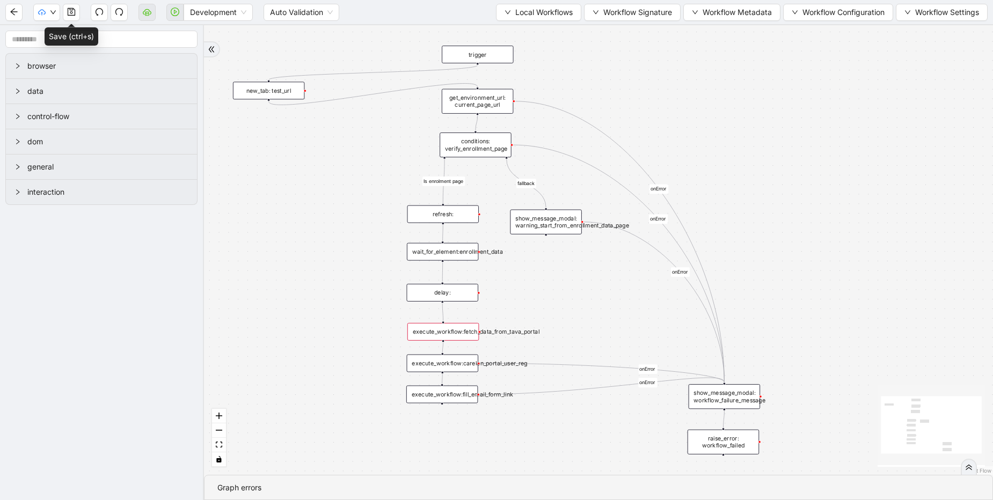
click at [469, 327] on div "execute_workflow:fetch_data_from_tava_portal" at bounding box center [442, 332] width 71 height 18
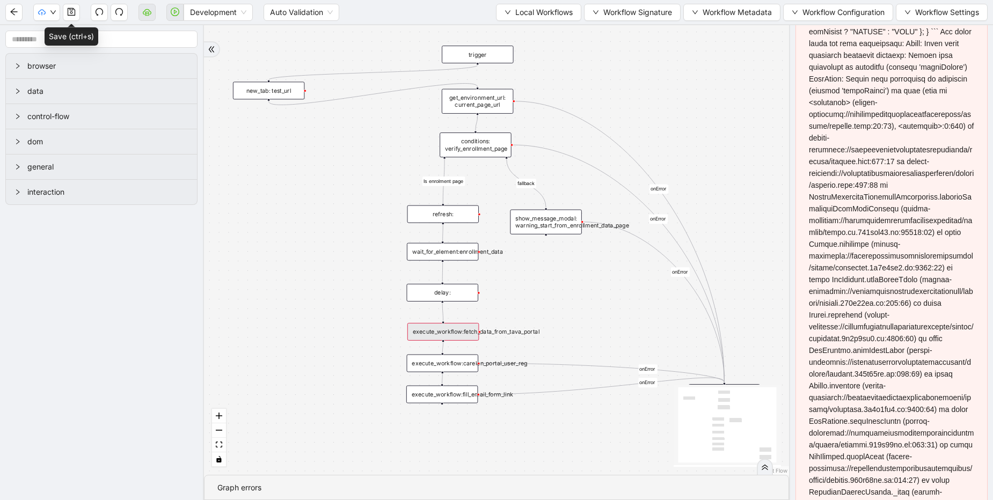
scroll to position [1038, 0]
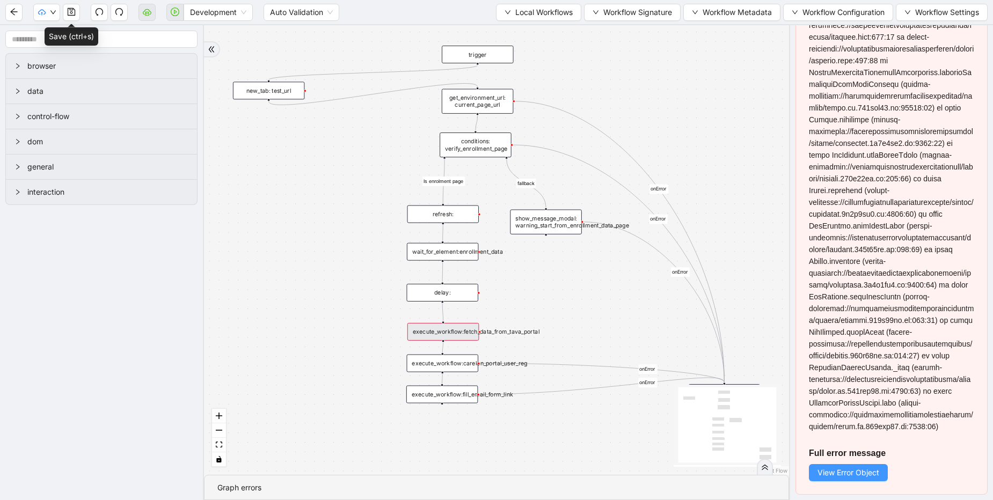
click at [854, 473] on span "View Error Object" at bounding box center [848, 473] width 62 height 12
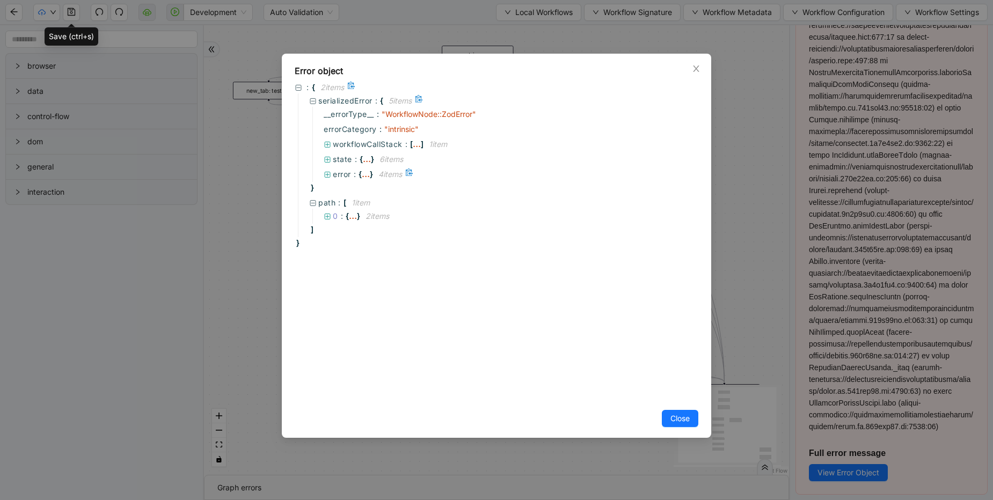
click at [327, 174] on icon at bounding box center [328, 175] width 6 height 6
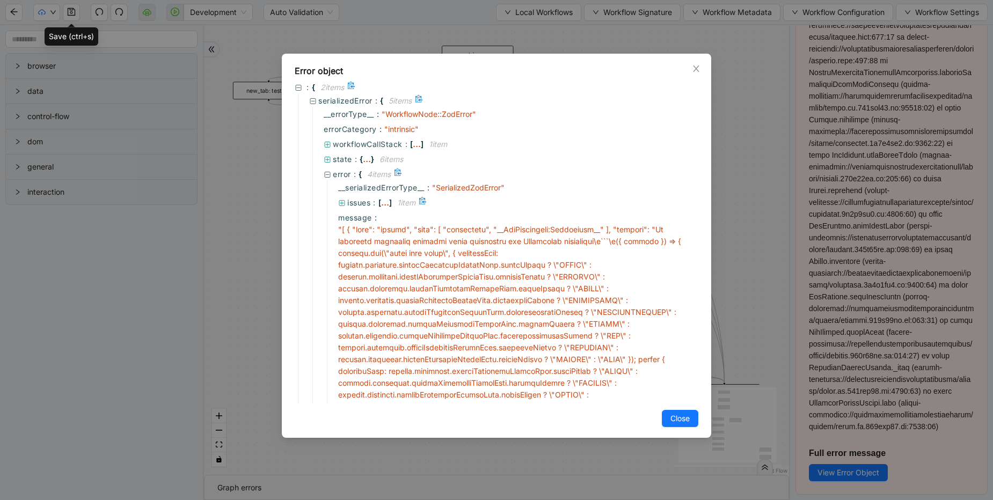
click at [347, 201] on div at bounding box center [342, 203] width 9 height 12
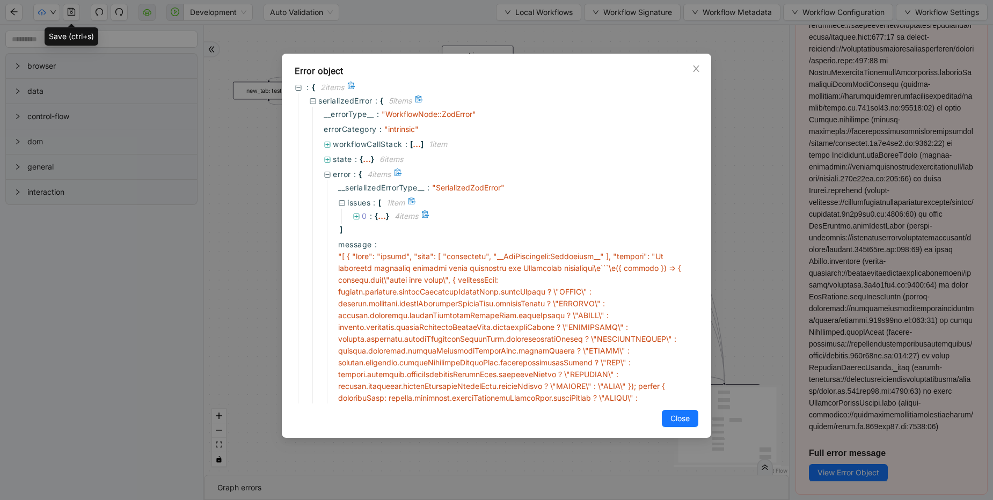
click at [353, 213] on icon at bounding box center [357, 217] width 8 height 8
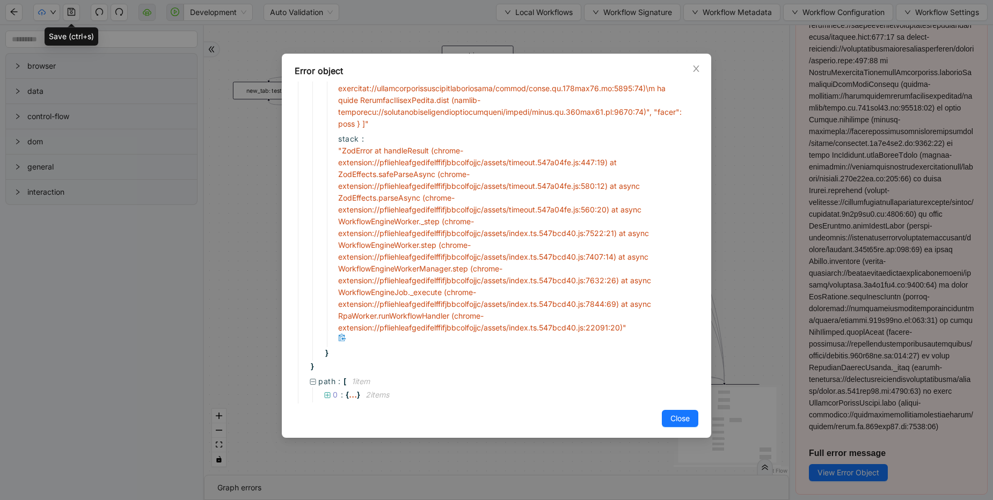
scroll to position [1350, 0]
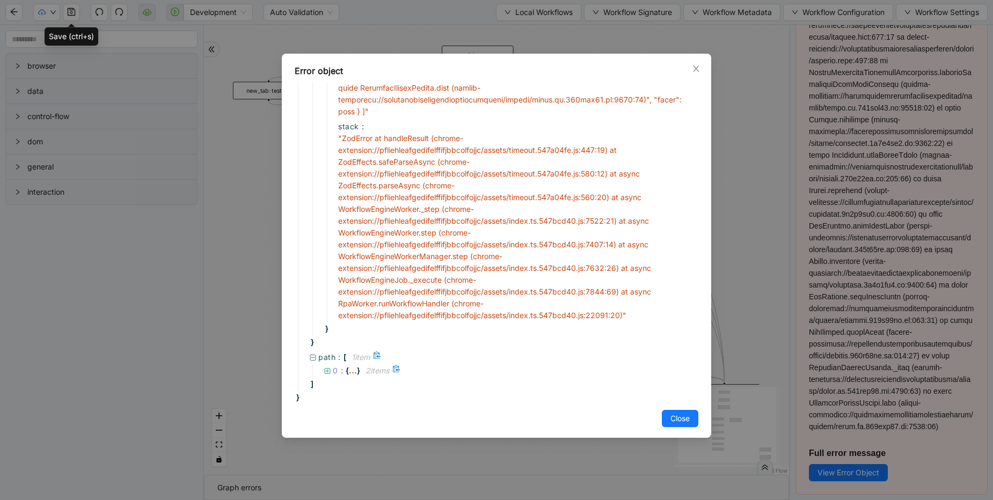
click at [323, 371] on div "0 : { ... } 2 item s" at bounding box center [503, 370] width 383 height 15
click at [330, 371] on icon at bounding box center [328, 371] width 6 height 6
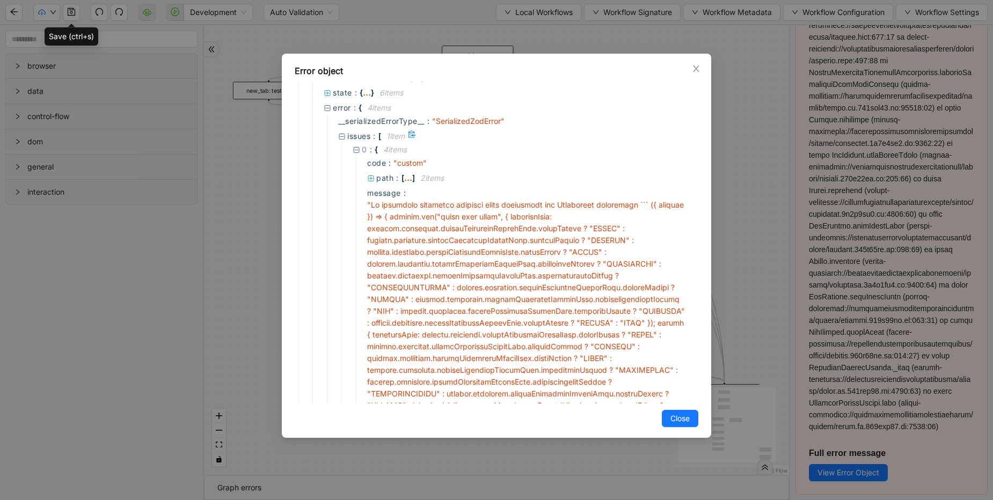
scroll to position [0, 0]
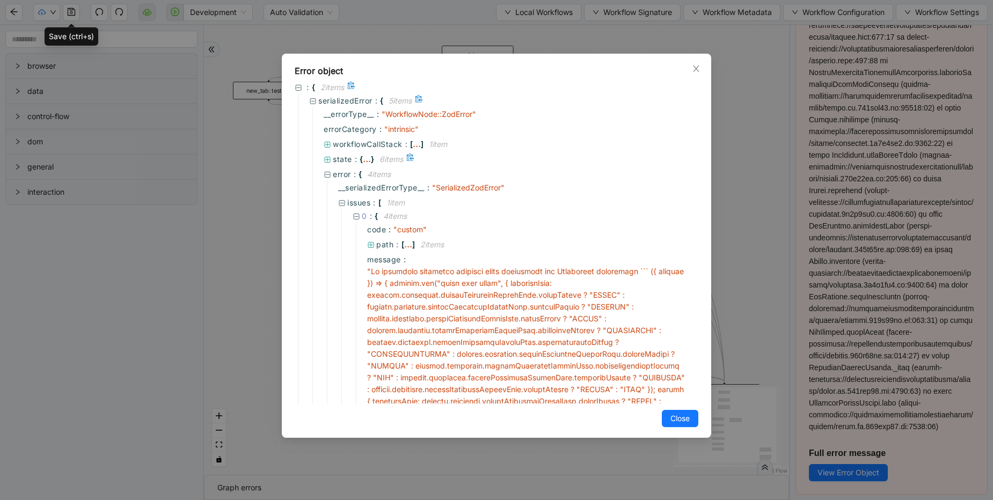
click at [327, 157] on icon at bounding box center [328, 160] width 8 height 8
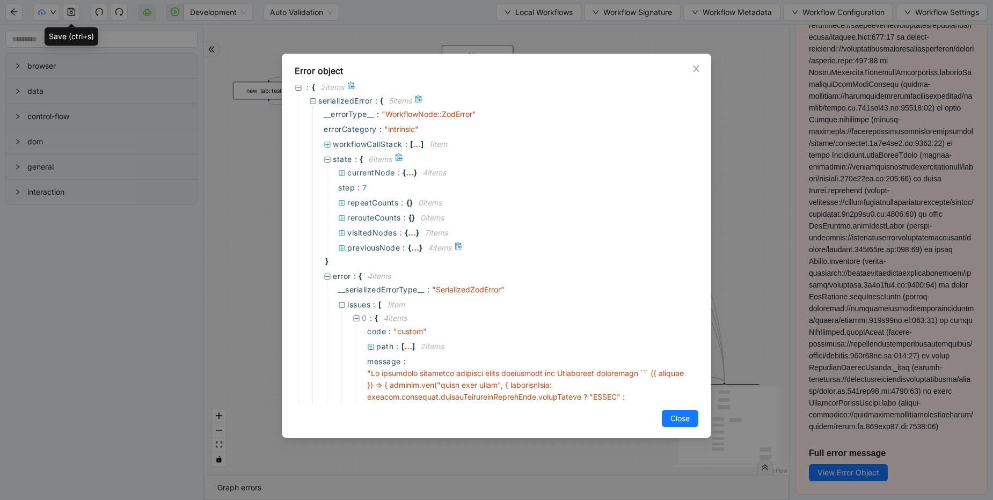
click at [344, 245] on icon at bounding box center [342, 249] width 8 height 8
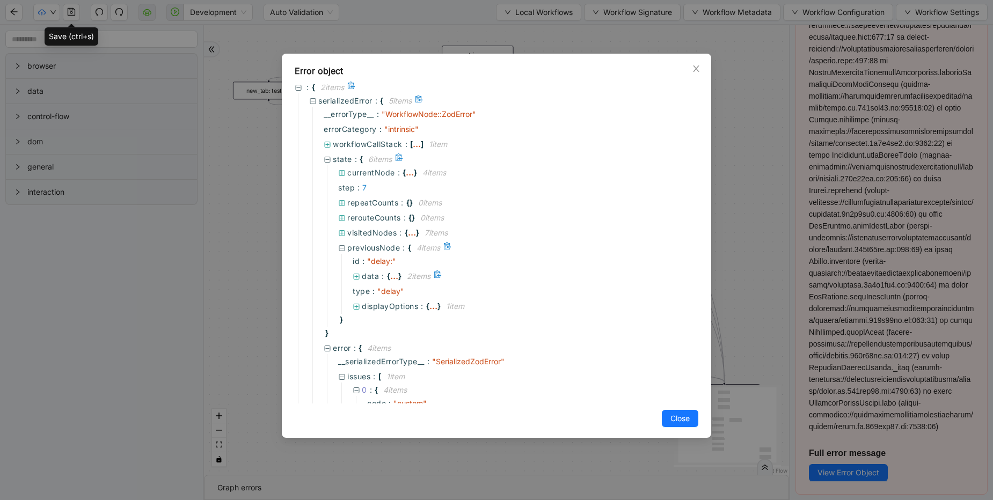
click at [357, 273] on icon at bounding box center [357, 277] width 8 height 8
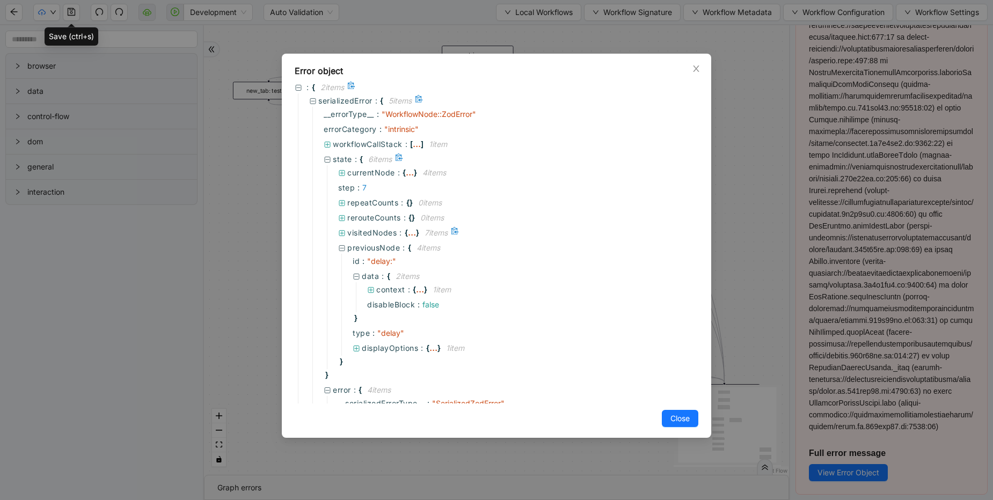
click at [350, 231] on span "visitedNodes" at bounding box center [371, 232] width 49 height 9
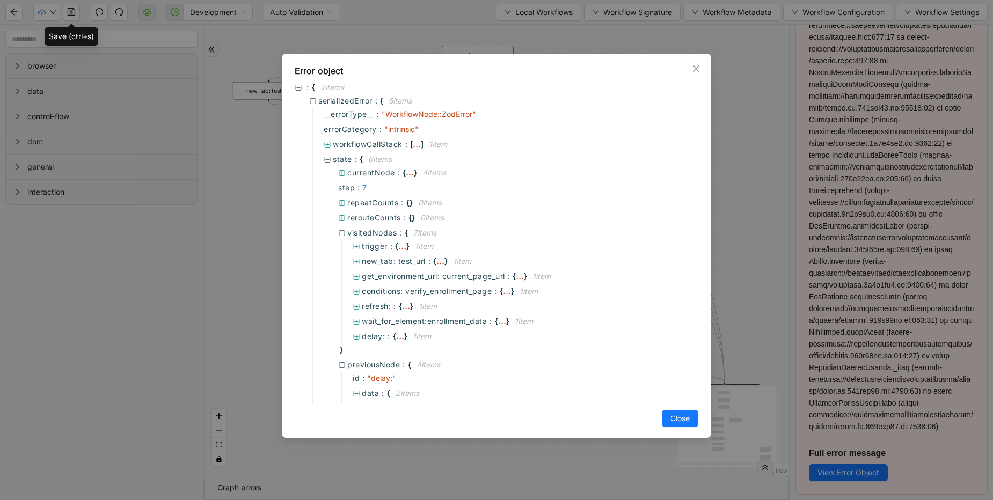
click at [530, 47] on div "Error object : { 2 item s serializedError : { 5 item s __errorType__ : " Workfl…" at bounding box center [496, 250] width 993 height 500
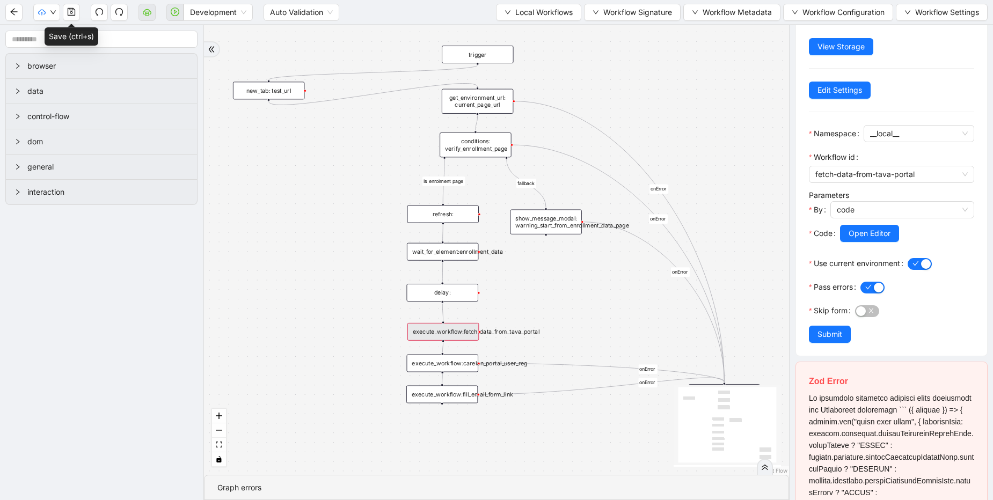
scroll to position [258, 0]
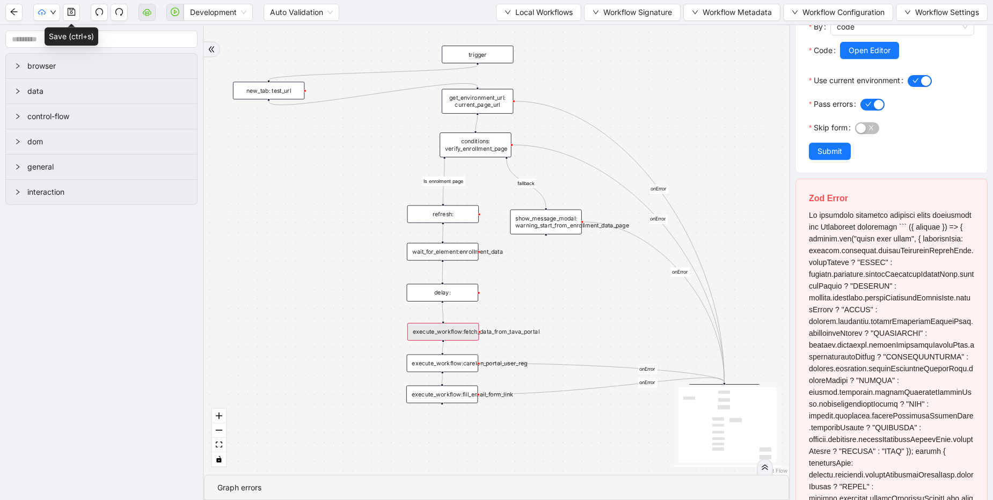
click at [466, 330] on div "execute_workflow:fetch_data_from_tava_portal" at bounding box center [442, 332] width 71 height 18
click at [860, 45] on span "Open Editor" at bounding box center [870, 51] width 42 height 12
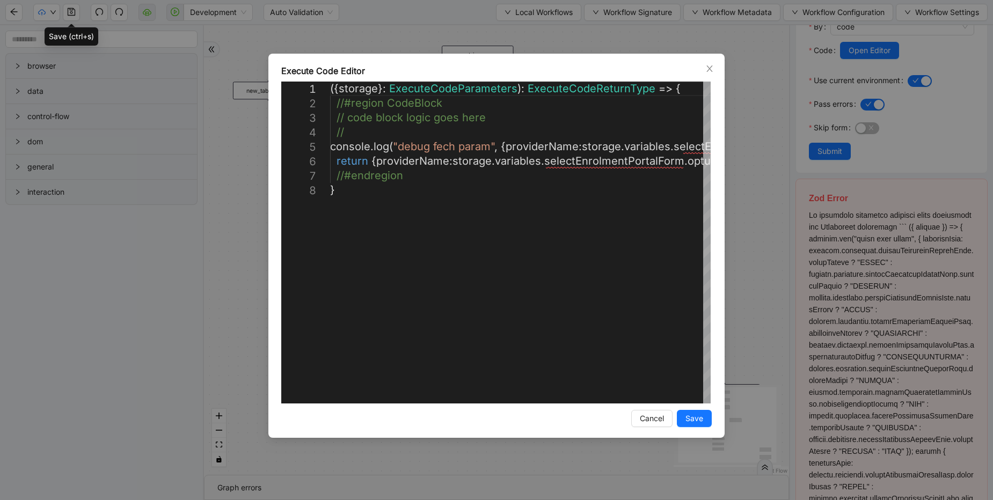
click at [745, 127] on div "Execute Code Editor 1 2 3 4 5 6 7 8 ({ storage }: ExecuteCodeParameters ): Exec…" at bounding box center [496, 250] width 993 height 500
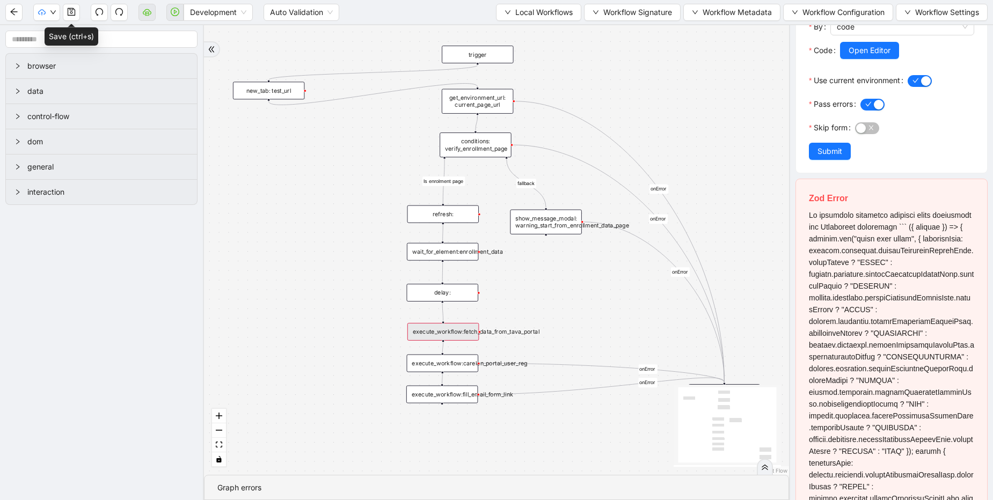
click at [760, 157] on div "fallback Is enrolment page onError onError onError onError onError trigger exec…" at bounding box center [496, 250] width 585 height 450
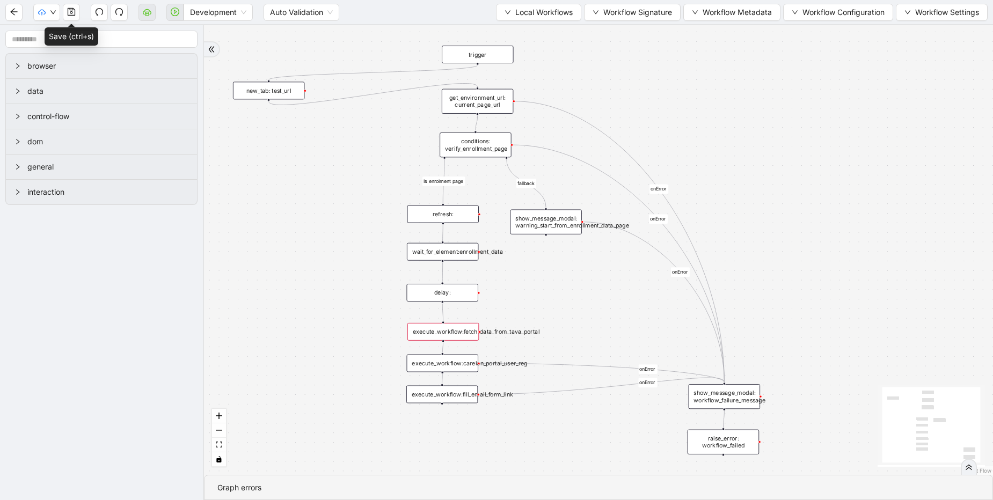
scroll to position [0, 0]
click at [760, 157] on div "fallback Is enrolment page onError onError onError onError onError trigger exec…" at bounding box center [598, 250] width 789 height 450
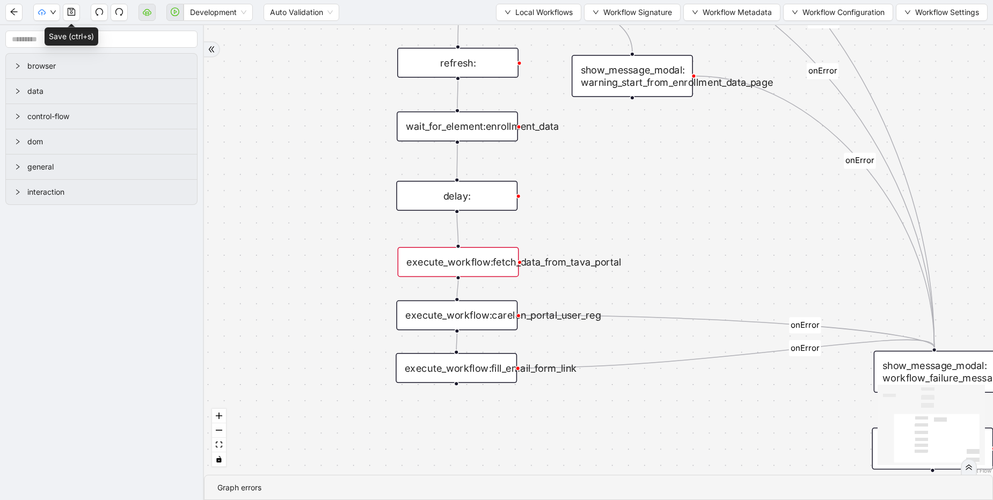
click at [495, 268] on div "execute_workflow:fetch_data_from_tava_portal" at bounding box center [458, 262] width 121 height 30
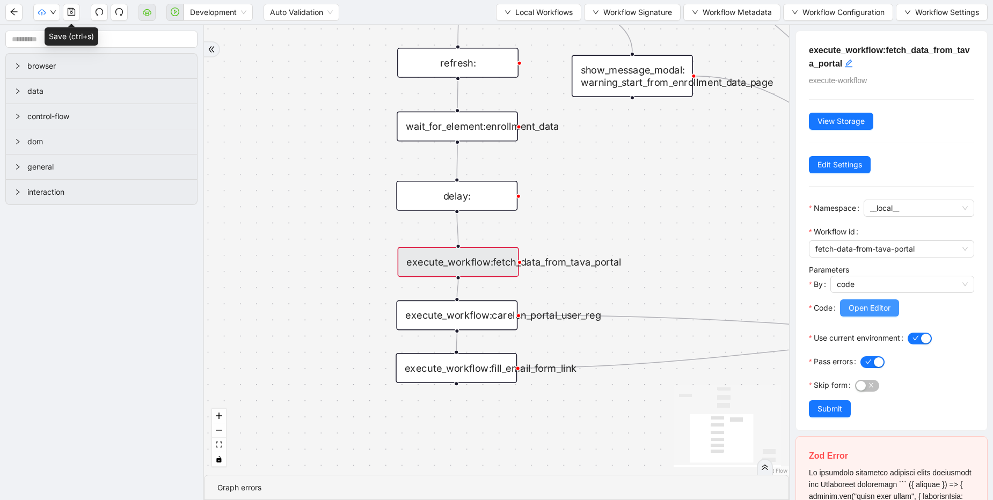
click at [853, 313] on span "Open Editor" at bounding box center [870, 308] width 42 height 12
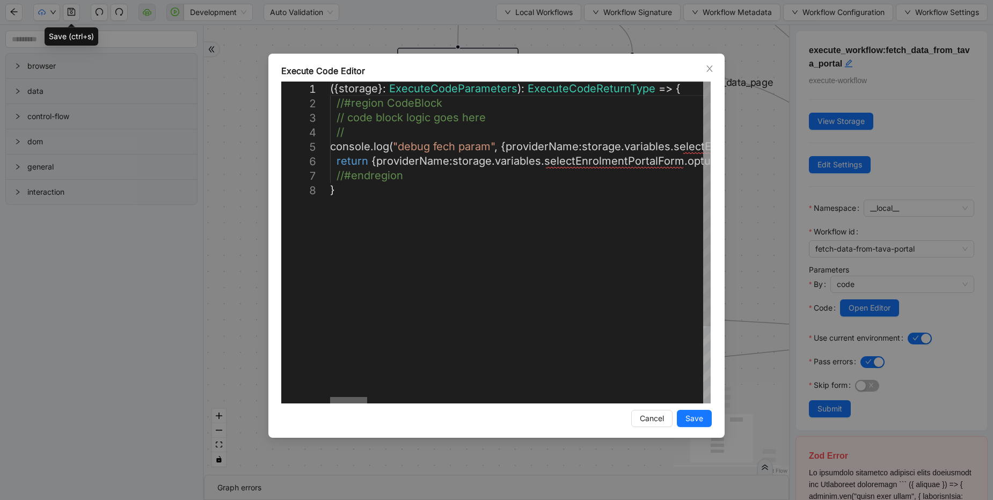
click at [330, 397] on div at bounding box center [348, 400] width 37 height 6
click at [599, 45] on div "Execute Code Editor 1 2 3 4 5 6 7 8 ({ storage }: ExecuteCodeParameters ): Exec…" at bounding box center [496, 250] width 993 height 500
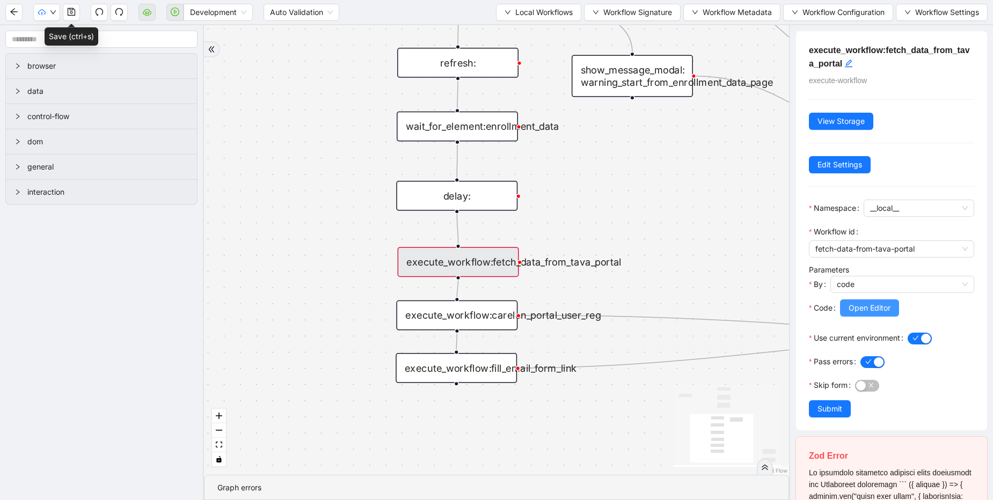
click at [881, 305] on span "Open Editor" at bounding box center [870, 308] width 42 height 12
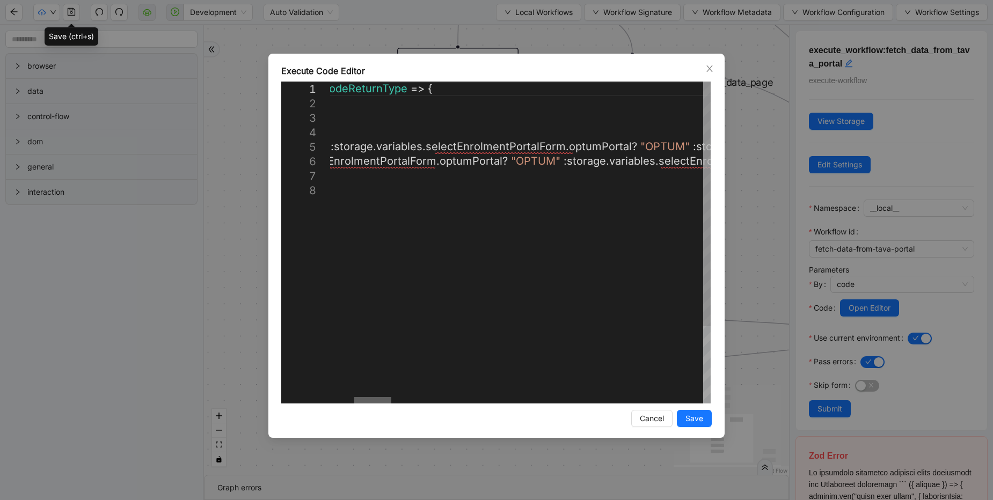
click at [375, 397] on div at bounding box center [372, 400] width 37 height 6
click at [735, 217] on div "Execute Code Editor 1 2 3 4 5 6 7 8 ({ storage }: ExecuteCodeParameters ): Exec…" at bounding box center [496, 250] width 993 height 500
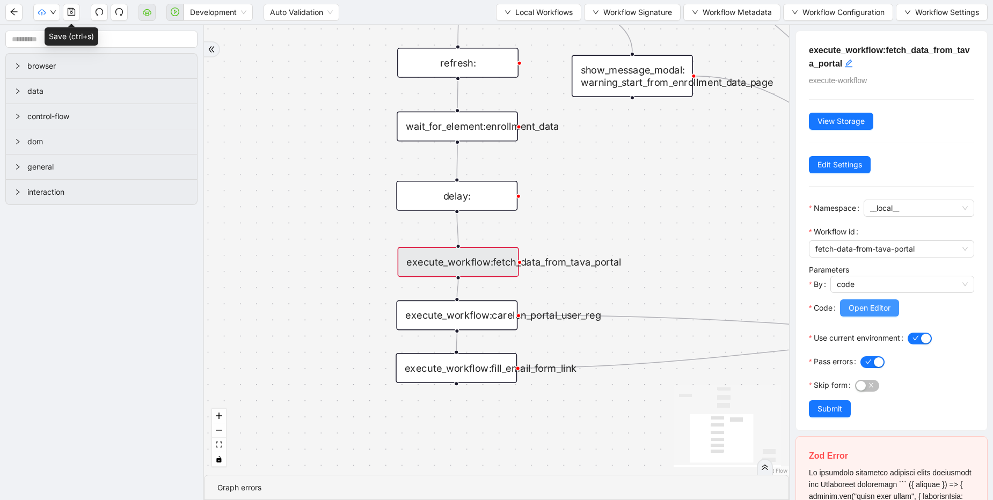
click at [859, 311] on span "Open Editor" at bounding box center [870, 308] width 42 height 12
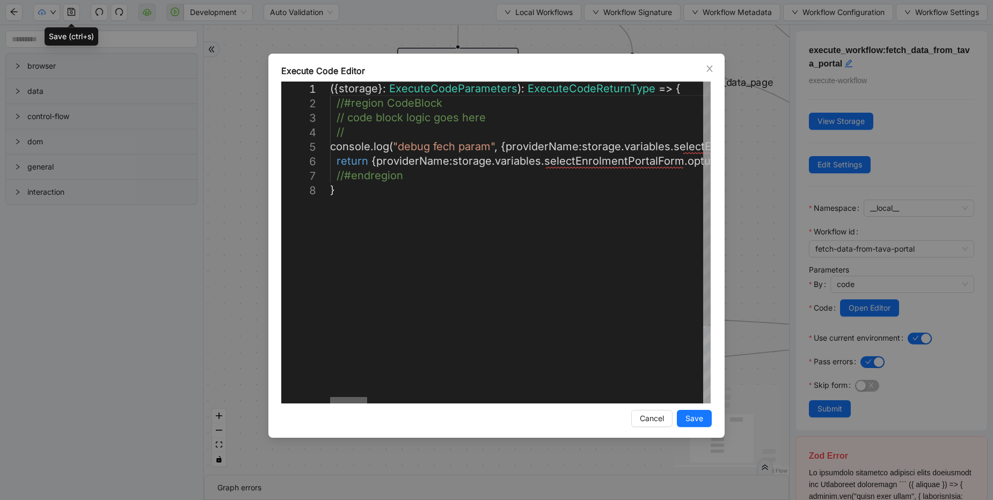
click at [330, 397] on div at bounding box center [348, 400] width 37 height 6
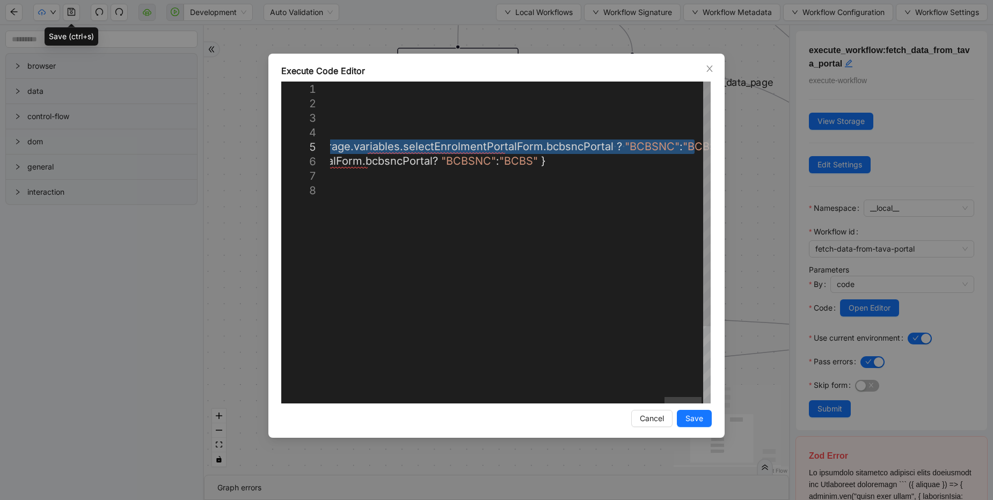
drag, startPoint x: 335, startPoint y: 148, endPoint x: 712, endPoint y: 145, distance: 376.8
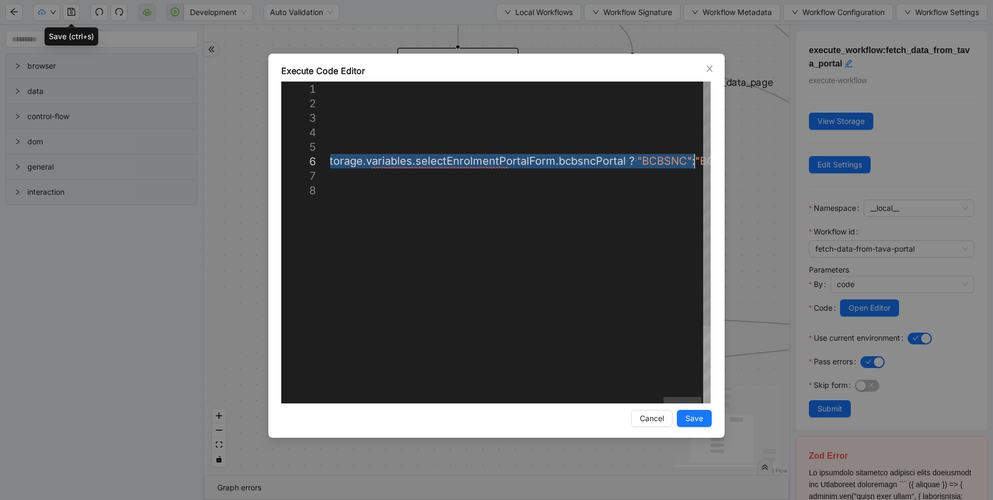
drag, startPoint x: 371, startPoint y: 158, endPoint x: 709, endPoint y: 159, distance: 338.1
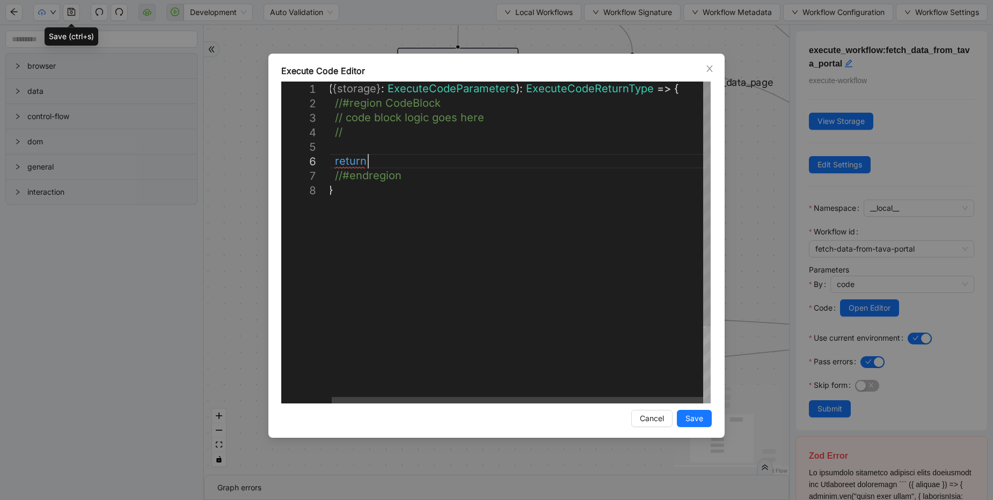
scroll to position [73, 64]
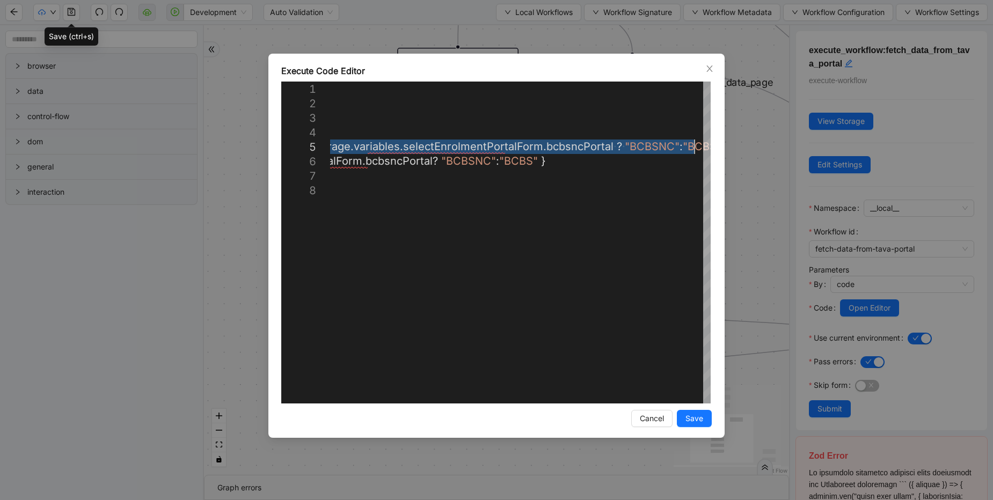
type textarea "**********"
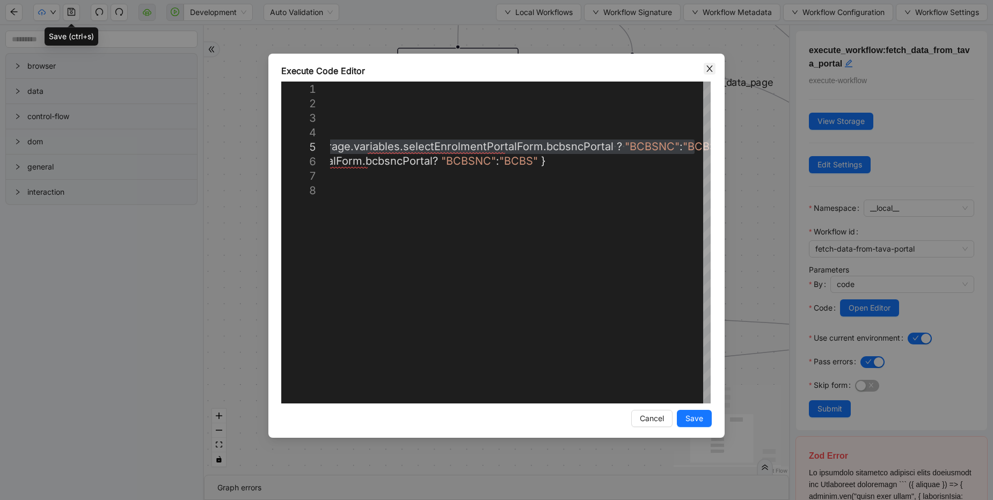
drag, startPoint x: 716, startPoint y: 66, endPoint x: 706, endPoint y: 71, distance: 11.1
click at [712, 69] on div "Execute Code Editor 1 2 3 4 5 6 7 8 ({ storage }: ExecuteCodeParameters ): Exec…" at bounding box center [496, 246] width 456 height 384
click at [706, 71] on icon "close" at bounding box center [709, 68] width 9 height 9
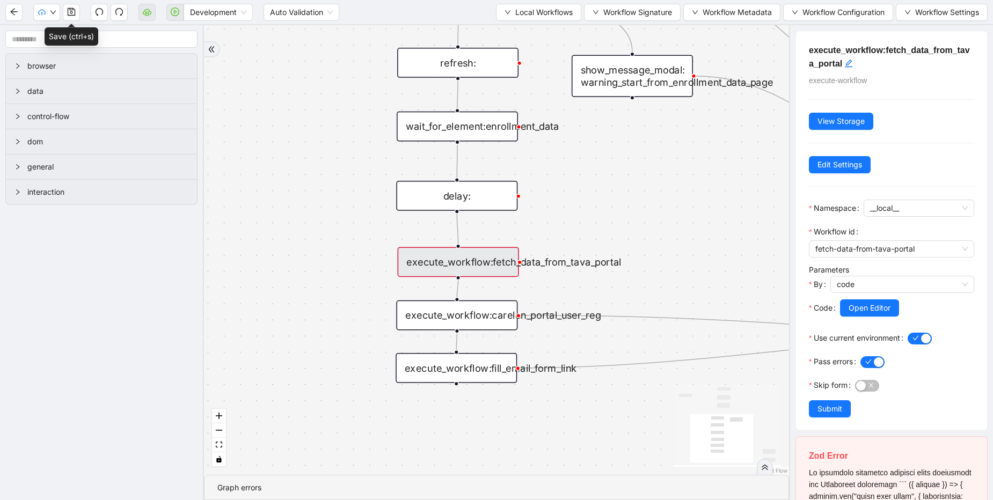
click at [723, 241] on div "fallback Is enrolment page onError onError onError onError onError trigger exec…" at bounding box center [496, 250] width 585 height 450
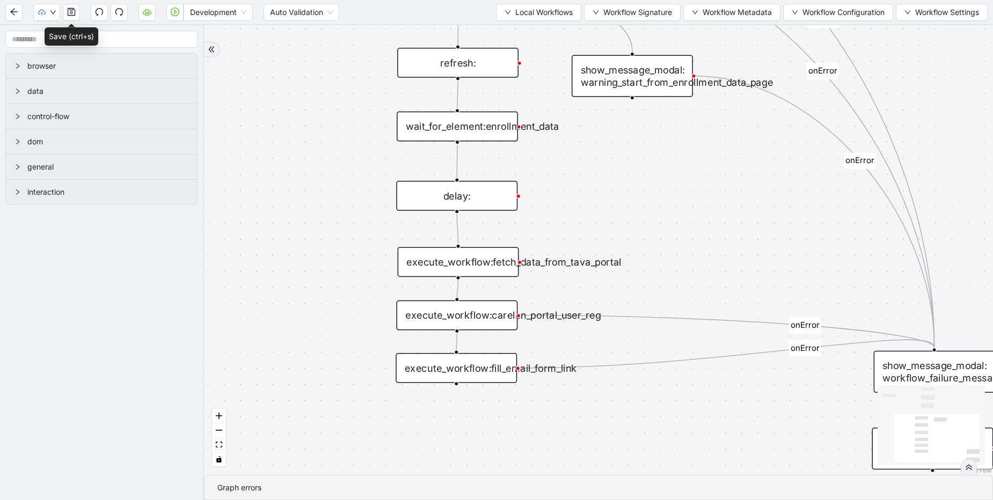
click at [495, 266] on div "execute_workflow:fetch_data_from_tava_portal" at bounding box center [458, 262] width 121 height 30
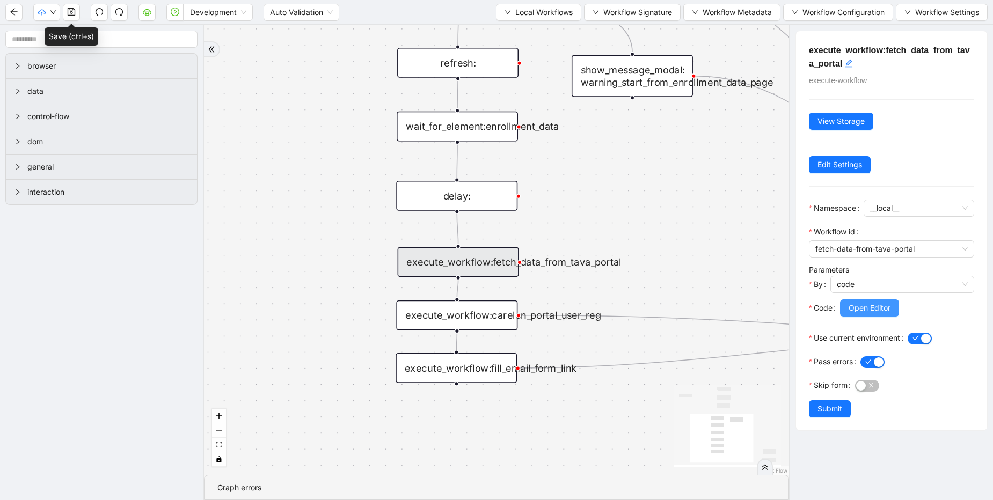
click at [856, 313] on span "Open Editor" at bounding box center [870, 308] width 42 height 12
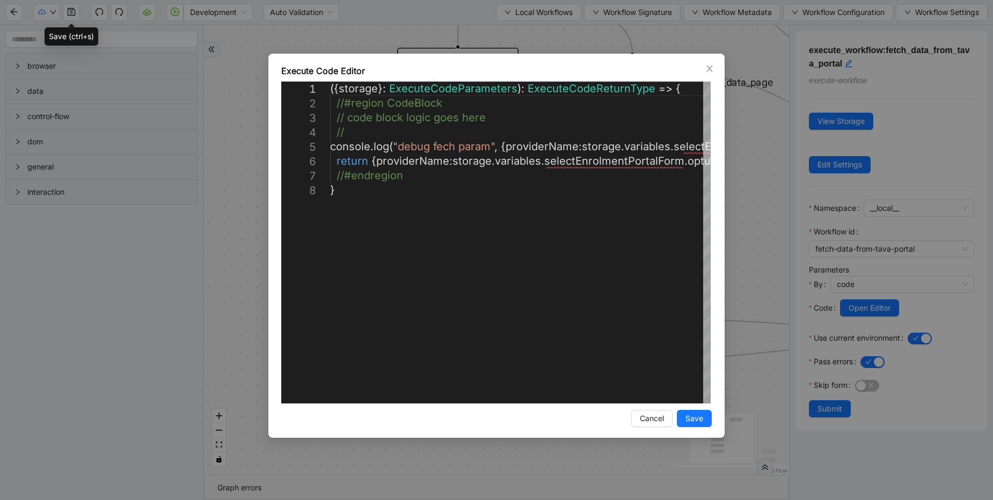
click at [601, 24] on div "Execute Code Editor 1 2 3 4 5 6 7 8 ({ storage }: ExecuteCodeParameters ): Exec…" at bounding box center [496, 250] width 993 height 500
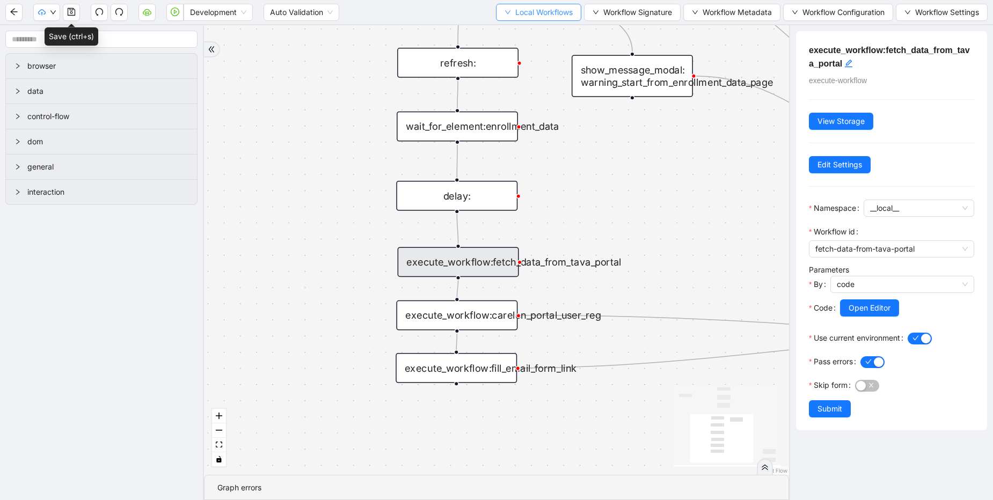
click at [550, 7] on span "Local Workflows" at bounding box center [543, 12] width 57 height 12
click at [540, 27] on span "Select" at bounding box center [534, 33] width 70 height 12
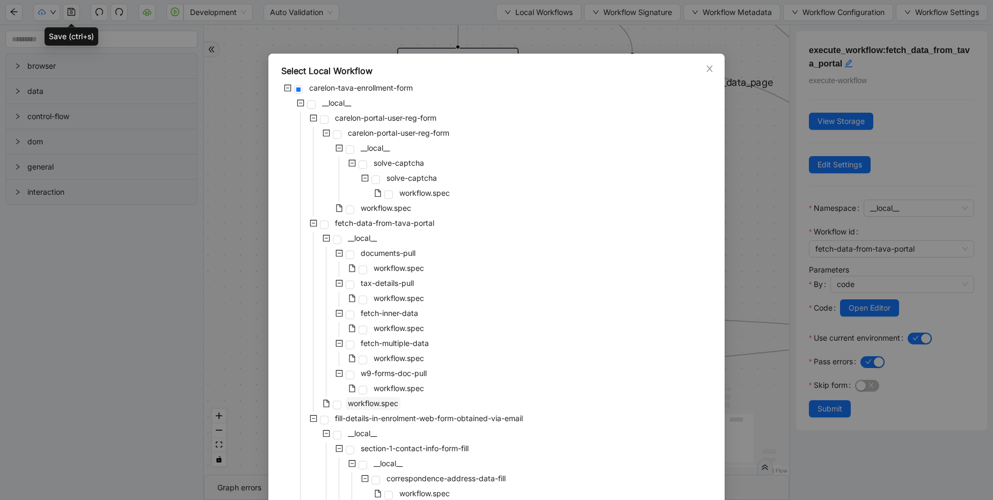
click at [382, 408] on span "workflow.spec" at bounding box center [373, 403] width 55 height 13
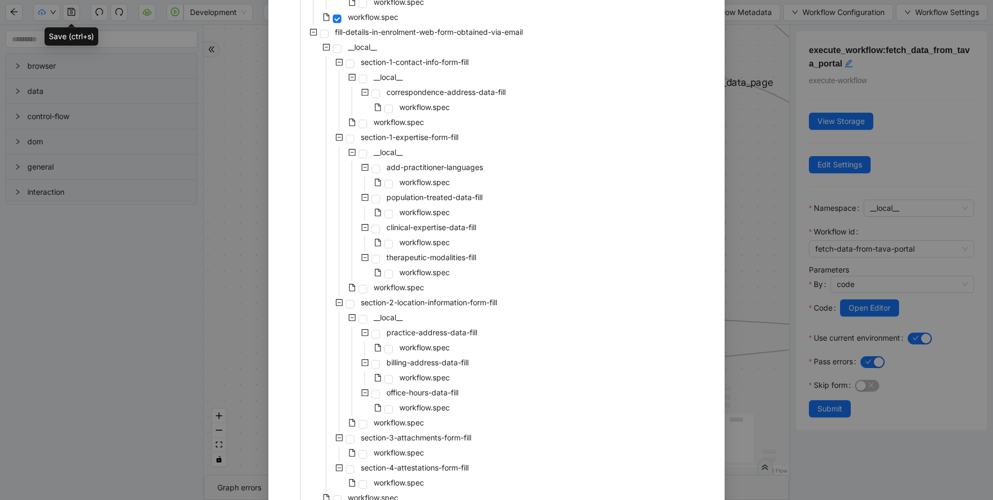
scroll to position [455, 0]
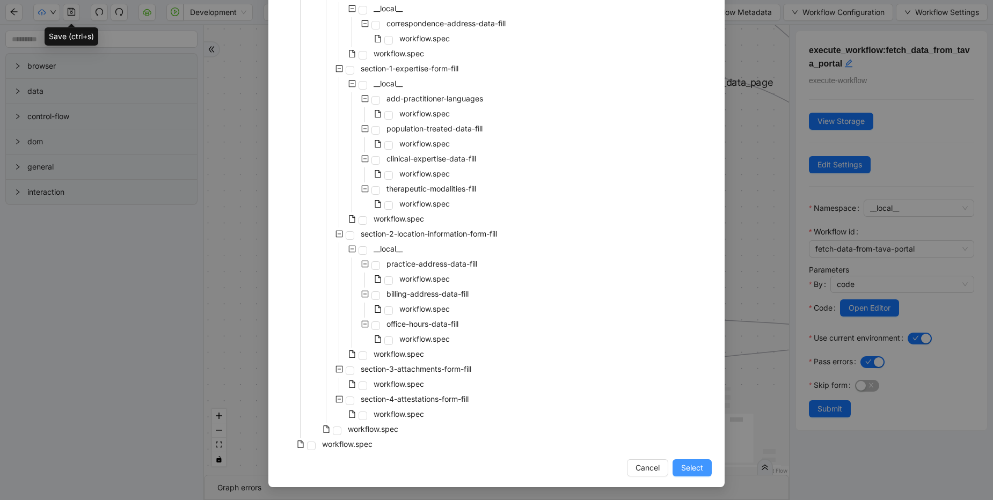
click at [696, 476] on button "Select" at bounding box center [691, 467] width 39 height 17
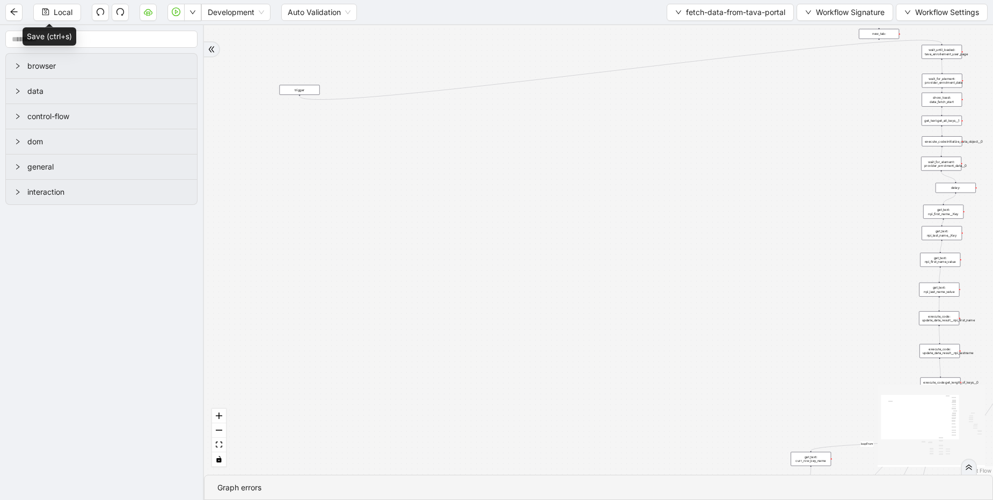
drag, startPoint x: 324, startPoint y: 222, endPoint x: 956, endPoint y: 186, distance: 633.3
click at [956, 186] on div "delay:" at bounding box center [955, 188] width 40 height 10
drag, startPoint x: 292, startPoint y: 89, endPoint x: 930, endPoint y: 105, distance: 637.8
click at [934, 107] on div "trigger" at bounding box center [942, 109] width 40 height 10
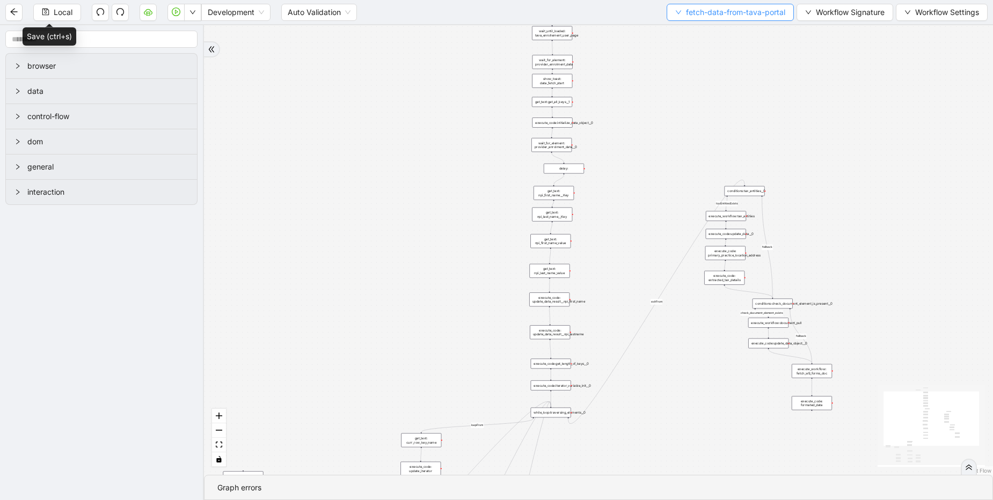
click at [723, 13] on span "fetch-data-from-tava-portal" at bounding box center [735, 12] width 99 height 12
click at [832, 9] on span "Workflow Signature" at bounding box center [850, 12] width 69 height 12
click at [818, 50] on span "Type" at bounding box center [843, 51] width 72 height 12
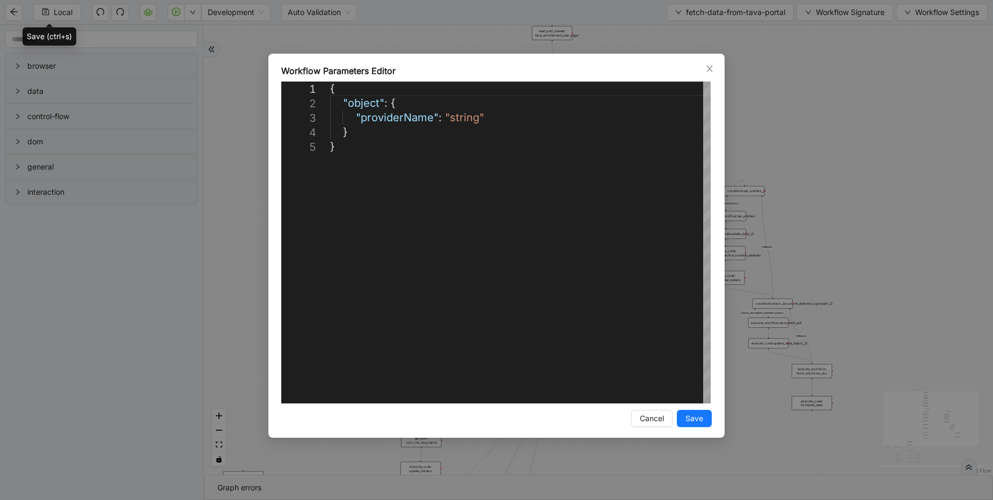
click at [818, 115] on div "**********" at bounding box center [496, 250] width 993 height 500
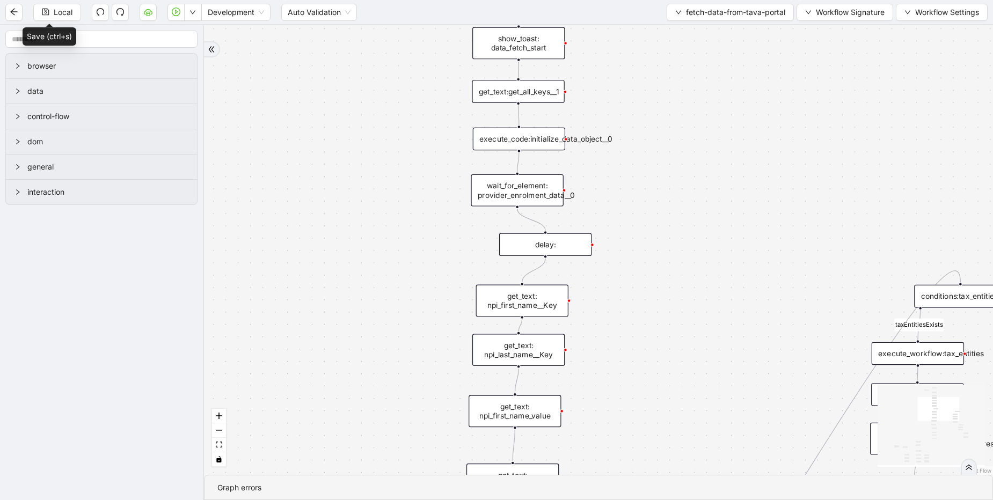
drag, startPoint x: 569, startPoint y: 246, endPoint x: 552, endPoint y: 241, distance: 18.0
click at [535, 243] on div "delay:" at bounding box center [545, 244] width 92 height 23
drag, startPoint x: 552, startPoint y: 241, endPoint x: 531, endPoint y: 236, distance: 21.1
click at [531, 236] on div "delay:" at bounding box center [516, 237] width 92 height 23
drag, startPoint x: 555, startPoint y: 299, endPoint x: 551, endPoint y: 292, distance: 8.9
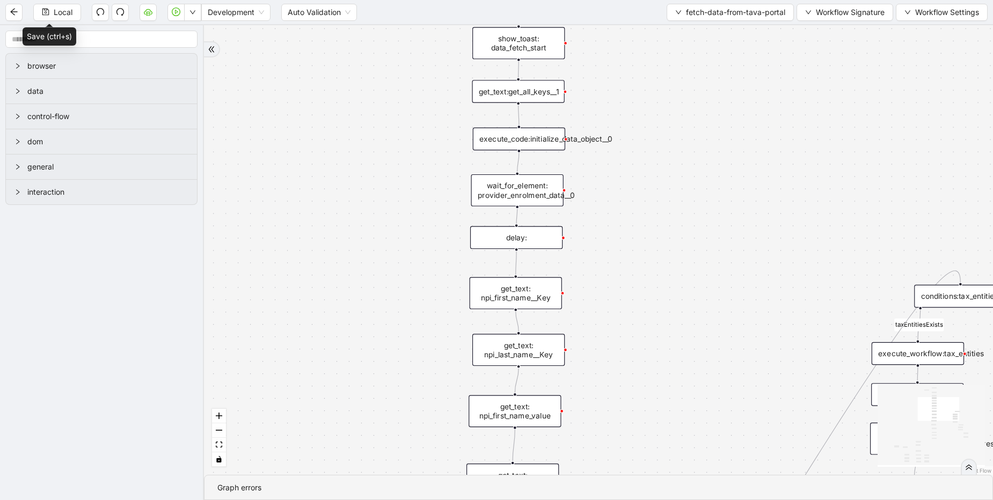
click at [551, 292] on div "get_text: npi_first_name__Key" at bounding box center [516, 293] width 92 height 32
click at [223, 443] on button "fit view" at bounding box center [219, 445] width 14 height 14
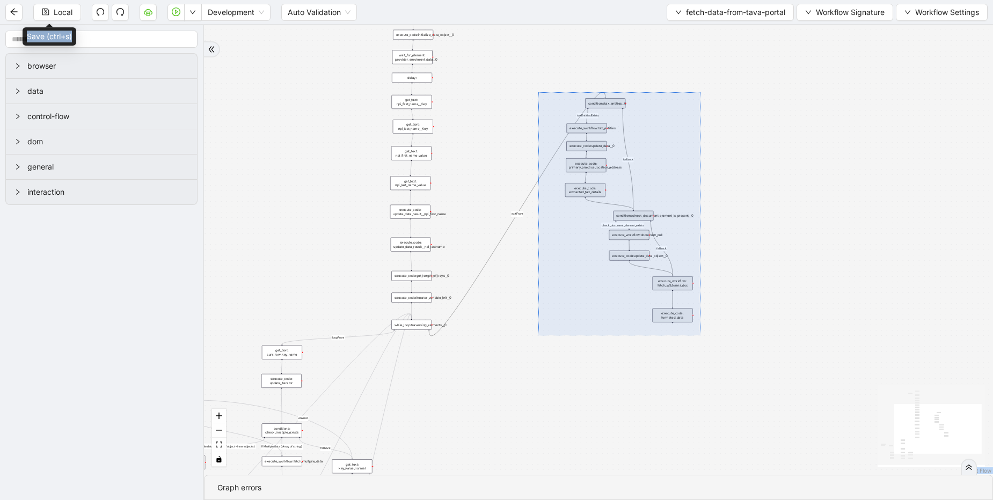
drag, startPoint x: 538, startPoint y: 92, endPoint x: 700, endPoint y: 335, distance: 292.2
click at [700, 335] on div "check_document_element_exists taxEntitiesExists exitFrom fallback loopFrom If M…" at bounding box center [598, 250] width 789 height 450
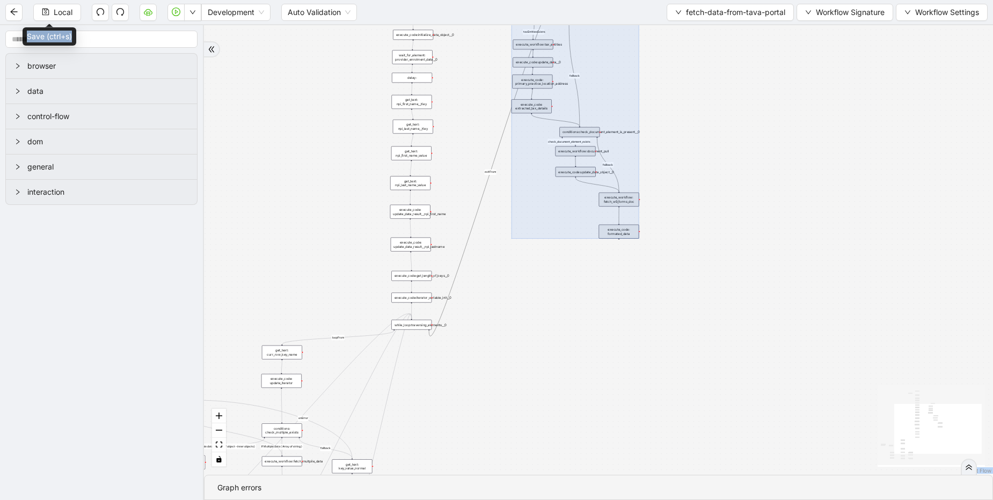
drag, startPoint x: 659, startPoint y: 260, endPoint x: 606, endPoint y: 184, distance: 92.3
click at [606, 184] on div at bounding box center [575, 126] width 128 height 224
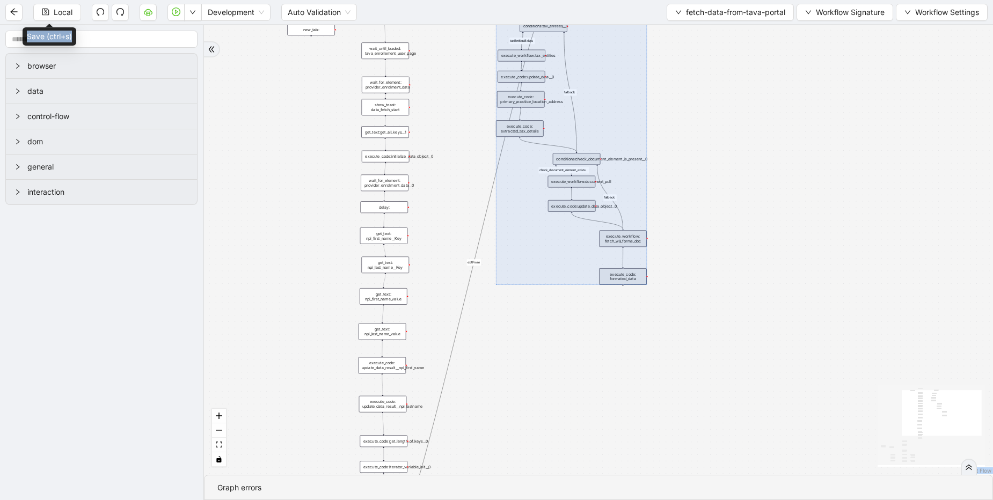
drag, startPoint x: 593, startPoint y: 228, endPoint x: 589, endPoint y: 112, distance: 115.4
click at [589, 112] on div at bounding box center [571, 152] width 151 height 265
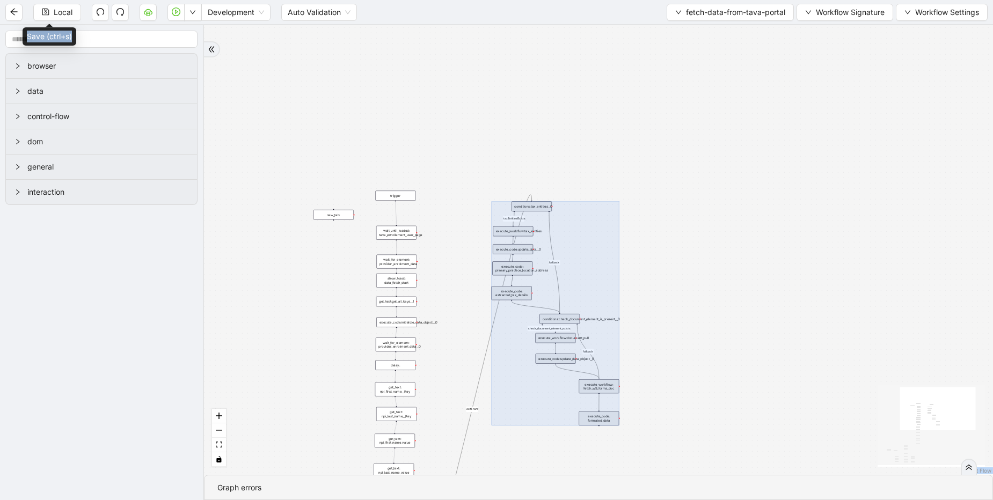
click at [640, 276] on div "check_document_element_exists taxEntitiesExists exitFrom fallback loopFrom If M…" at bounding box center [598, 250] width 789 height 450
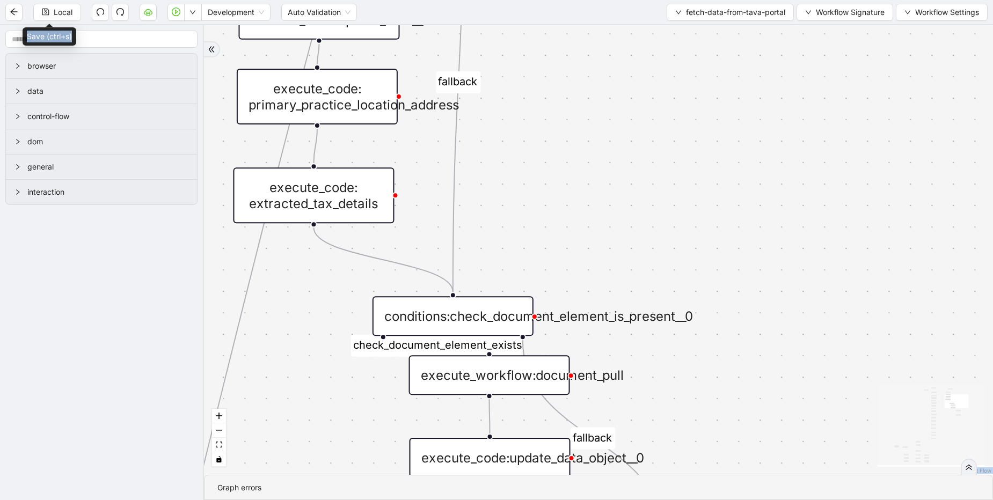
drag, startPoint x: 548, startPoint y: 297, endPoint x: 503, endPoint y: 330, distance: 55.6
click at [495, 314] on div "conditions:check_document_element_is_present__0" at bounding box center [452, 316] width 161 height 40
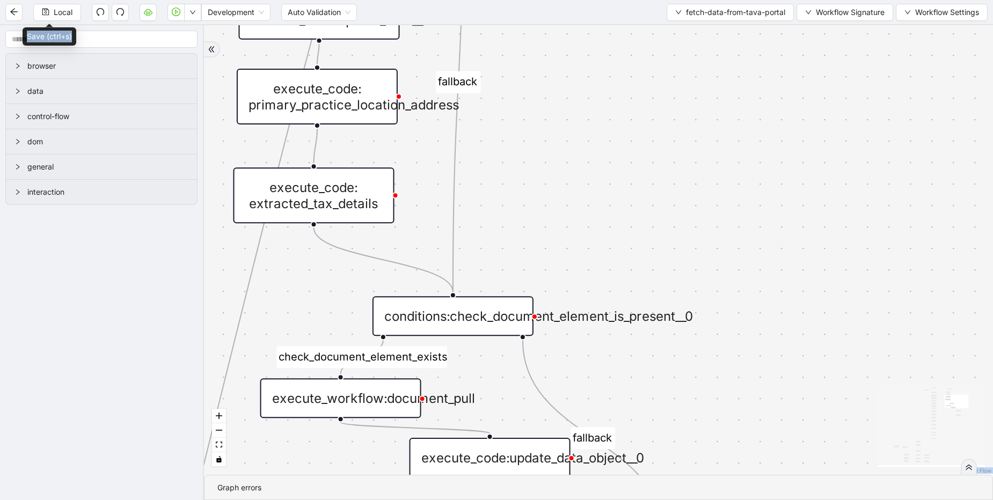
drag, startPoint x: 515, startPoint y: 383, endPoint x: 394, endPoint y: 297, distance: 148.5
click at [368, 404] on div "execute_workflow:document_pull" at bounding box center [340, 398] width 161 height 40
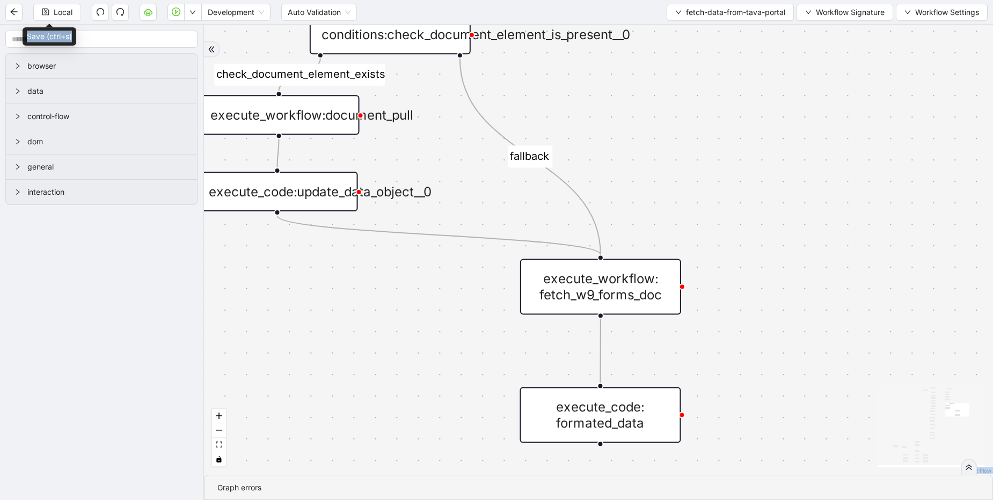
drag, startPoint x: 447, startPoint y: 185, endPoint x: 297, endPoint y: 201, distance: 150.5
click at [297, 201] on div "execute_code:update_data_object__0" at bounding box center [277, 192] width 161 height 40
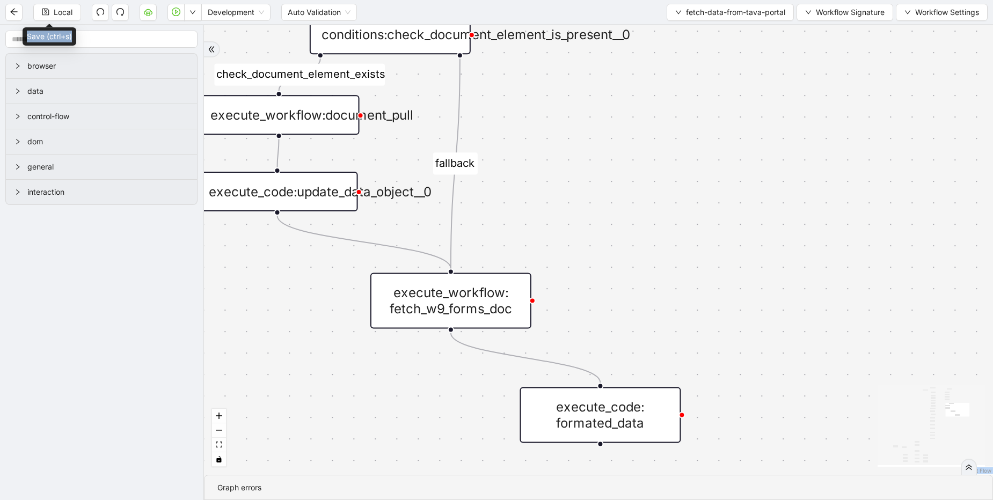
drag, startPoint x: 544, startPoint y: 304, endPoint x: 481, endPoint y: 308, distance: 62.3
click at [481, 308] on div "execute_workflow: fetch_w9_forms_doc" at bounding box center [450, 301] width 161 height 56
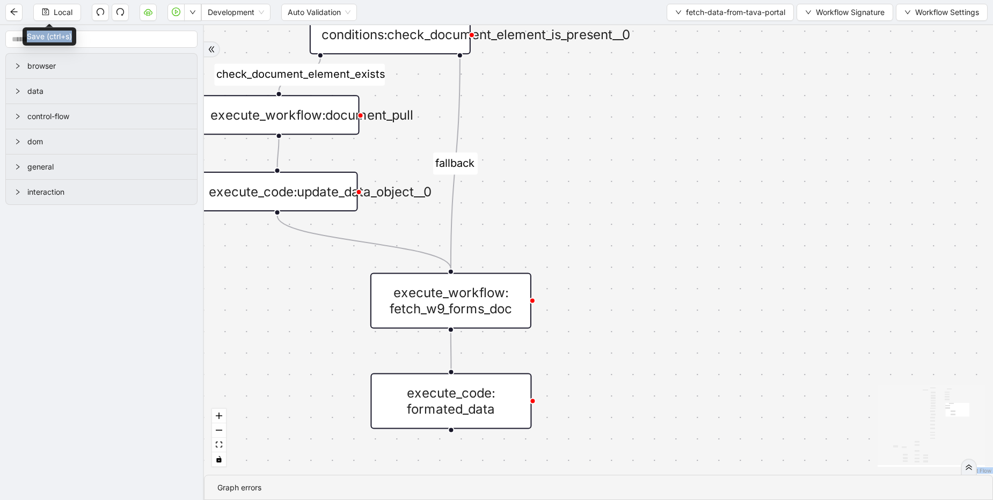
drag, startPoint x: 618, startPoint y: 413, endPoint x: 469, endPoint y: 399, distance: 149.9
click at [469, 399] on div "execute_code: formated_data" at bounding box center [450, 401] width 161 height 56
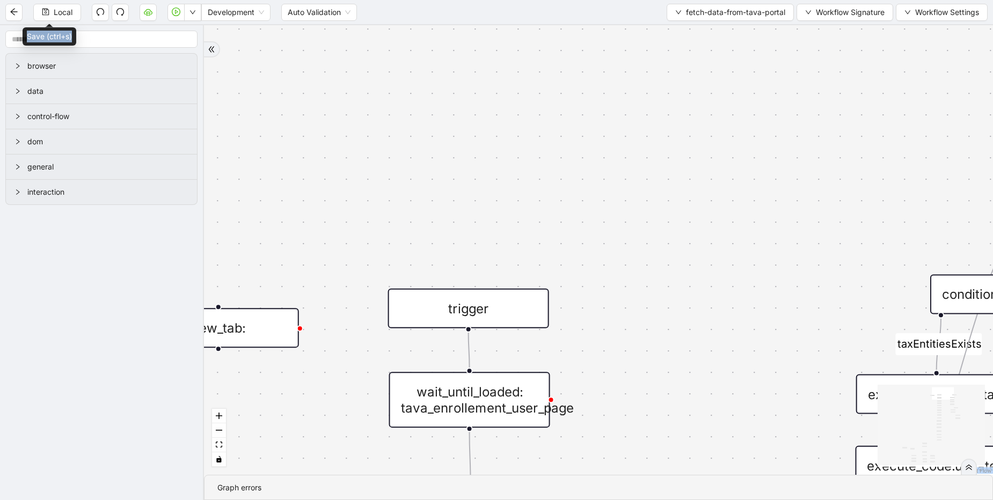
drag, startPoint x: 479, startPoint y: 252, endPoint x: 477, endPoint y: 304, distance: 51.5
click at [477, 304] on div "trigger" at bounding box center [468, 309] width 161 height 40
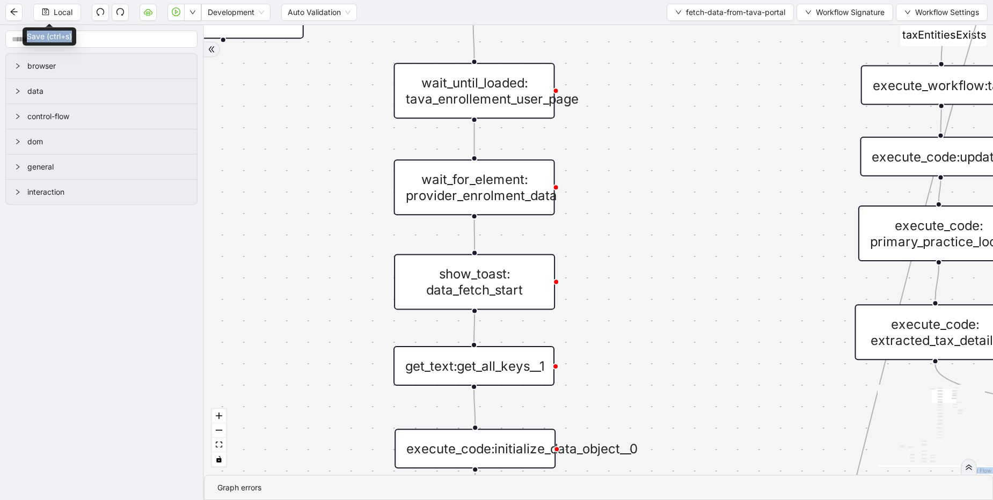
drag, startPoint x: 494, startPoint y: 206, endPoint x: 495, endPoint y: 188, distance: 17.7
click at [495, 188] on div "wait_for_element: provider_enrolment_data" at bounding box center [474, 187] width 161 height 56
click at [518, 289] on div "show_toast: data_fetch_start" at bounding box center [473, 282] width 161 height 56
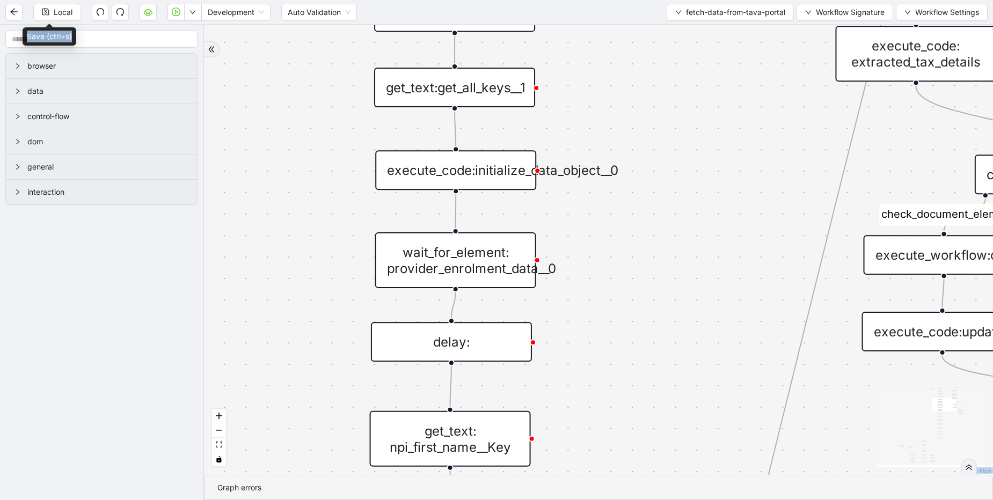
click at [479, 250] on div "wait_for_element: provider_enrolment_data__0" at bounding box center [455, 260] width 161 height 56
click at [476, 339] on div "delay:" at bounding box center [455, 344] width 161 height 40
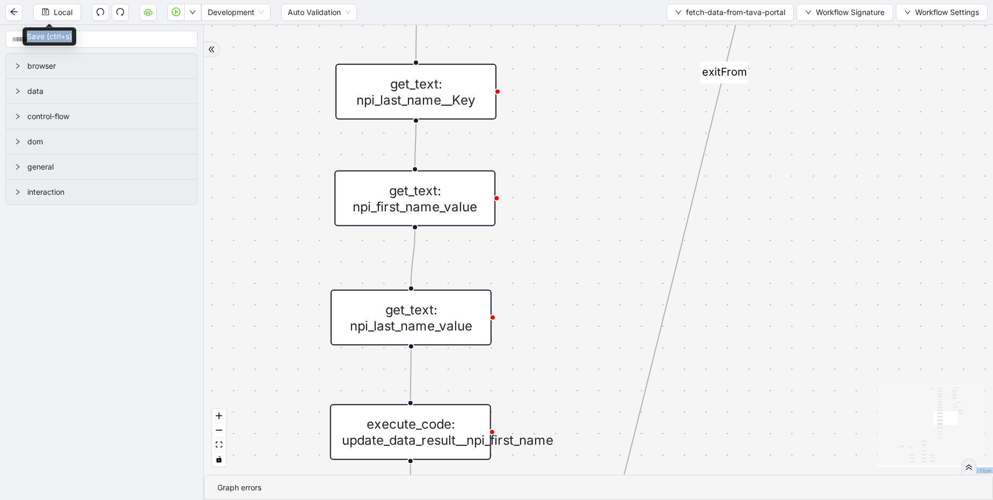
click at [440, 82] on div "get_text: npi_last_name__Key" at bounding box center [415, 92] width 161 height 56
click at [450, 209] on div "get_text: npi_first_name_value" at bounding box center [414, 199] width 161 height 56
click at [417, 303] on div "get_text: npi_last_name_value" at bounding box center [413, 319] width 161 height 56
click at [408, 414] on div "execute_code: update_data_result__npi_first_name" at bounding box center [413, 431] width 161 height 56
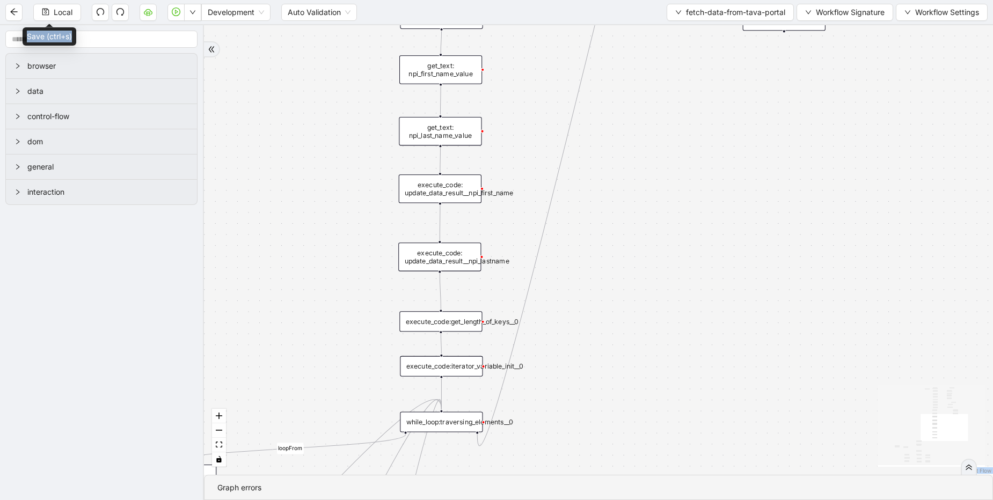
click at [459, 330] on div "execute_code:get_length_of_keys__0" at bounding box center [440, 321] width 83 height 20
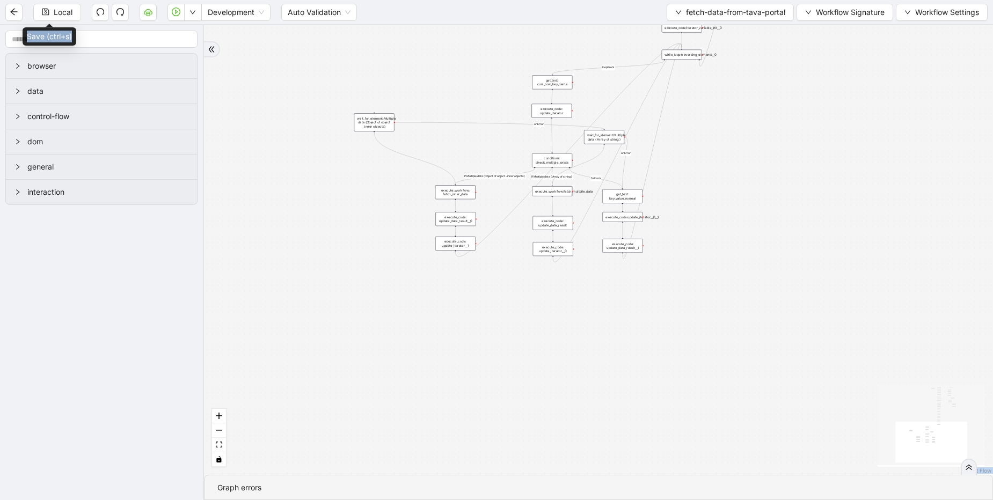
drag, startPoint x: 444, startPoint y: 133, endPoint x: 604, endPoint y: 140, distance: 160.1
click at [604, 140] on div "wait_for_element:Multiple data ( Array of string )" at bounding box center [604, 137] width 40 height 14
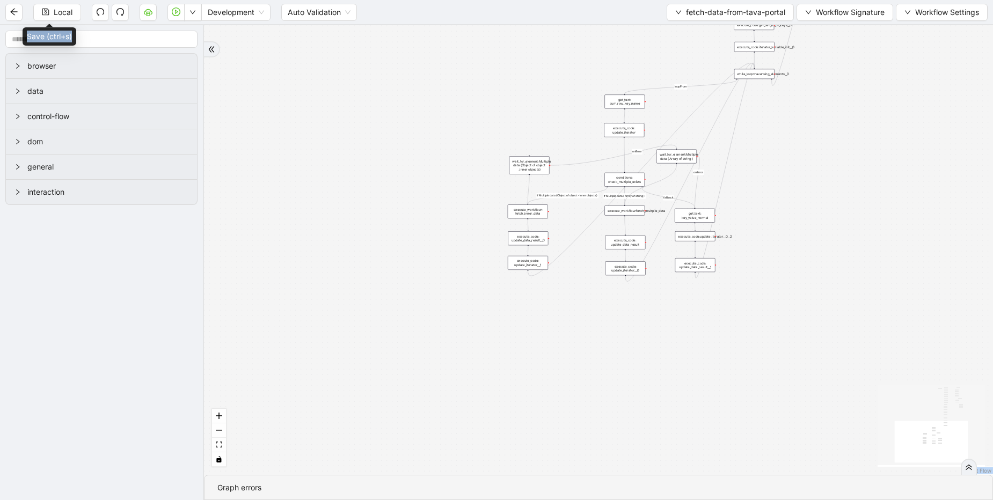
drag, startPoint x: 443, startPoint y: 142, endPoint x: 526, endPoint y: 165, distance: 86.0
click at [526, 165] on div "wait_for_element:Multiple data (Object of object _inner objects)" at bounding box center [529, 165] width 40 height 18
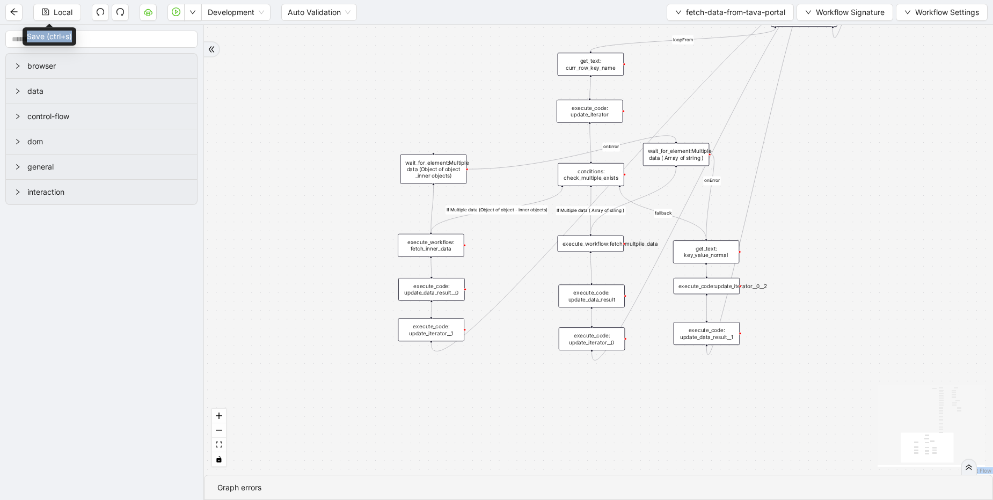
drag, startPoint x: 601, startPoint y: 193, endPoint x: 601, endPoint y: 178, distance: 15.0
click at [601, 178] on div "conditions: check_multiple_exists" at bounding box center [591, 174] width 67 height 23
drag, startPoint x: 722, startPoint y: 256, endPoint x: 721, endPoint y: 237, distance: 19.4
click at [722, 233] on div "get_text: key_value_normal" at bounding box center [706, 229] width 67 height 23
drag, startPoint x: 719, startPoint y: 285, endPoint x: 719, endPoint y: 268, distance: 17.2
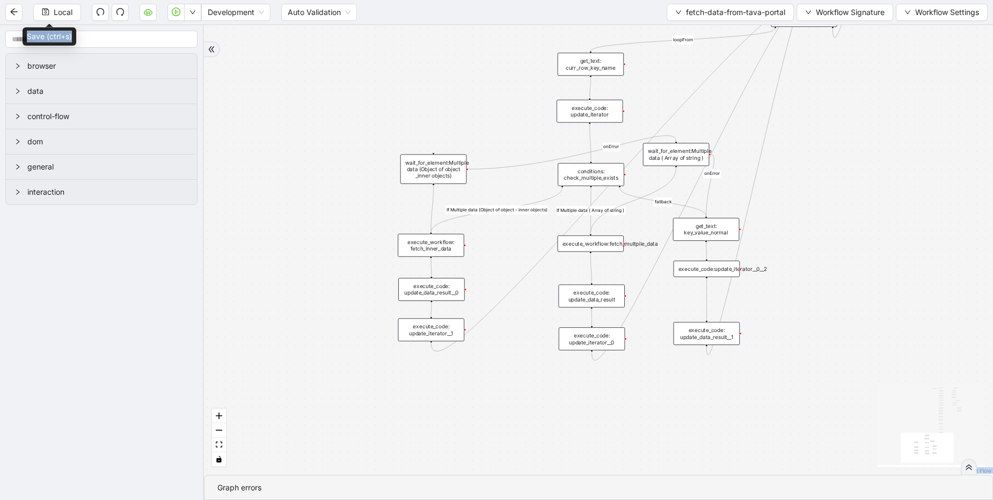
click at [719, 268] on div "execute_code:update_iterator__0__2" at bounding box center [707, 269] width 67 height 16
drag, startPoint x: 718, startPoint y: 329, endPoint x: 715, endPoint y: 269, distance: 59.7
click at [716, 303] on div "execute_code: update_data_result__1" at bounding box center [704, 308] width 67 height 23
drag, startPoint x: 693, startPoint y: 156, endPoint x: 724, endPoint y: 147, distance: 31.9
click at [724, 147] on div "wait_for_element:Multiple data ( Array of string )" at bounding box center [707, 145] width 67 height 23
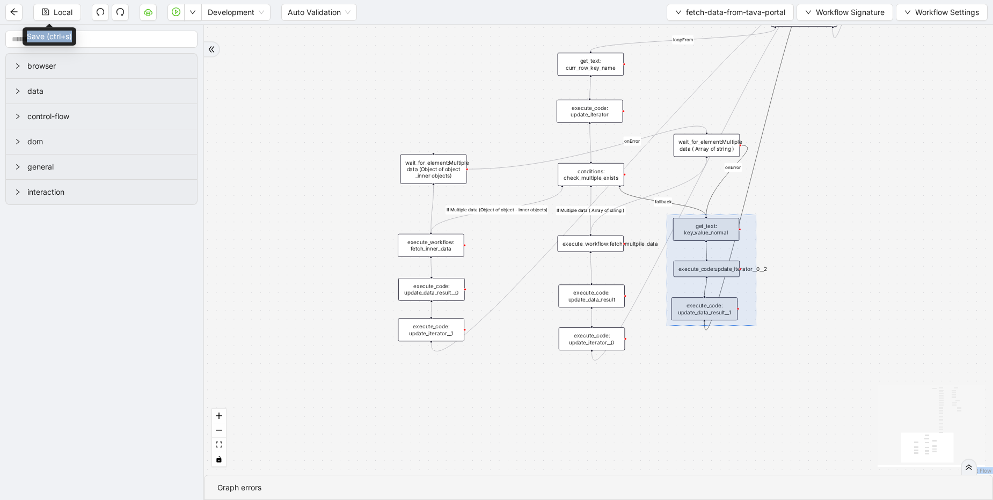
drag, startPoint x: 667, startPoint y: 215, endPoint x: 755, endPoint y: 324, distance: 140.8
click at [755, 324] on div "check_document_element_exists taxEntitiesExists exitFrom fallback loopFrom If M…" at bounding box center [598, 250] width 789 height 450
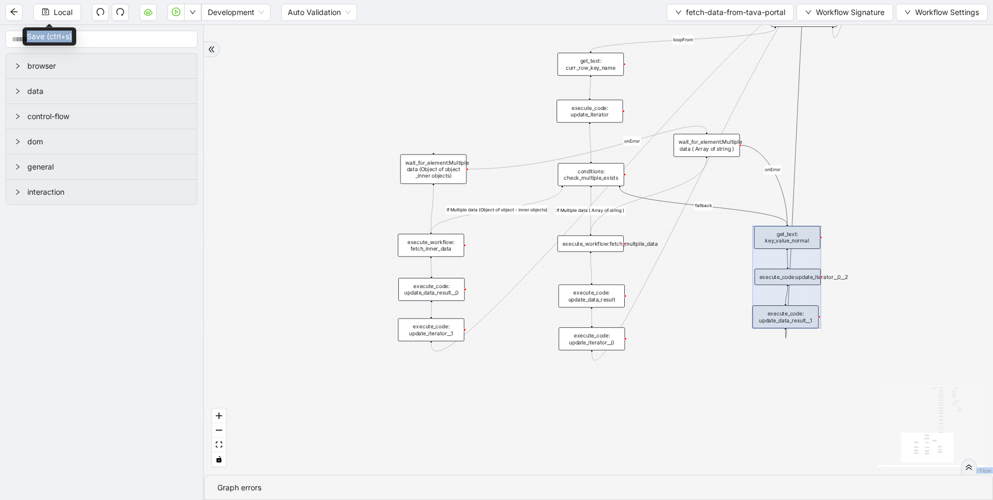
drag, startPoint x: 717, startPoint y: 287, endPoint x: 799, endPoint y: 296, distance: 82.6
click at [799, 296] on div at bounding box center [786, 277] width 69 height 103
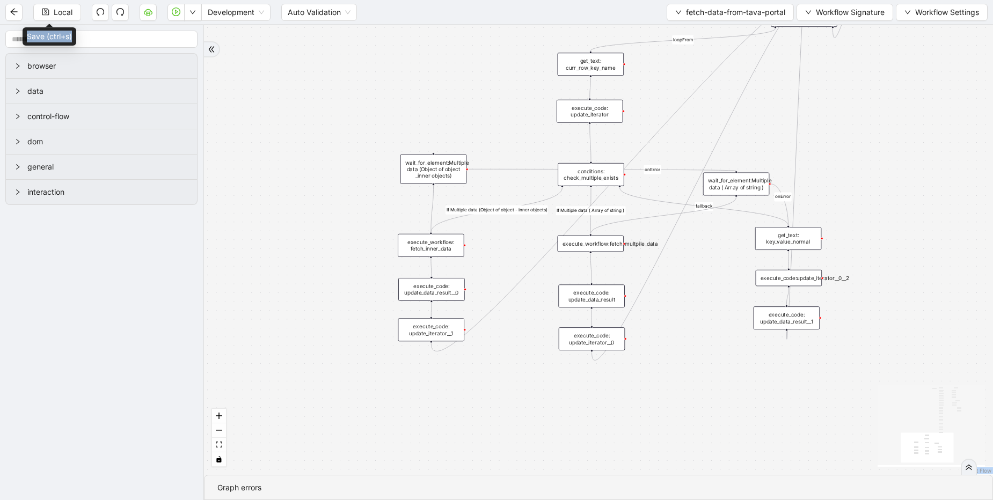
drag, startPoint x: 727, startPoint y: 145, endPoint x: 756, endPoint y: 184, distance: 48.2
click at [756, 184] on div "wait_for_element:Multiple data ( Array of string )" at bounding box center [736, 184] width 67 height 23
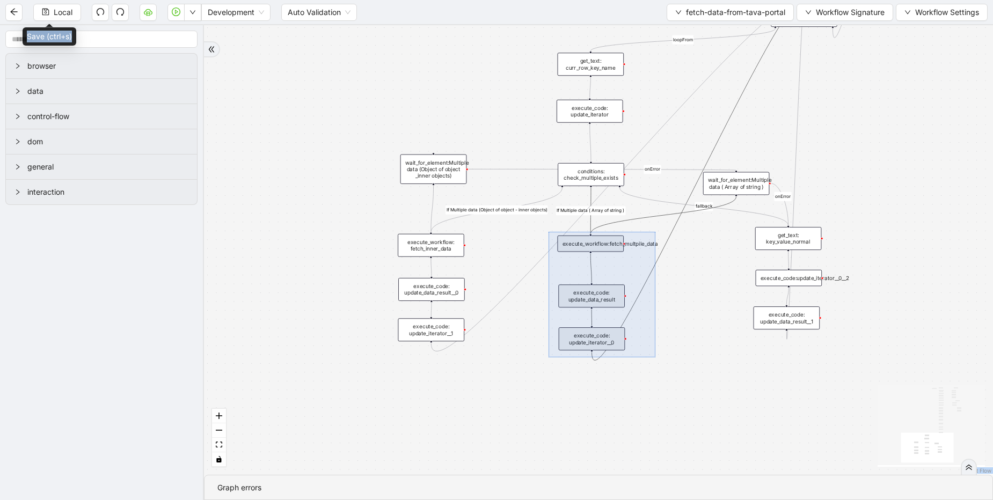
drag, startPoint x: 548, startPoint y: 232, endPoint x: 653, endPoint y: 350, distance: 157.8
click at [655, 355] on div "check_document_element_exists taxEntitiesExists exitFrom fallback loopFrom If M…" at bounding box center [598, 250] width 789 height 450
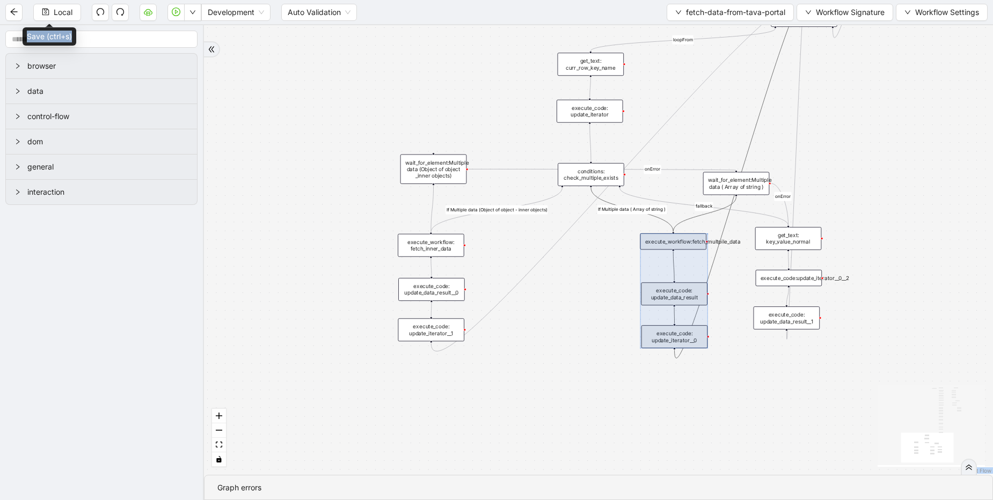
drag, startPoint x: 611, startPoint y: 320, endPoint x: 694, endPoint y: 318, distance: 82.7
click at [694, 318] on div at bounding box center [674, 290] width 68 height 115
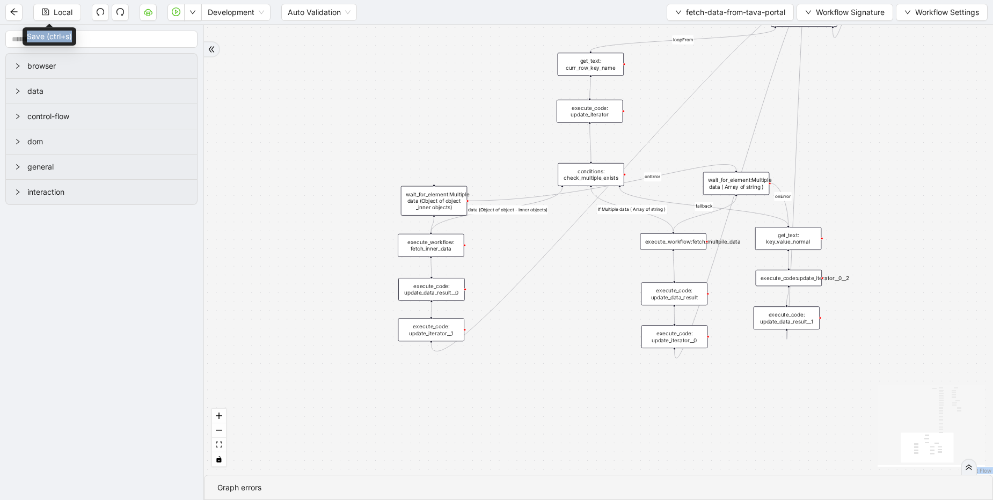
drag, startPoint x: 448, startPoint y: 162, endPoint x: 448, endPoint y: 193, distance: 30.6
click at [448, 193] on div "wait_for_element:Multiple data (Object of object _inner objects)" at bounding box center [434, 201] width 67 height 30
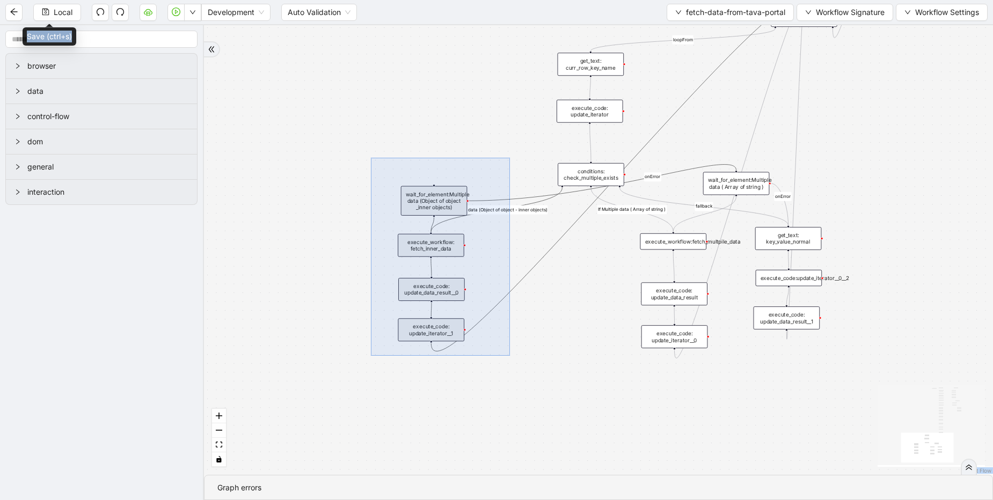
drag, startPoint x: 389, startPoint y: 241, endPoint x: 510, endPoint y: 355, distance: 166.7
click at [510, 355] on div "check_document_element_exists taxEntitiesExists exitFrom fallback loopFrom If M…" at bounding box center [598, 250] width 789 height 450
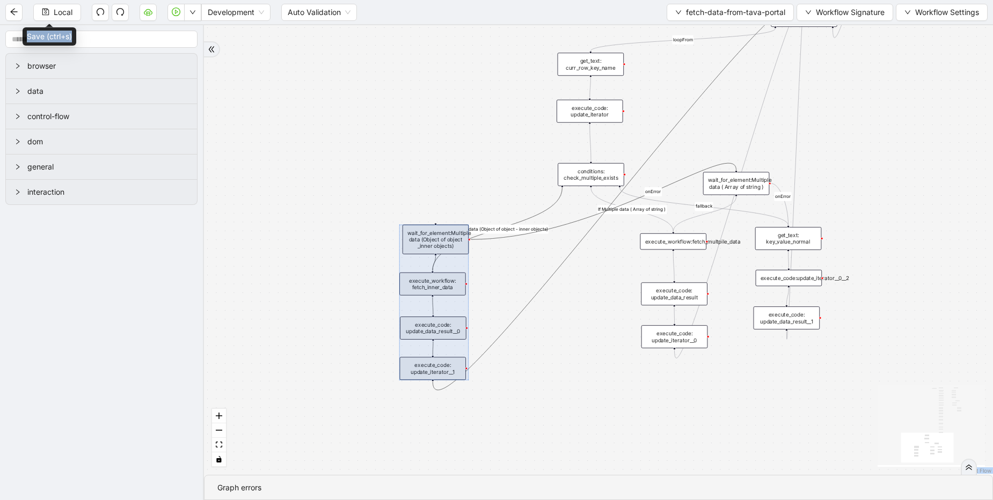
drag, startPoint x: 443, startPoint y: 263, endPoint x: 448, endPoint y: 298, distance: 35.2
click at [446, 299] on div at bounding box center [433, 303] width 69 height 156
click at [523, 280] on div "check_document_element_exists taxEntitiesExists exitFrom fallback loopFrom If M…" at bounding box center [598, 250] width 789 height 450
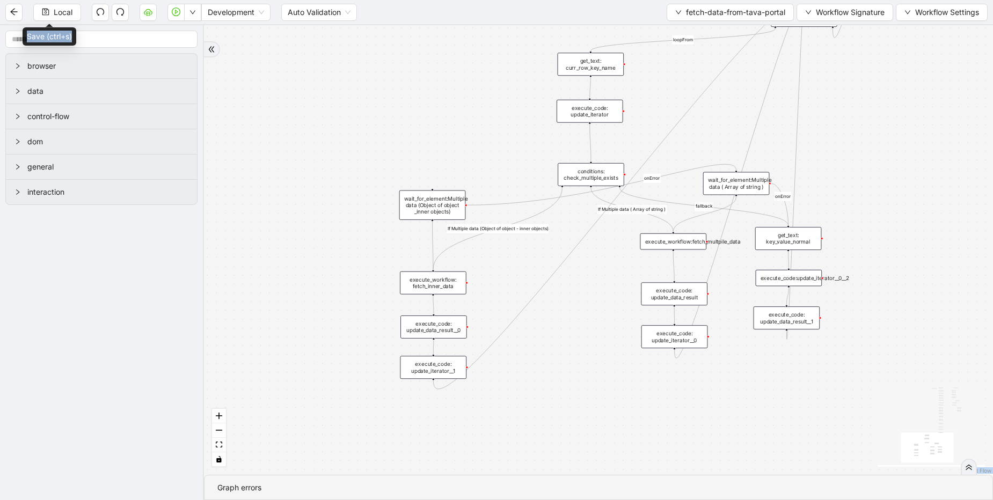
drag, startPoint x: 440, startPoint y: 240, endPoint x: 436, endPoint y: 207, distance: 33.5
click at [436, 207] on div "wait_for_element:Multiple data (Object of object _inner objects)" at bounding box center [432, 206] width 67 height 30
drag, startPoint x: 618, startPoint y: 174, endPoint x: 616, endPoint y: 155, distance: 19.4
click at [616, 155] on div "conditions: check_multiple_exists" at bounding box center [588, 155] width 67 height 23
drag, startPoint x: 736, startPoint y: 184, endPoint x: 689, endPoint y: 171, distance: 48.6
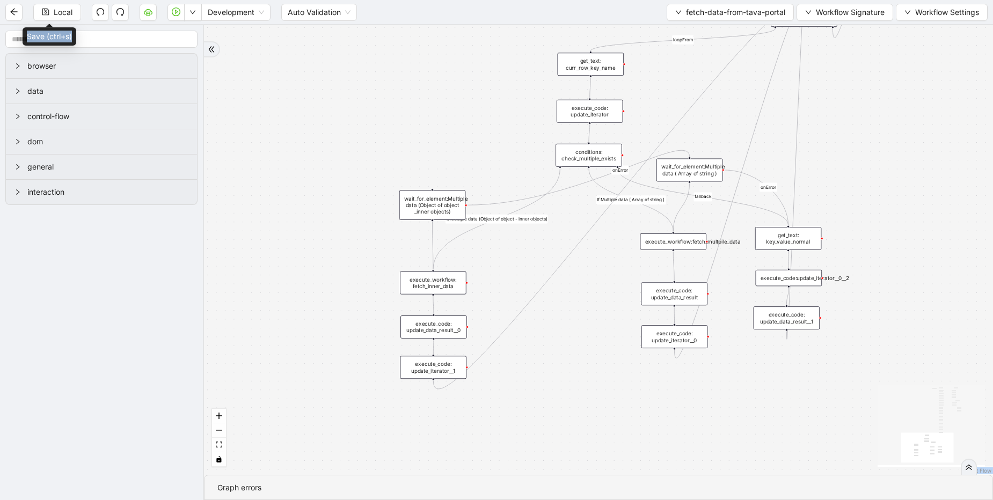
click at [689, 171] on div "wait_for_element:Multiple data ( Array of string )" at bounding box center [689, 170] width 67 height 23
click at [407, 100] on div "check_document_element_exists taxEntitiesExists exitFrom fallback loopFrom If M…" at bounding box center [598, 250] width 789 height 450
click at [14, 16] on icon "arrow-left" at bounding box center [14, 12] width 9 height 9
